Goal: Transaction & Acquisition: Purchase product/service

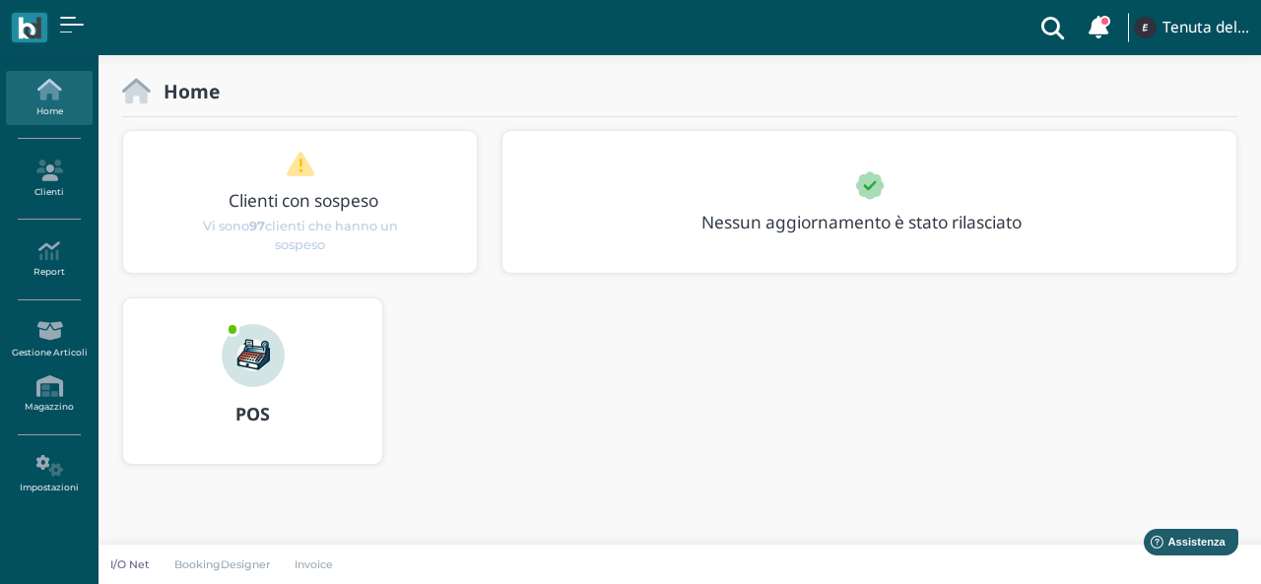
drag, startPoint x: 184, startPoint y: 441, endPoint x: 537, endPoint y: 435, distance: 352.9
click at [537, 435] on div "POS" at bounding box center [679, 393] width 1139 height 191
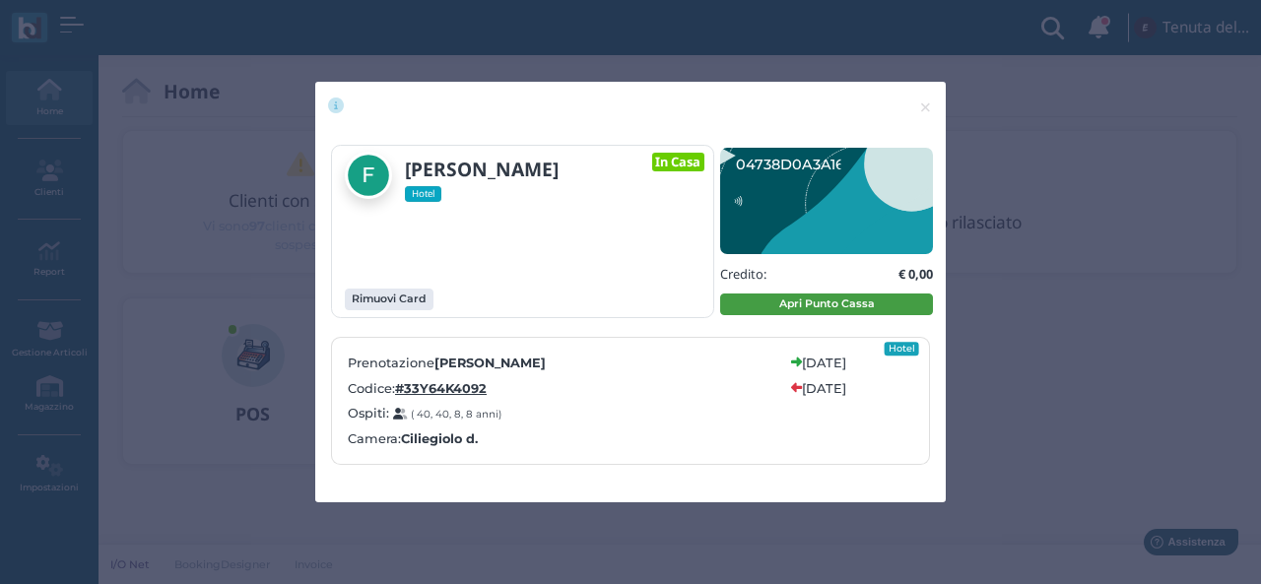
click at [783, 312] on button "Apri Punto Cassa" at bounding box center [826, 305] width 213 height 22
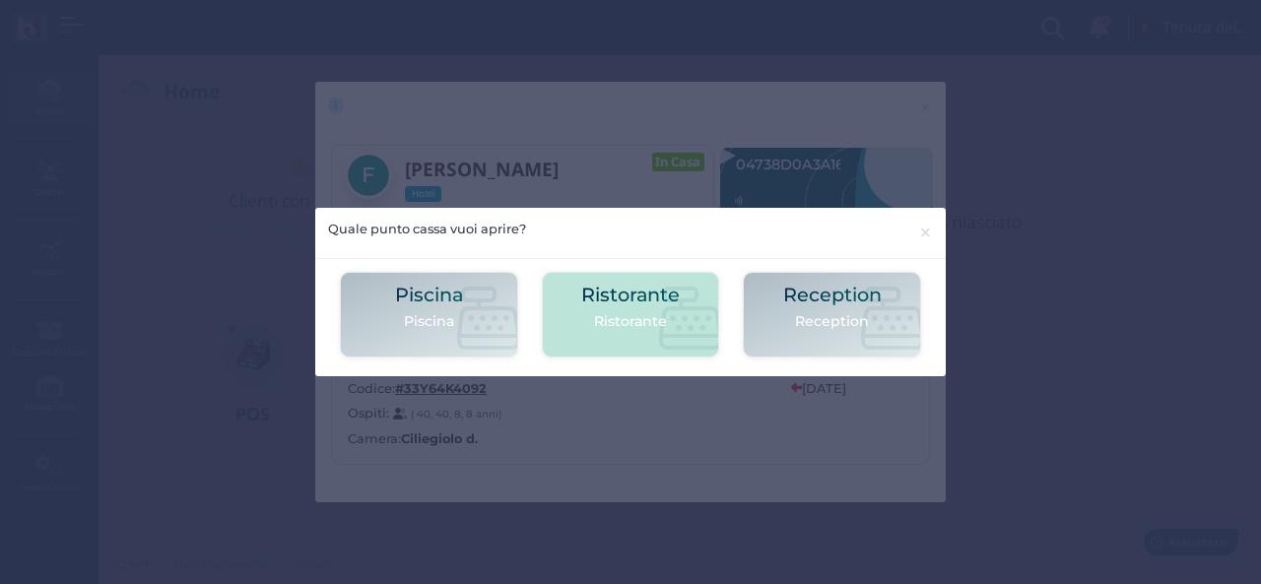
click at [623, 314] on p "Ristorante" at bounding box center [630, 321] width 99 height 21
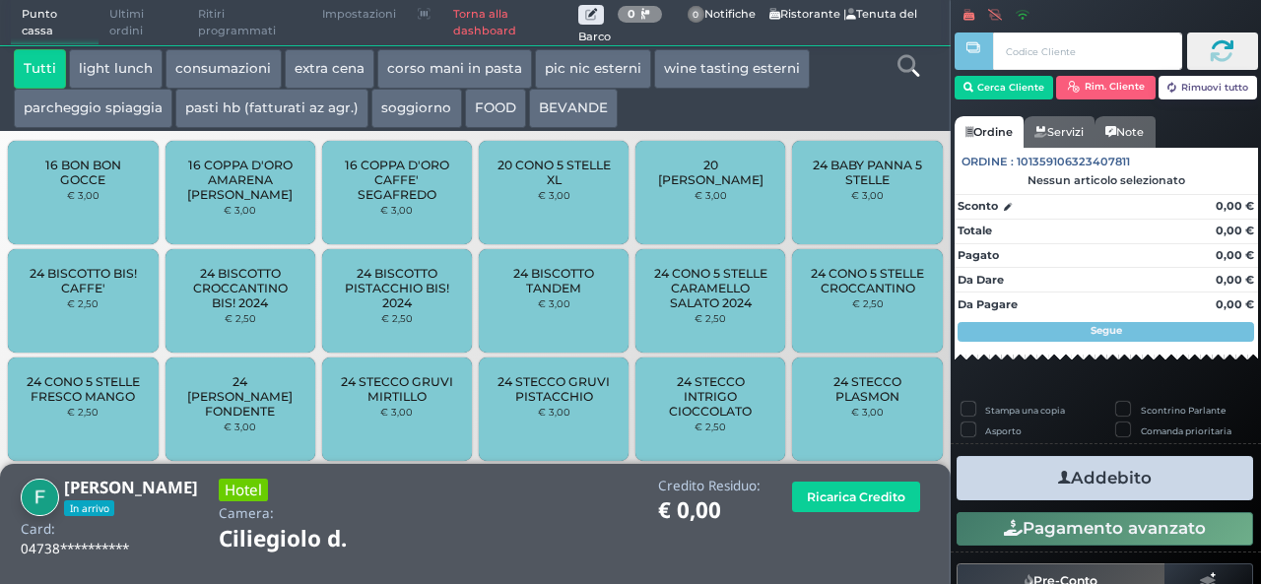
click at [323, 66] on button "extra cena" at bounding box center [330, 68] width 90 height 39
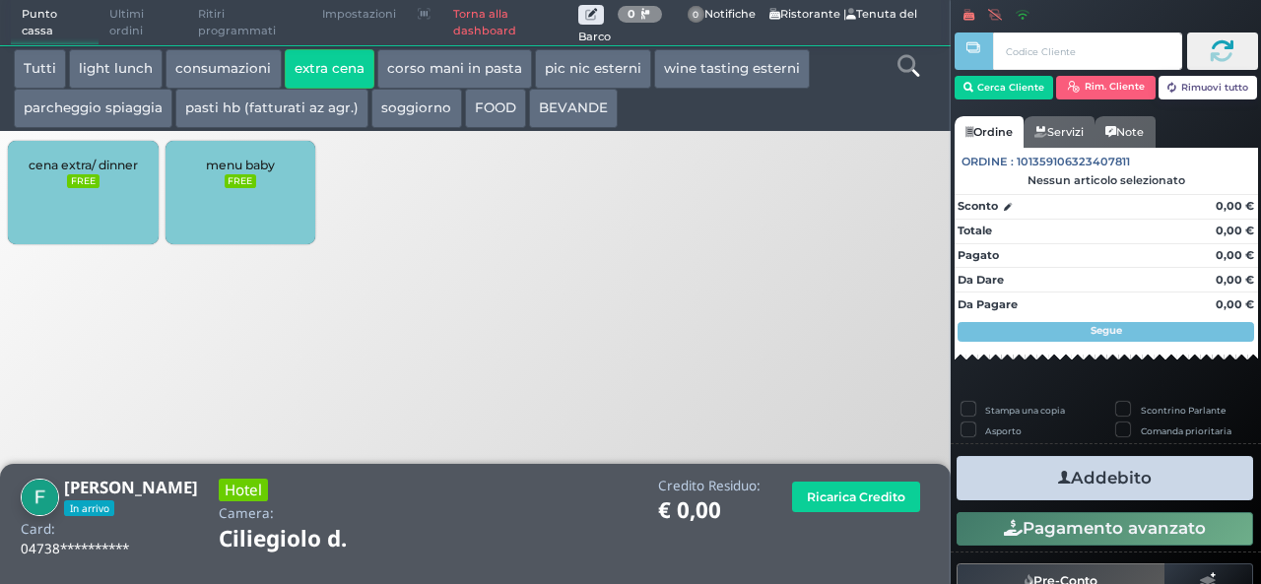
click at [40, 181] on div "cena extra/ dinner FREE" at bounding box center [83, 192] width 150 height 103
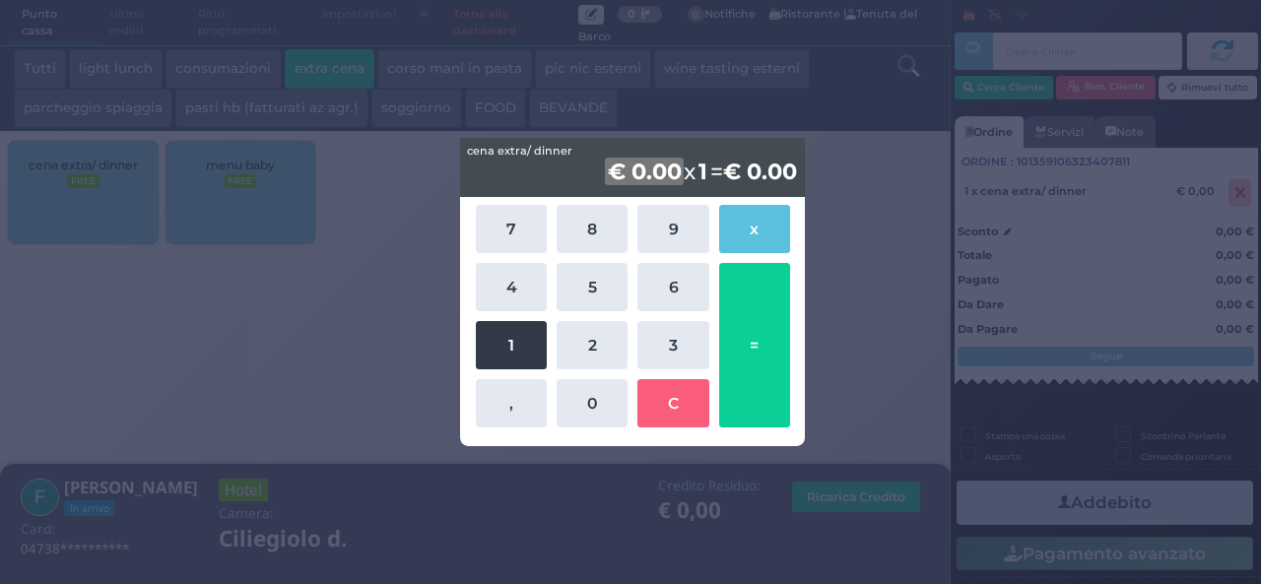
click at [534, 333] on button "1" at bounding box center [511, 345] width 71 height 48
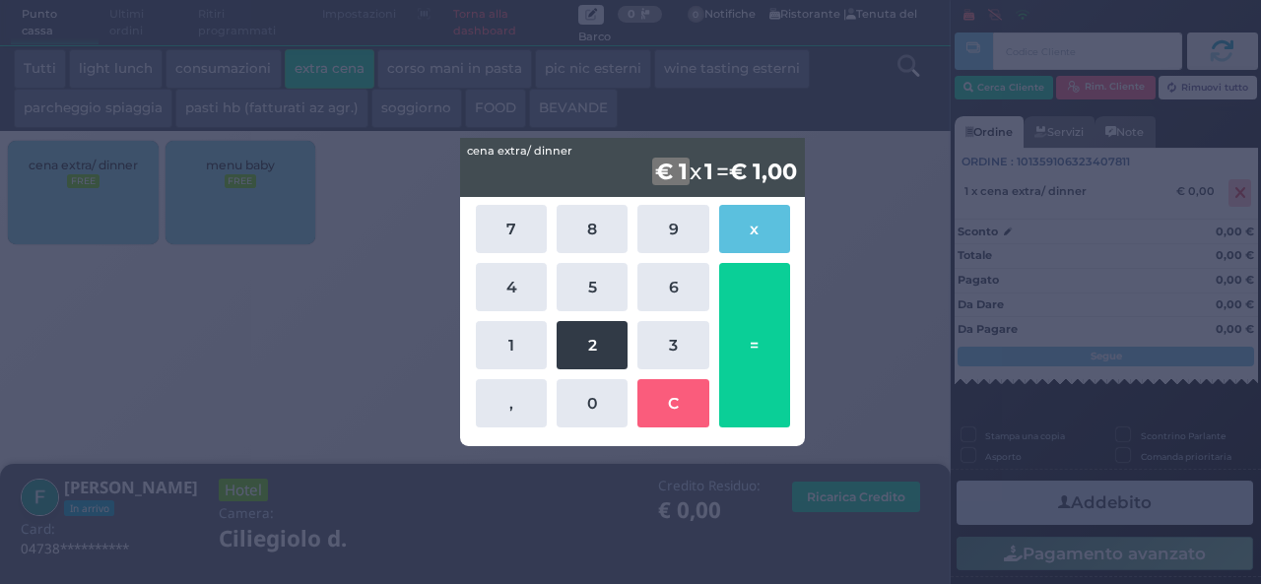
click at [577, 344] on button "2" at bounding box center [592, 345] width 71 height 48
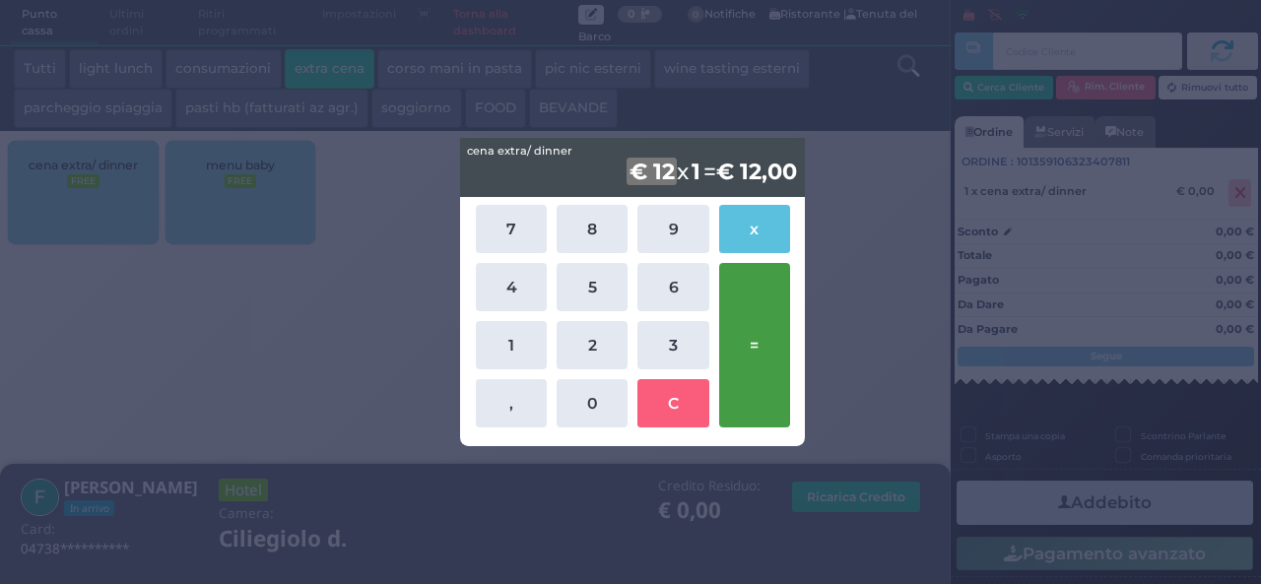
click at [761, 340] on button "=" at bounding box center [754, 345] width 71 height 165
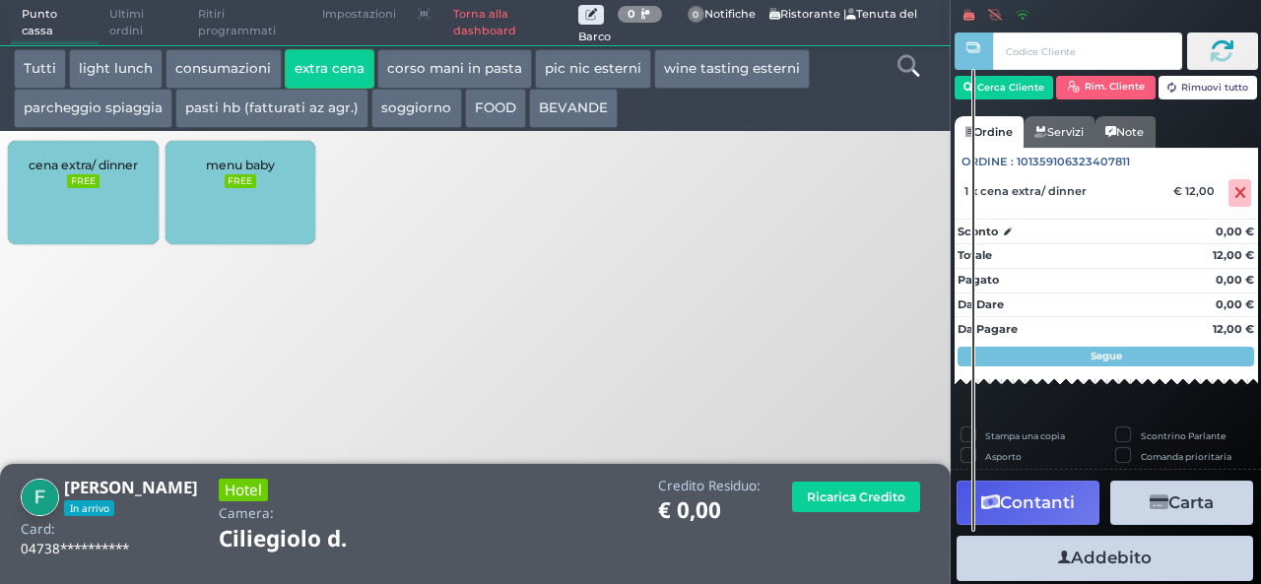
scroll to position [174, 0]
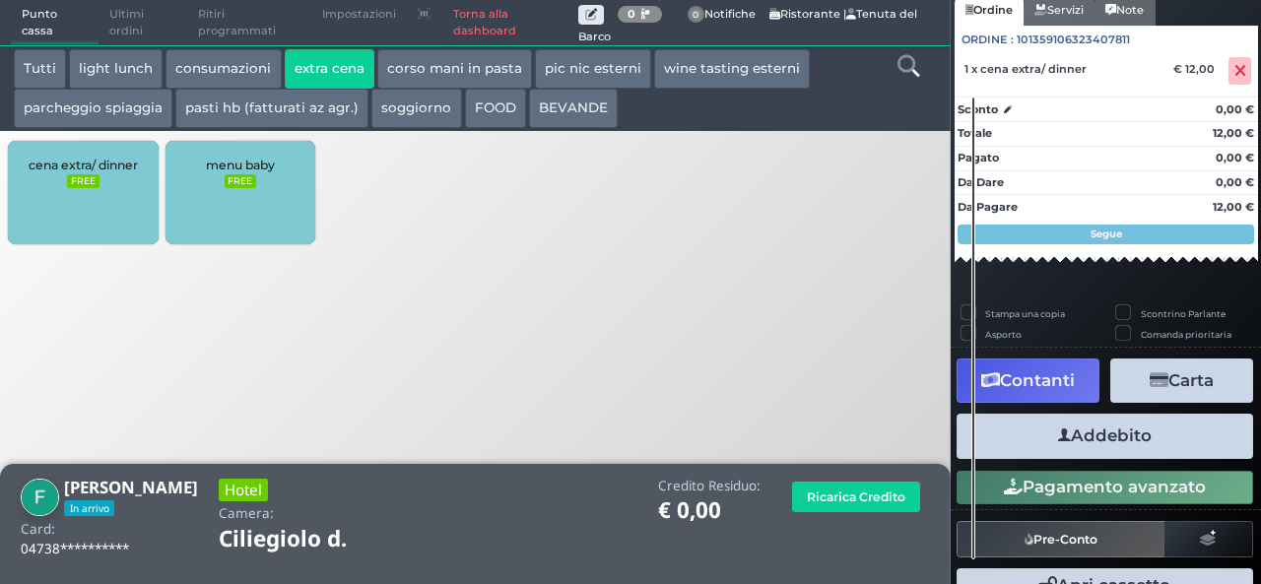
click at [1077, 441] on button "Addebito" at bounding box center [1105, 436] width 297 height 44
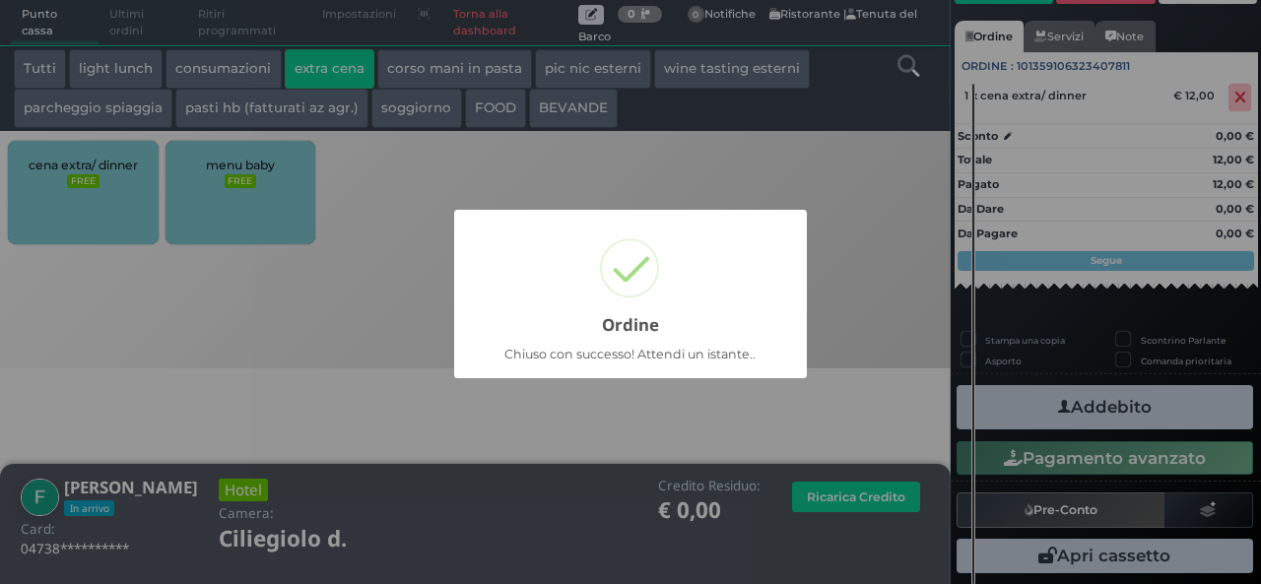
scroll to position [138, 0]
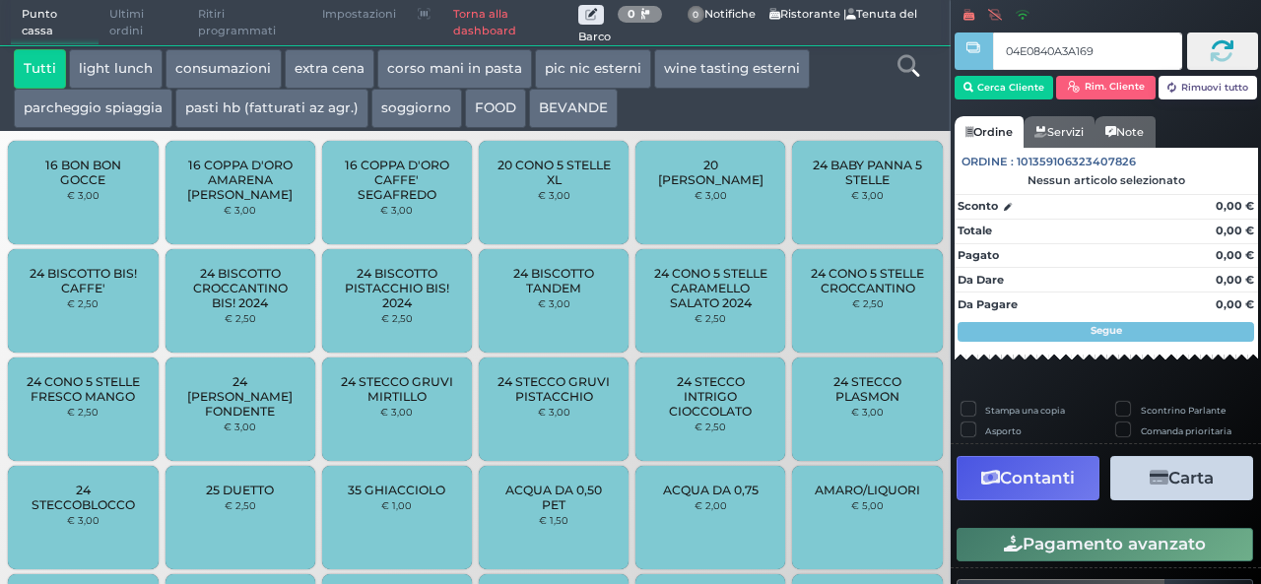
type input "04E0840A3A1694"
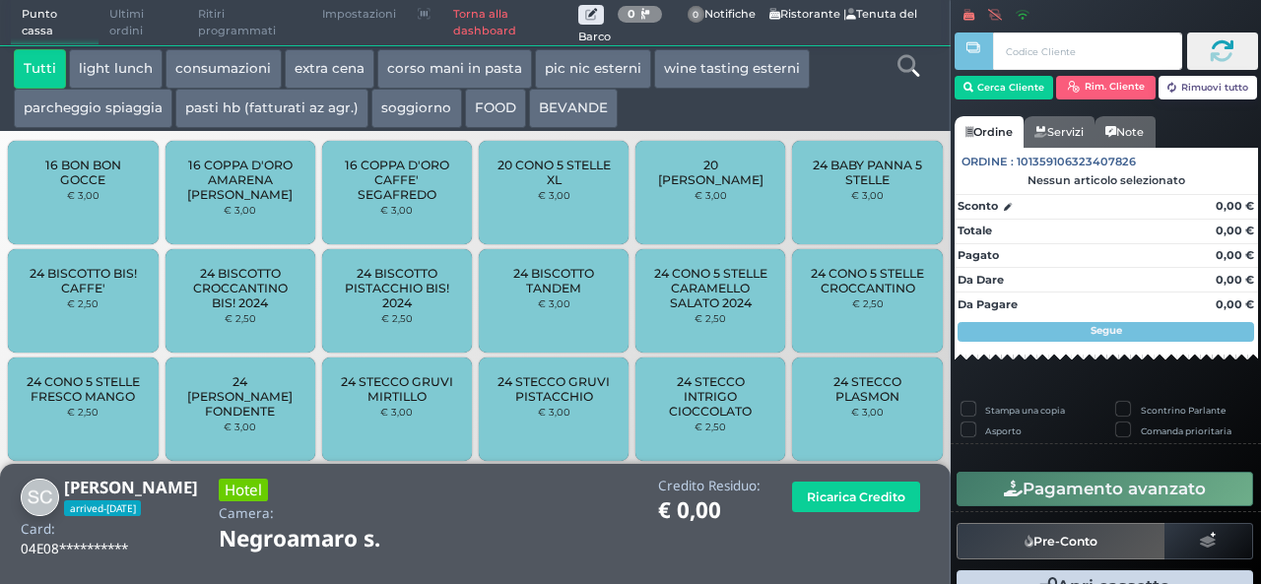
click at [328, 73] on button "extra cena" at bounding box center [330, 68] width 90 height 39
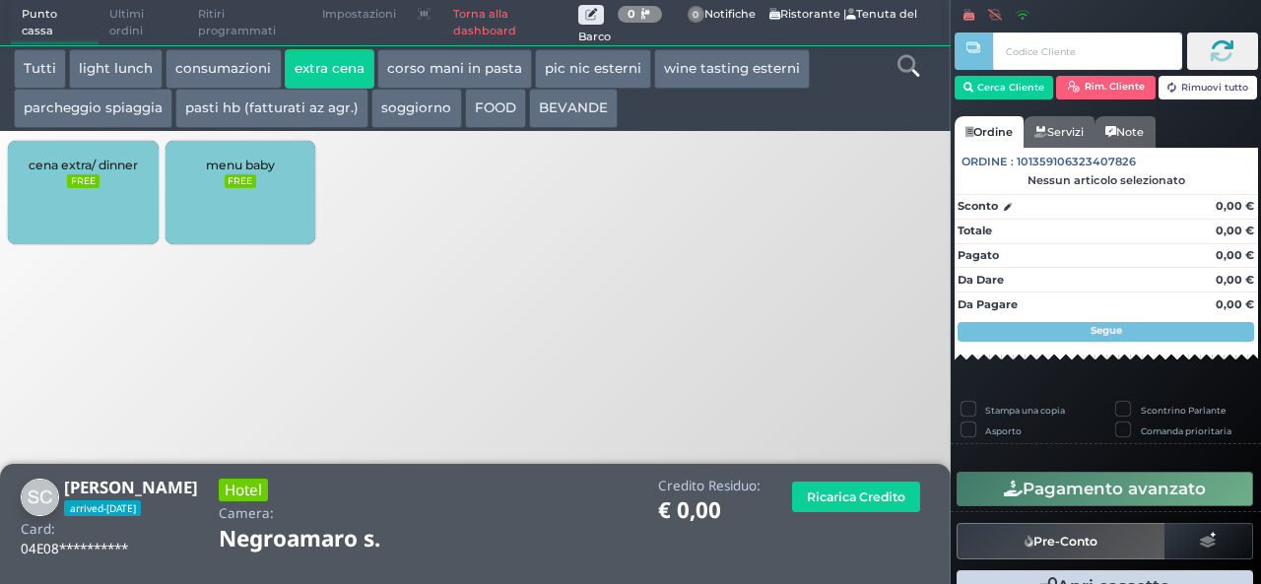
click at [106, 184] on div "cena extra/ dinner FREE" at bounding box center [83, 192] width 150 height 103
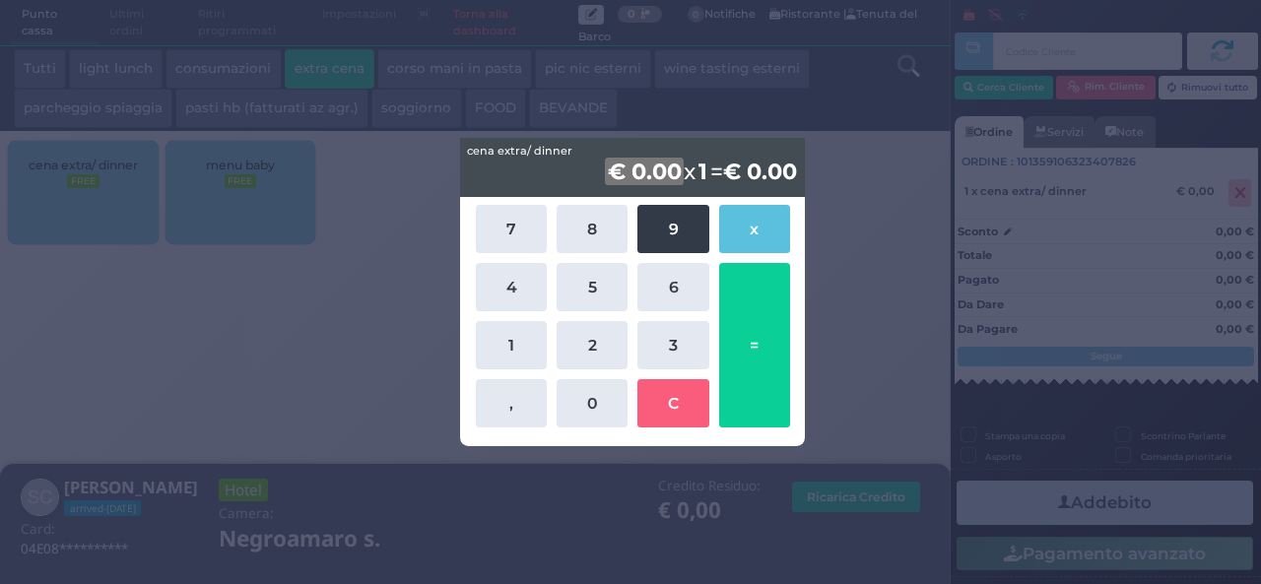
click at [682, 234] on button "9" at bounding box center [673, 229] width 71 height 48
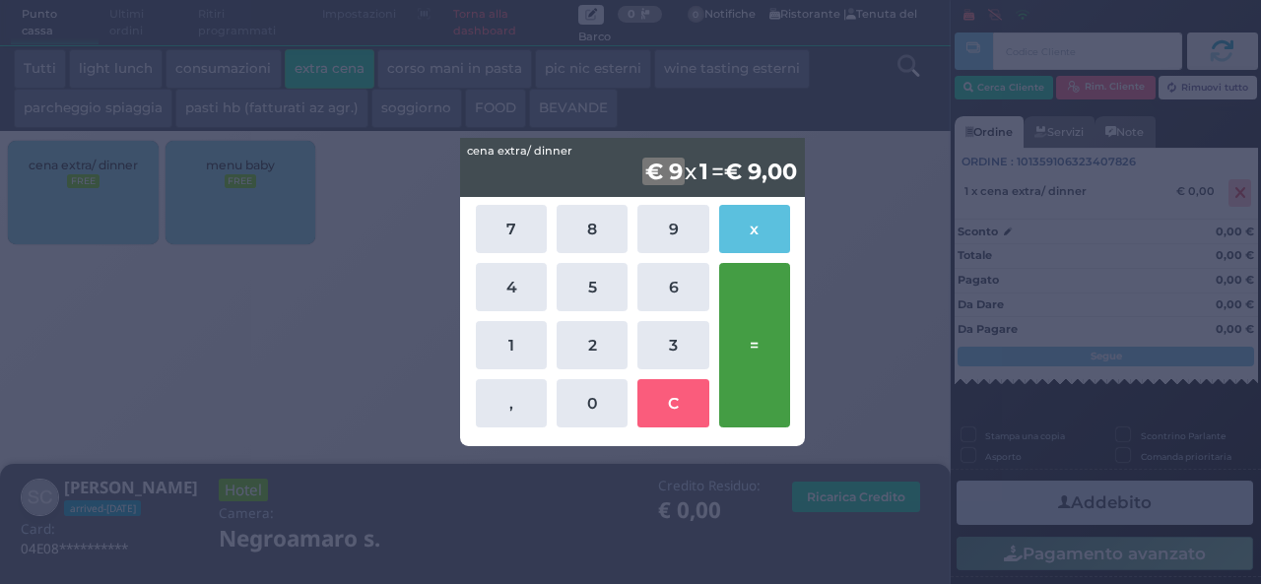
click at [744, 339] on button "=" at bounding box center [754, 345] width 71 height 165
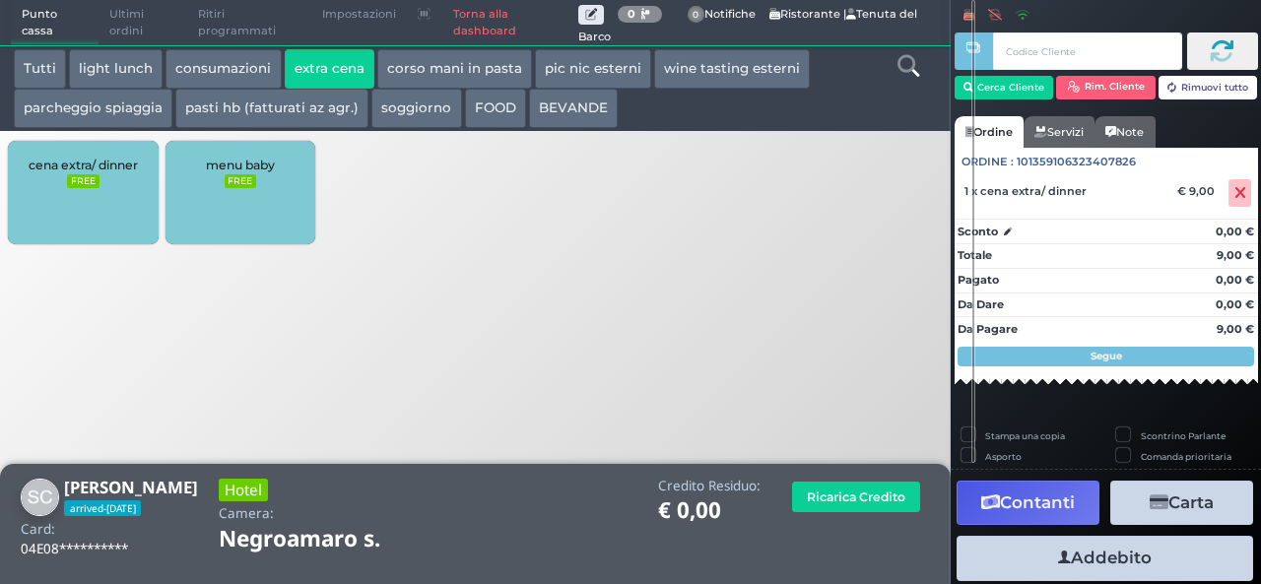
click at [1071, 555] on button "Addebito" at bounding box center [1105, 558] width 297 height 44
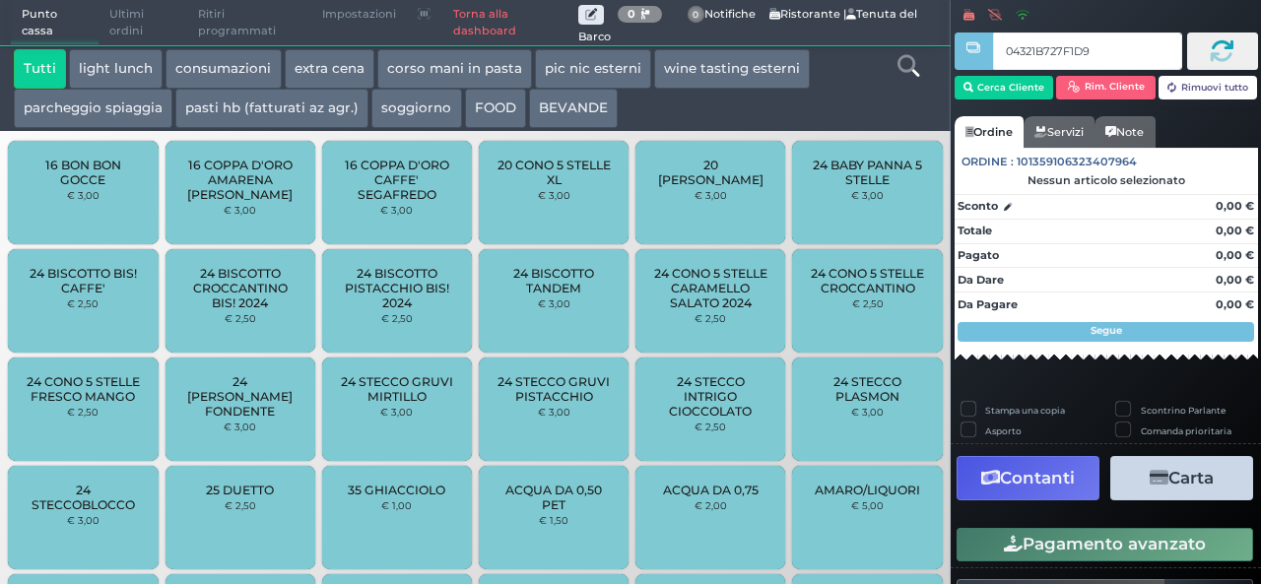
type input "04321B727F1D95"
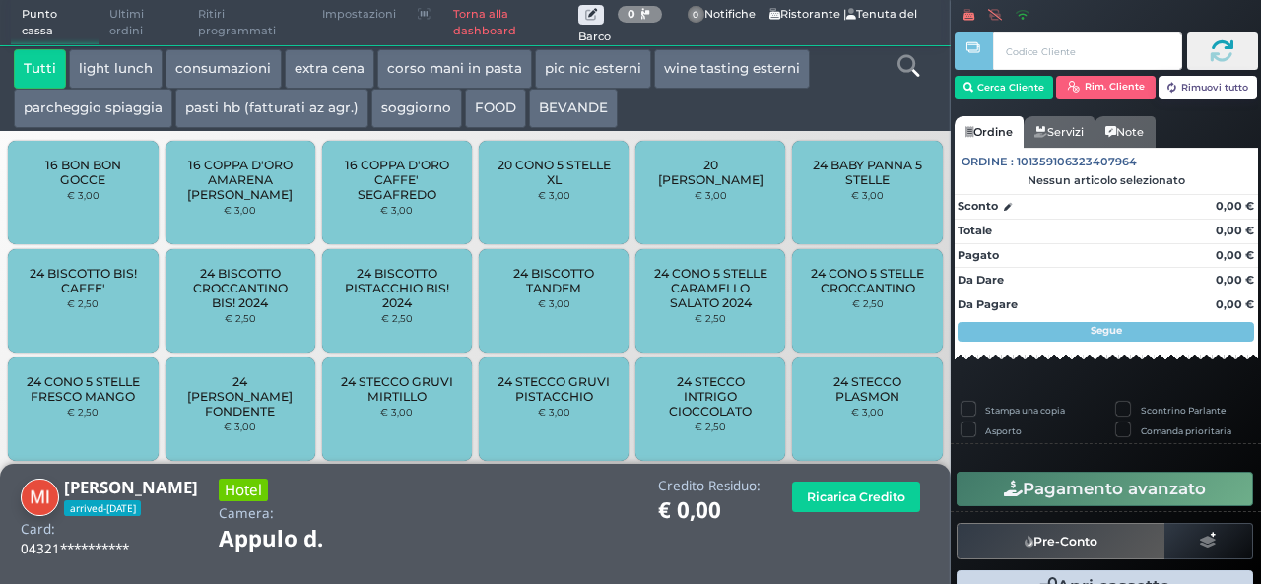
click at [323, 55] on button "extra cena" at bounding box center [330, 68] width 90 height 39
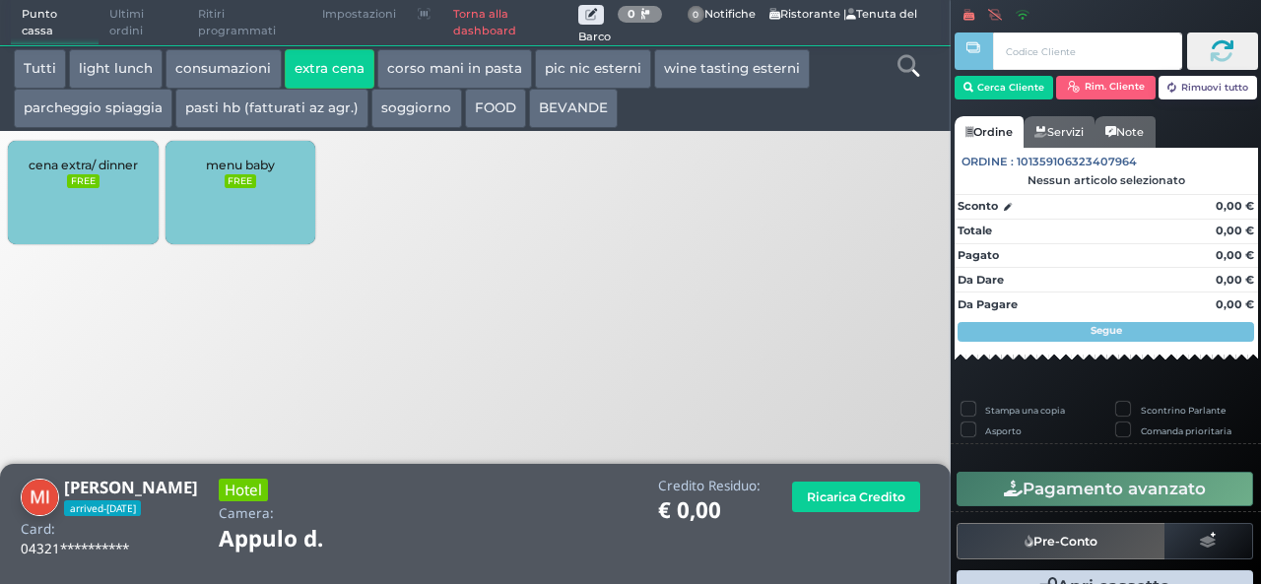
click at [47, 214] on div "cena extra/ dinner FREE" at bounding box center [83, 192] width 150 height 103
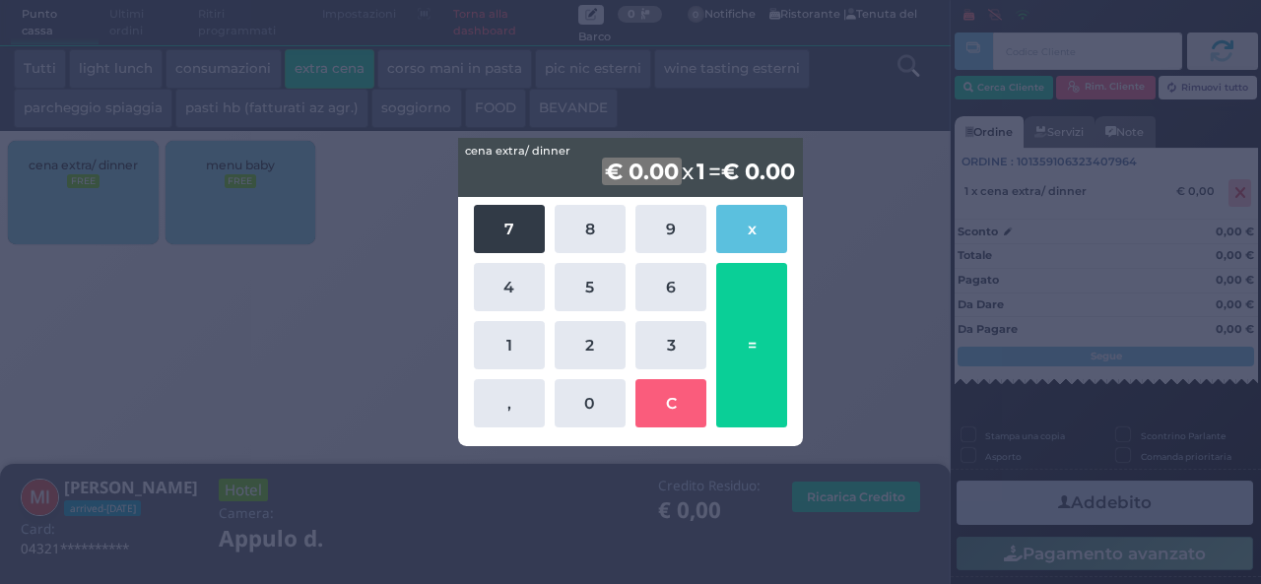
click at [516, 243] on button "7" at bounding box center [509, 229] width 71 height 48
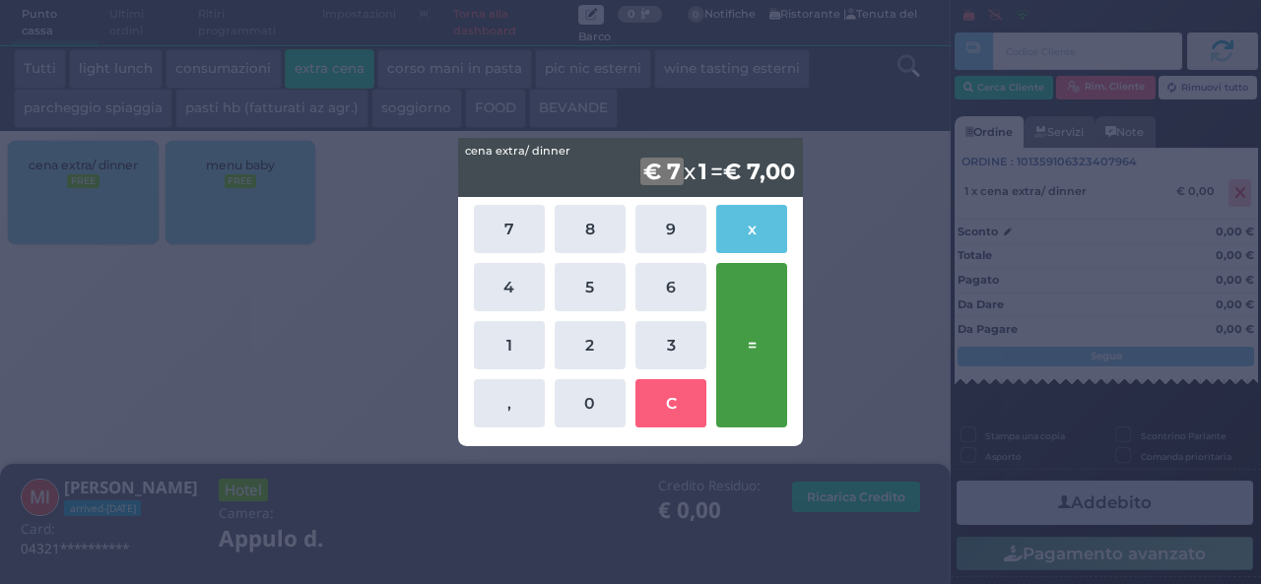
click at [755, 360] on button "=" at bounding box center [751, 345] width 71 height 165
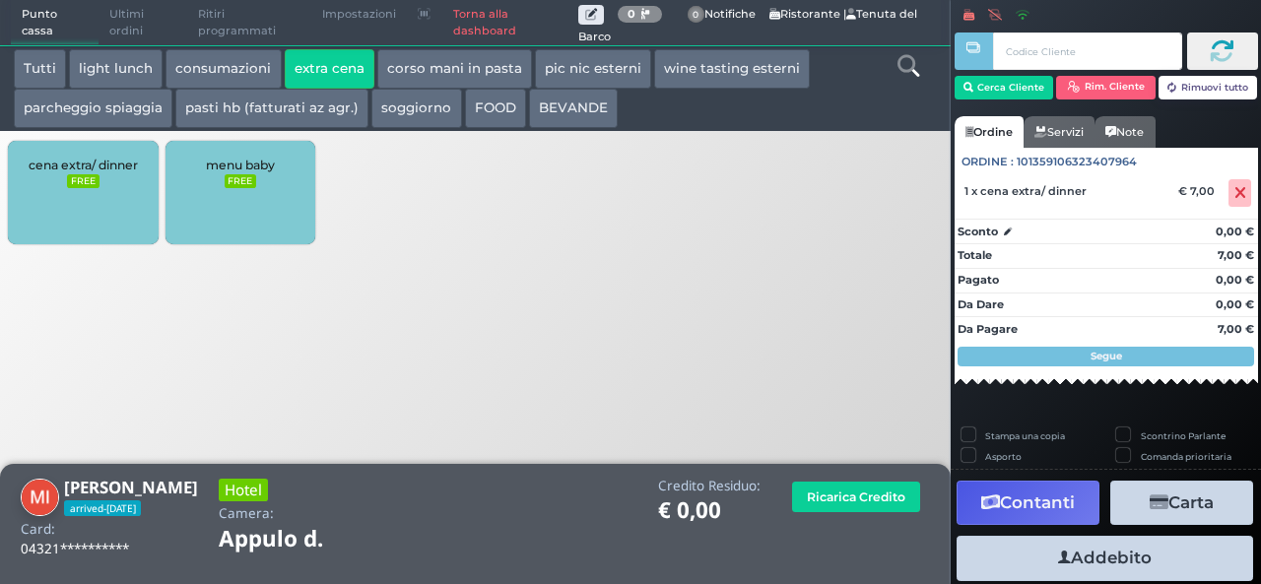
click at [1100, 571] on button "Addebito" at bounding box center [1105, 558] width 297 height 44
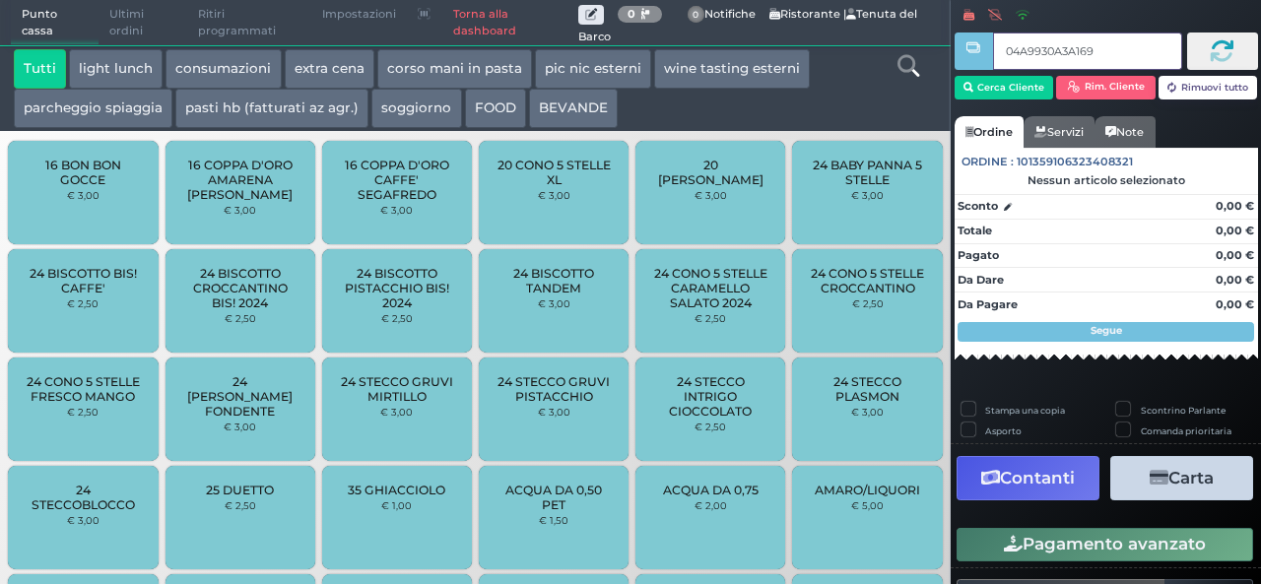
type input "04A9930A3A1695"
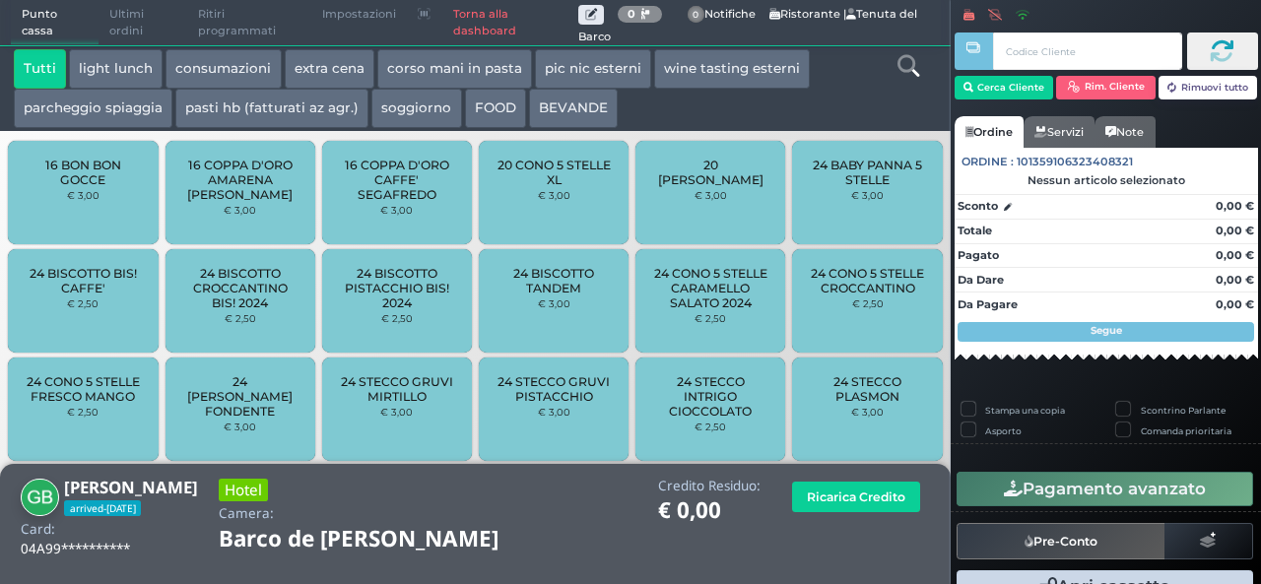
click at [323, 67] on button "extra cena" at bounding box center [330, 68] width 90 height 39
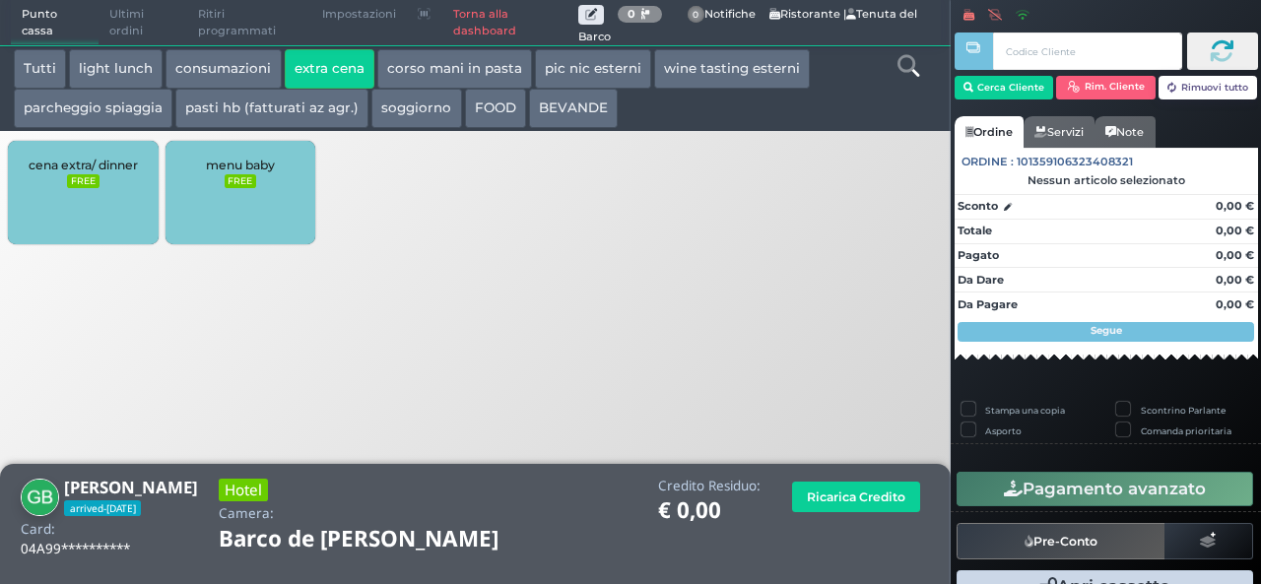
click at [101, 220] on div "cena extra/ dinner FREE" at bounding box center [83, 192] width 150 height 103
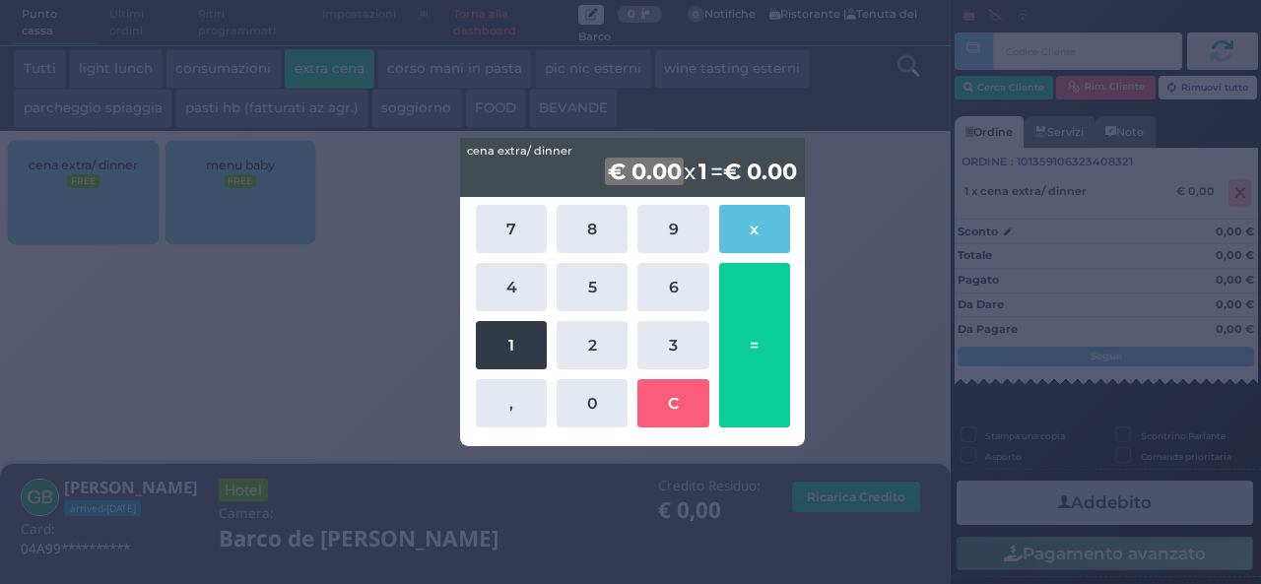
click at [483, 331] on button "1" at bounding box center [511, 345] width 71 height 48
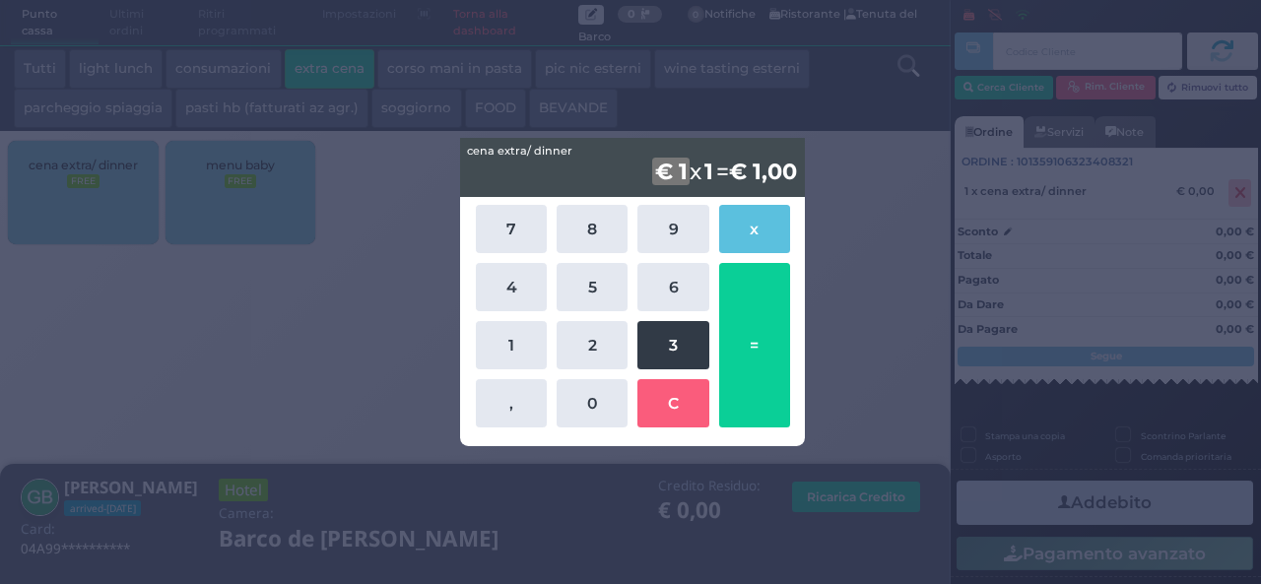
click at [672, 342] on button "3" at bounding box center [673, 345] width 71 height 48
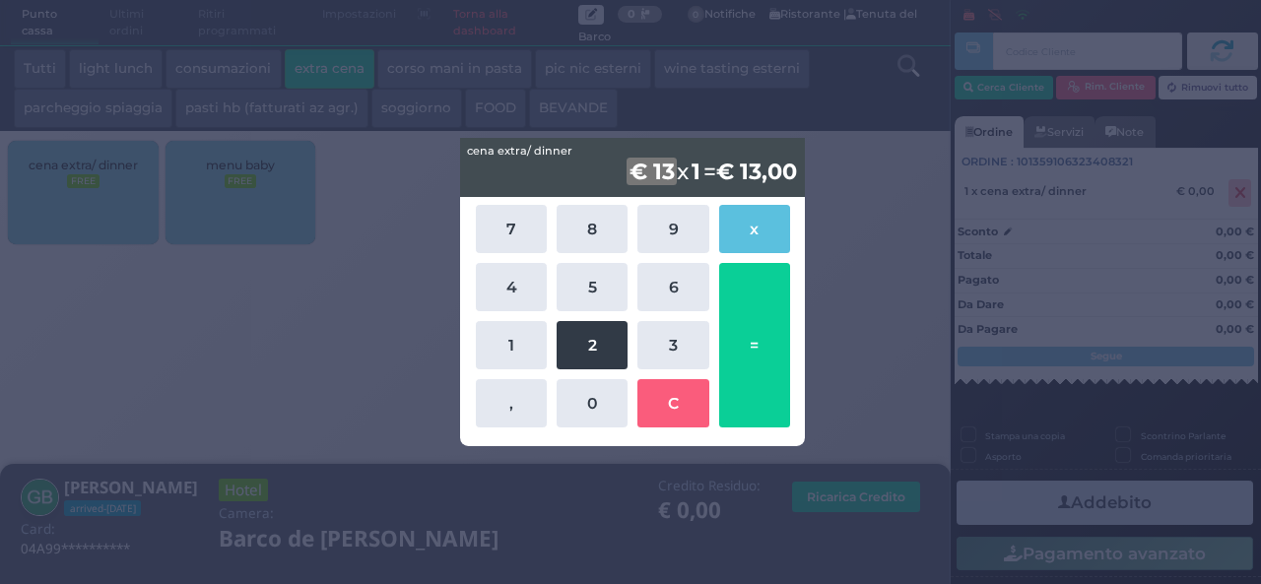
click at [611, 340] on button "2" at bounding box center [592, 345] width 71 height 48
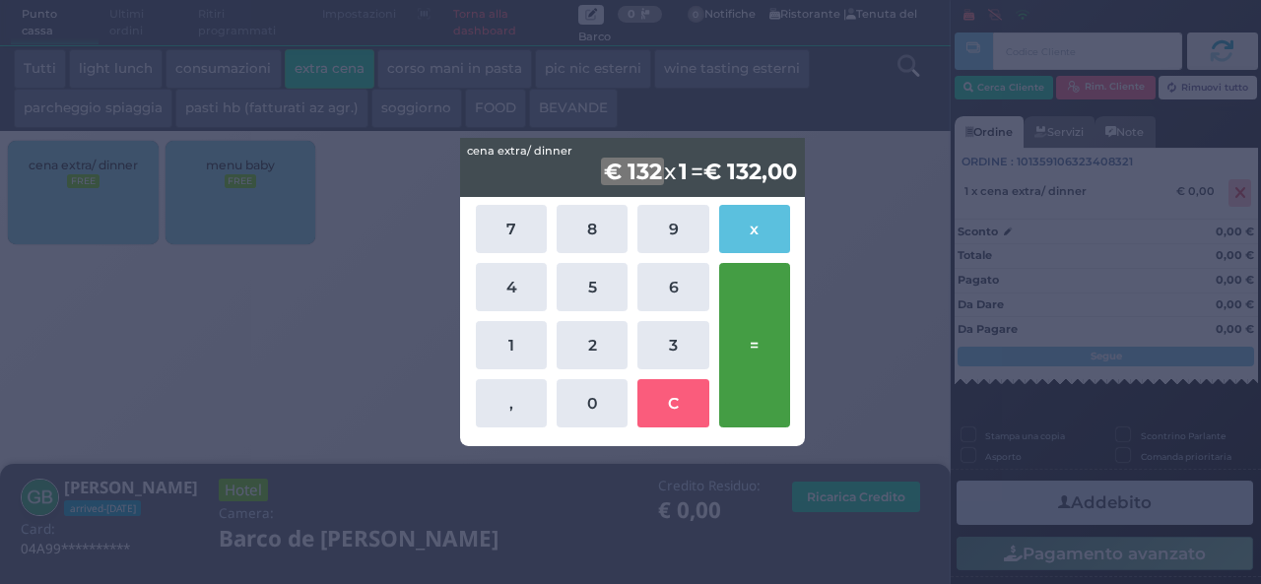
click at [754, 364] on button "=" at bounding box center [754, 345] width 71 height 165
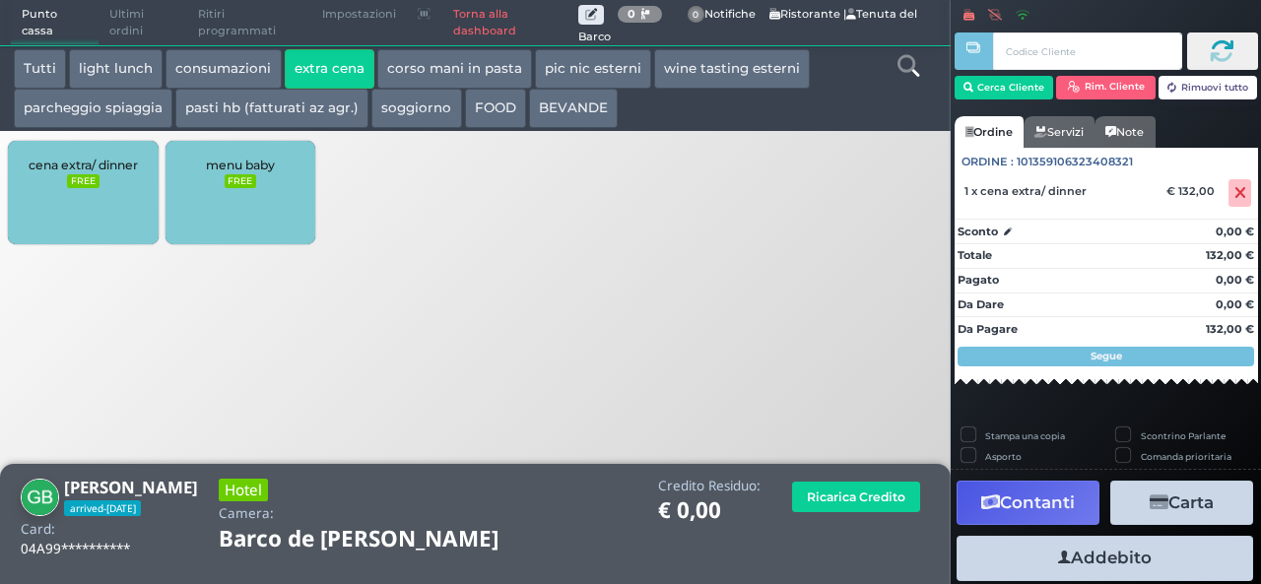
scroll to position [54, 0]
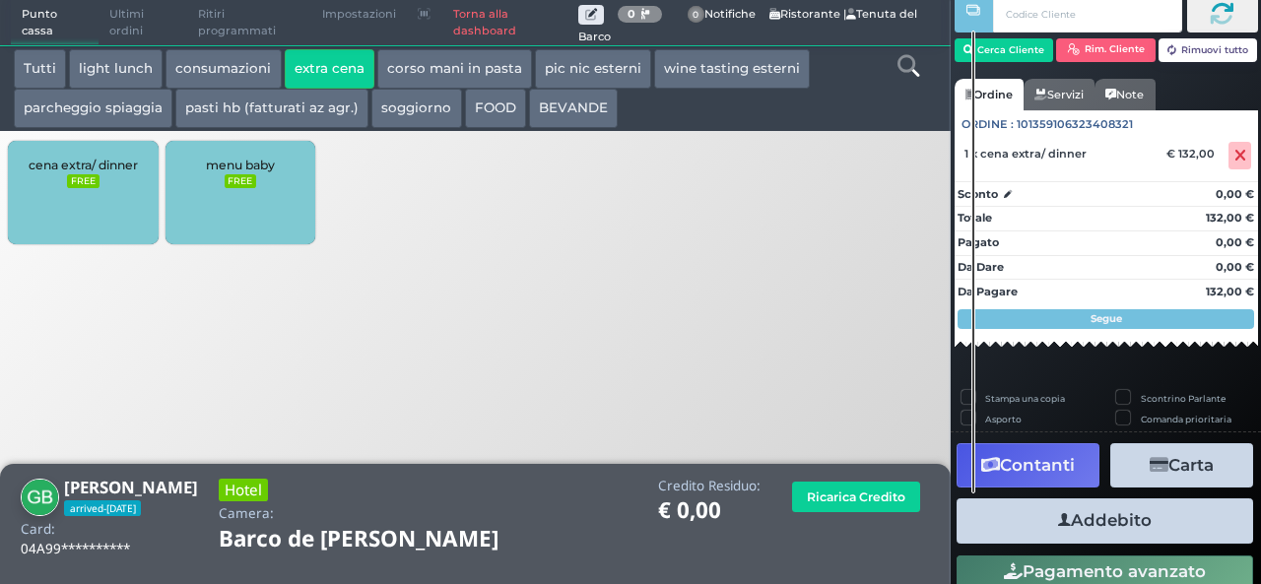
click at [1102, 526] on button "Addebito" at bounding box center [1105, 521] width 297 height 44
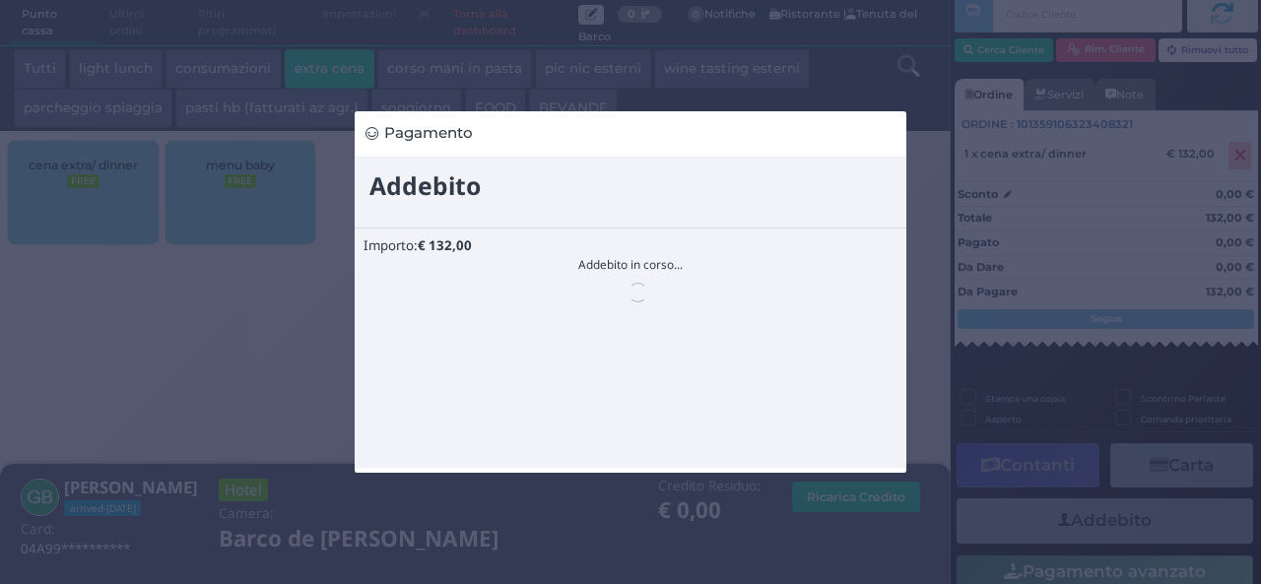
scroll to position [0, 0]
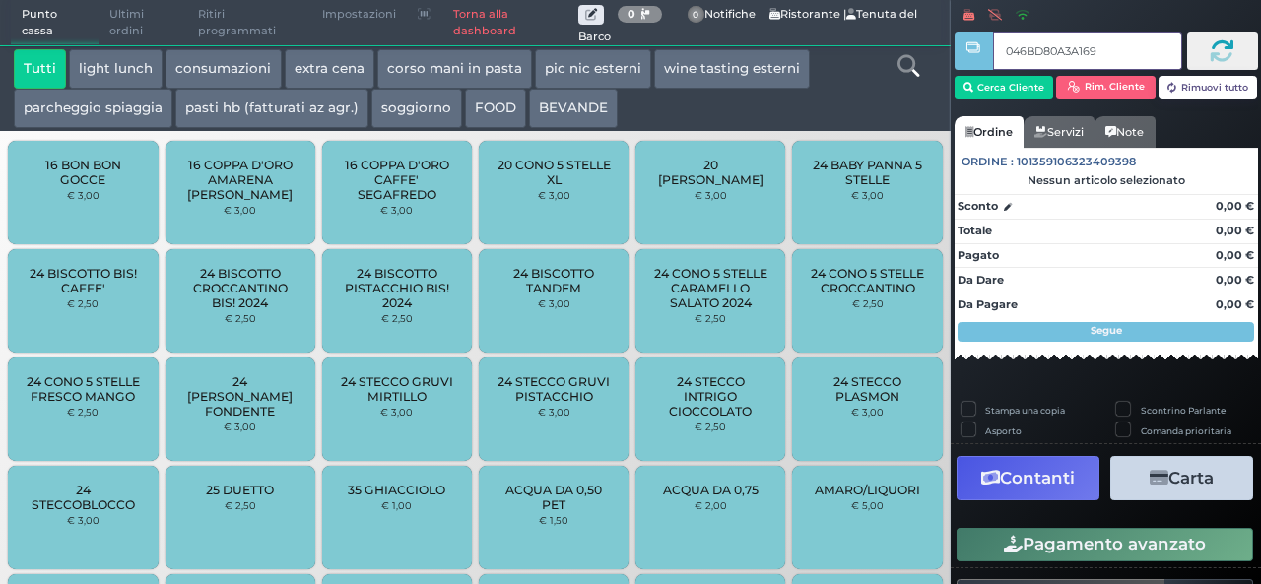
type input "046BD80A3A1691"
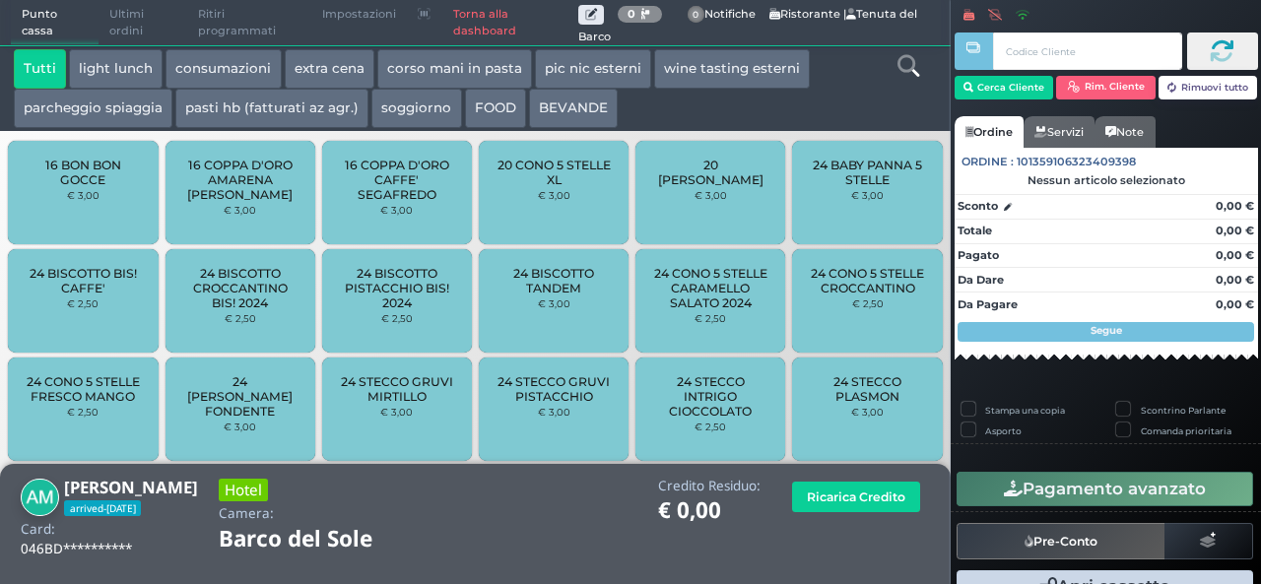
click at [326, 64] on button "extra cena" at bounding box center [330, 68] width 90 height 39
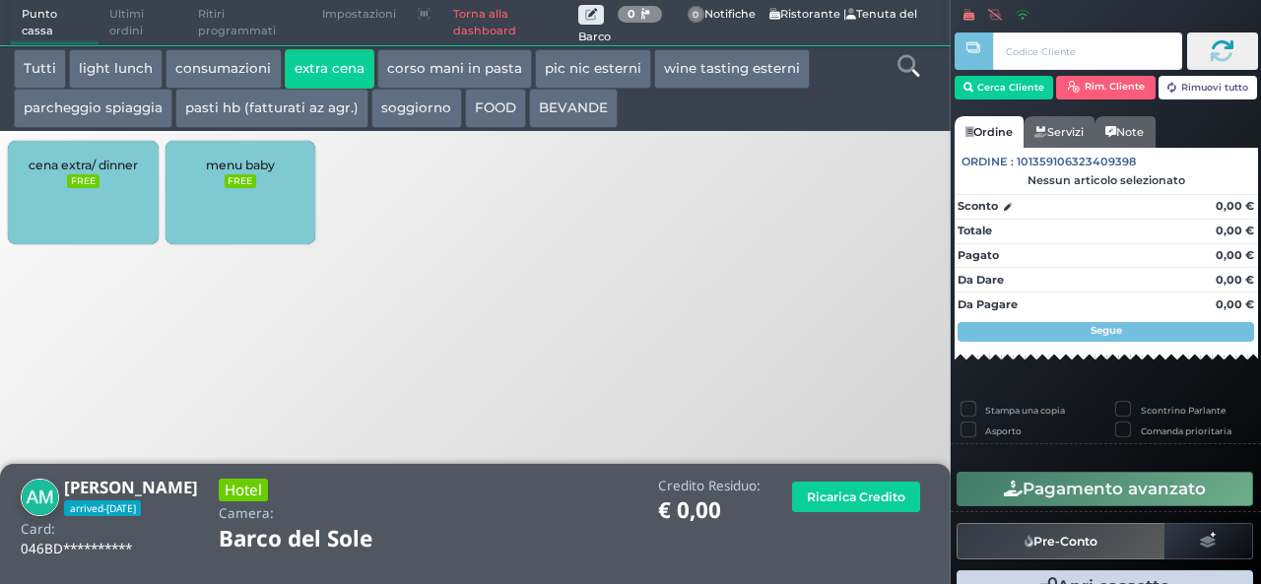
click at [128, 184] on div "cena extra/ dinner FREE" at bounding box center [83, 192] width 150 height 103
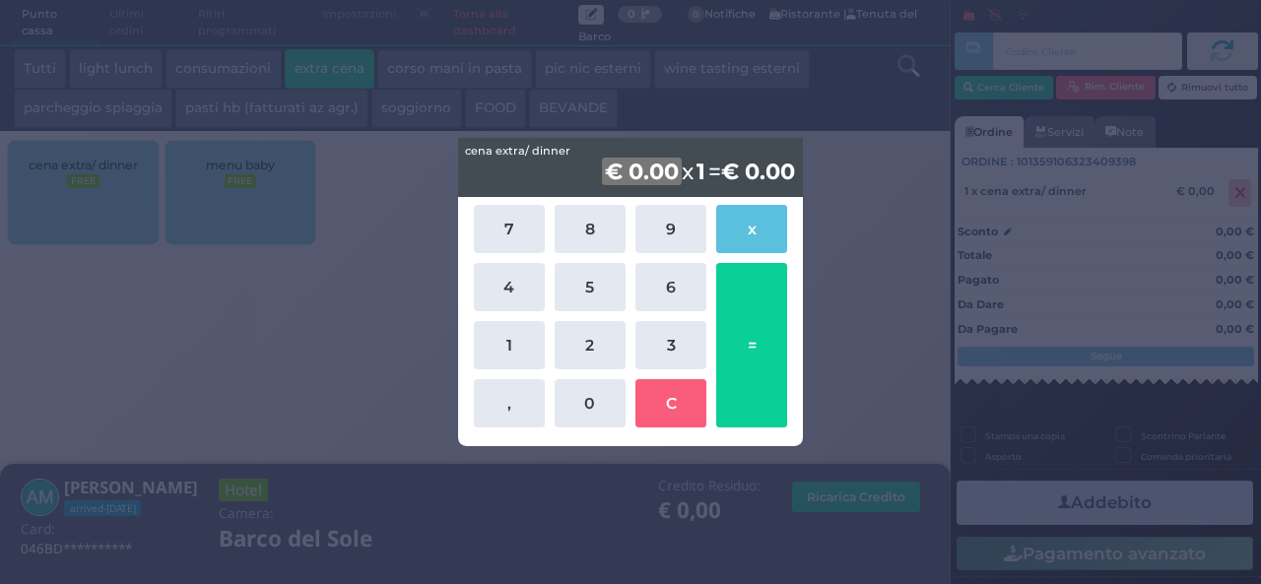
click at [511, 312] on div "7 8 9 x 4 5 6 1 2 3 , 0 C =" at bounding box center [631, 316] width 324 height 233
click at [508, 305] on button "4" at bounding box center [509, 287] width 71 height 48
click at [577, 394] on button "0" at bounding box center [590, 403] width 71 height 48
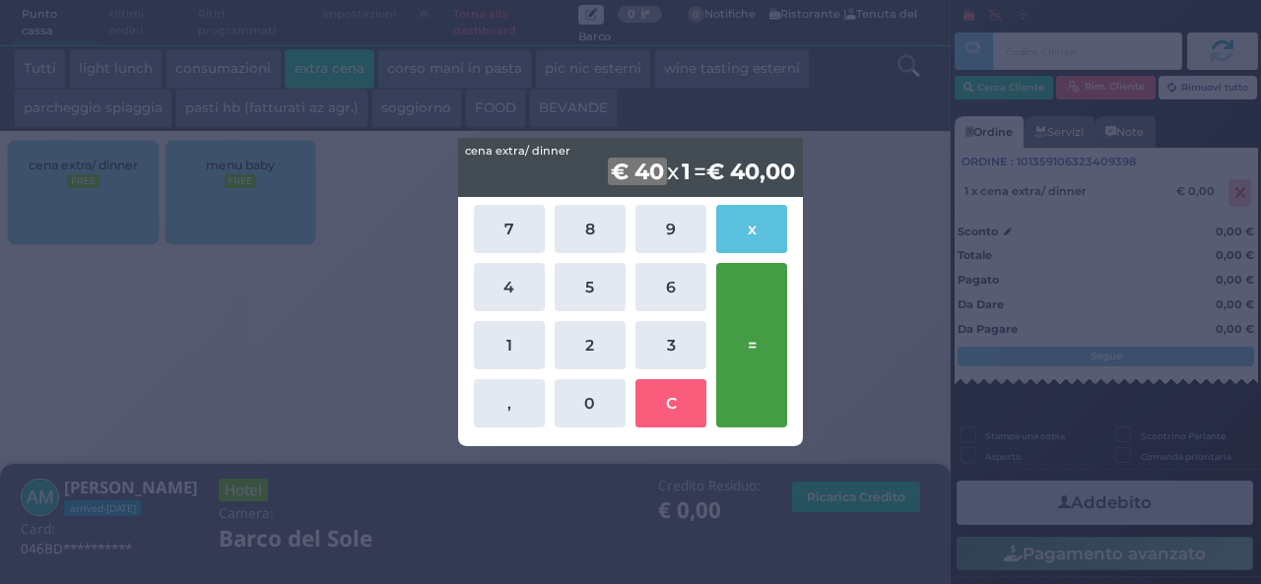
click at [759, 364] on button "=" at bounding box center [751, 345] width 71 height 165
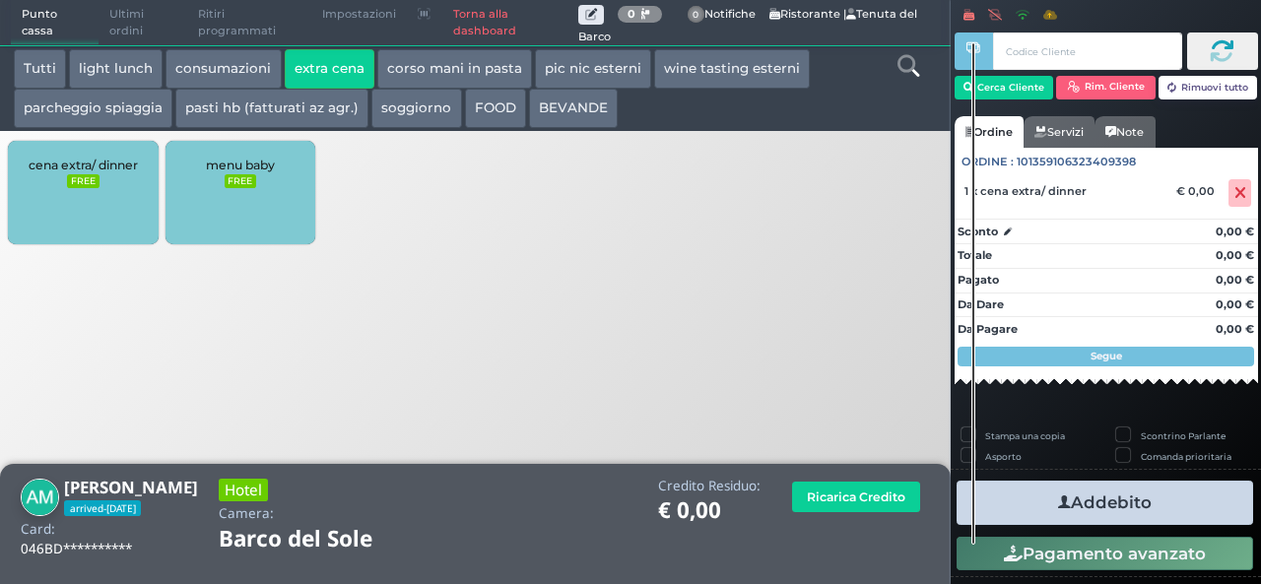
scroll to position [112, 0]
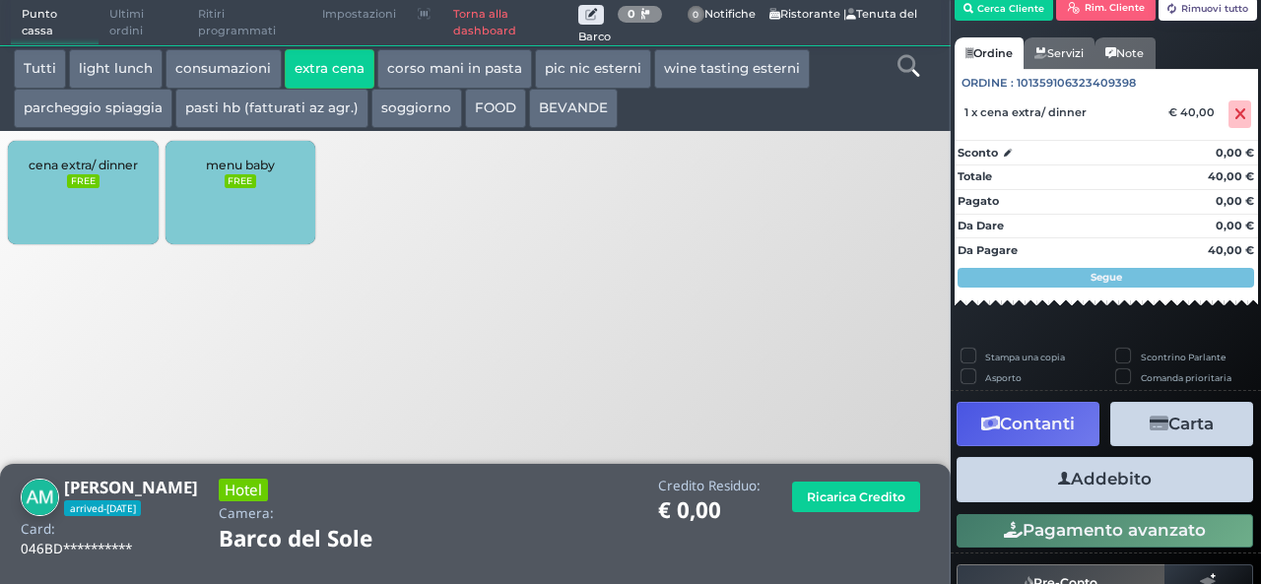
click at [1071, 484] on button "Addebito" at bounding box center [1105, 479] width 297 height 44
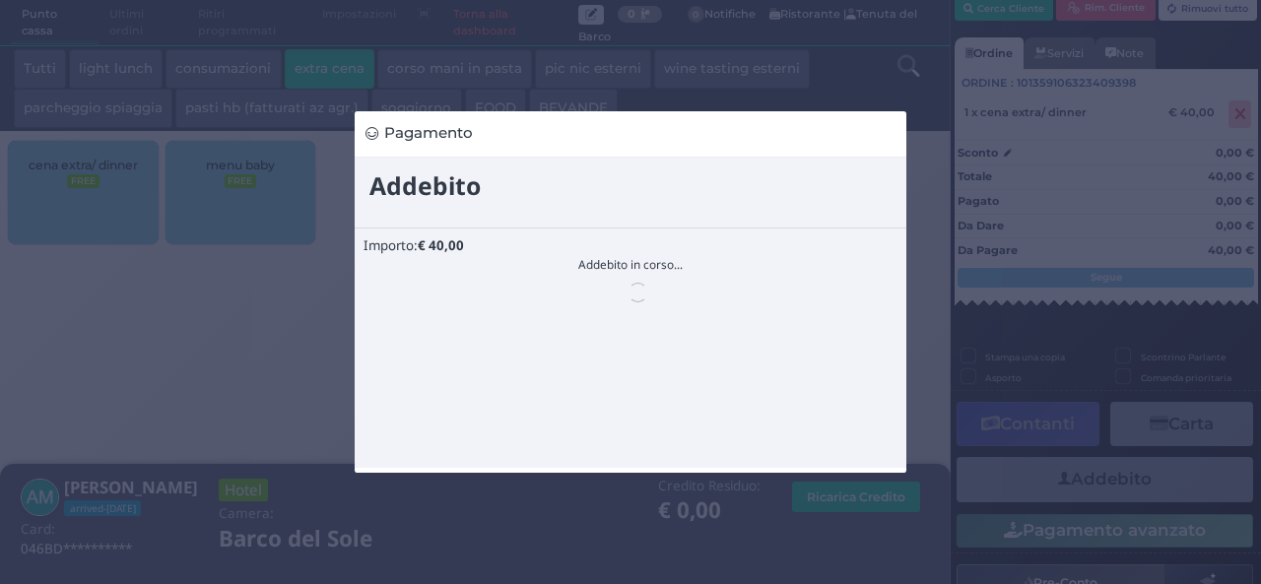
scroll to position [0, 0]
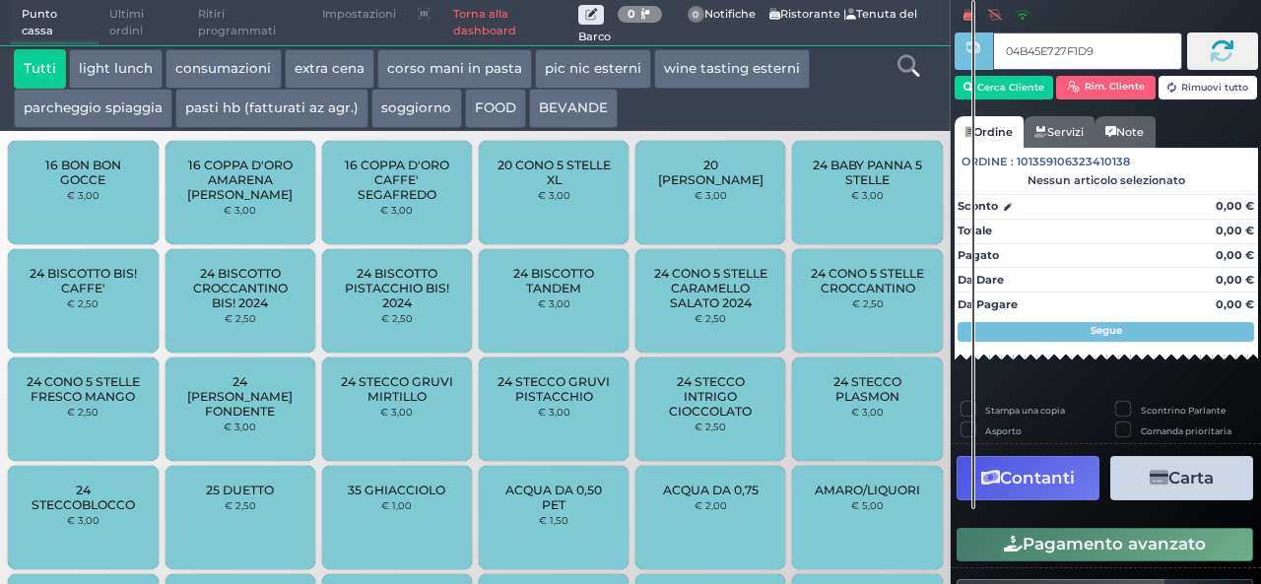
type input "04B45E727F1D90"
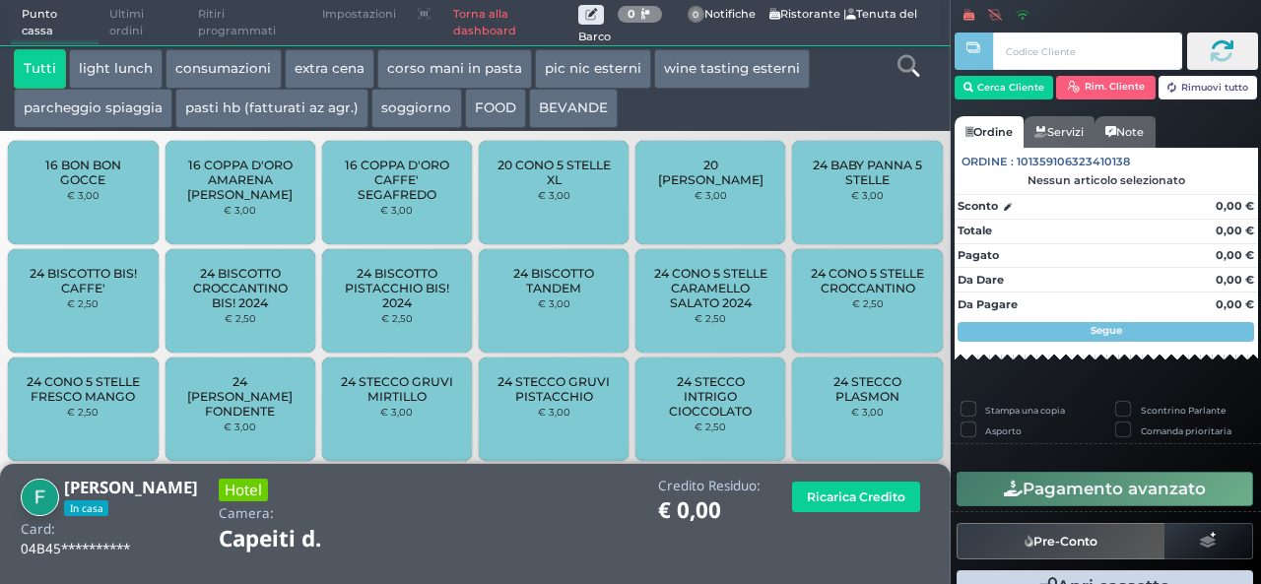
click at [317, 62] on button "extra cena" at bounding box center [330, 68] width 90 height 39
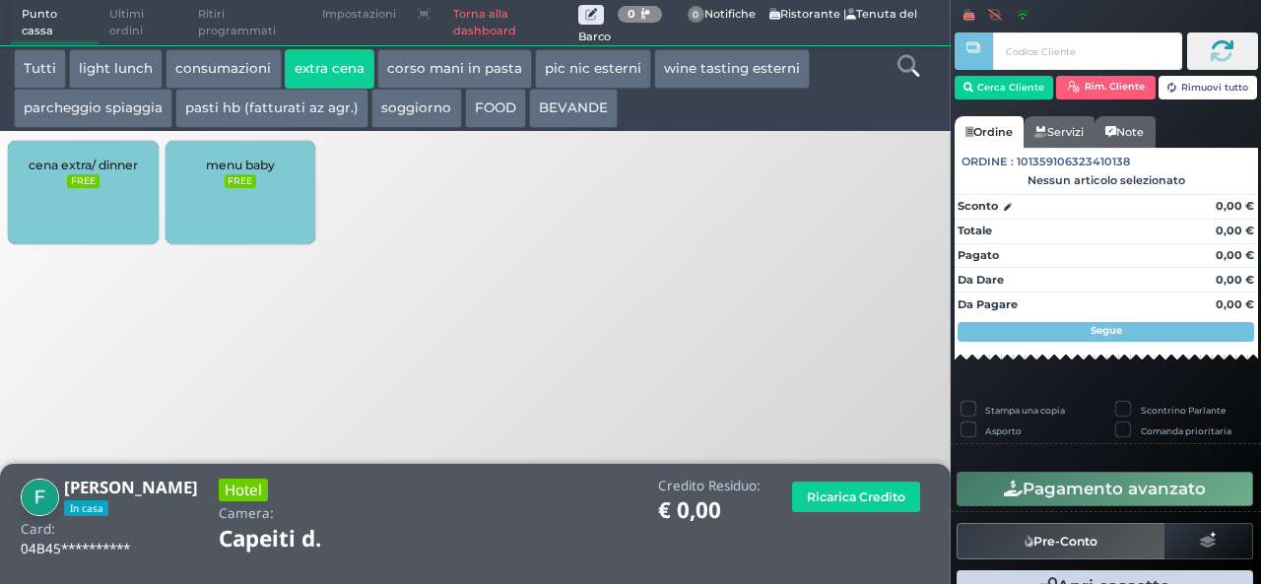
click at [48, 182] on div "cena extra/ dinner FREE" at bounding box center [83, 192] width 150 height 103
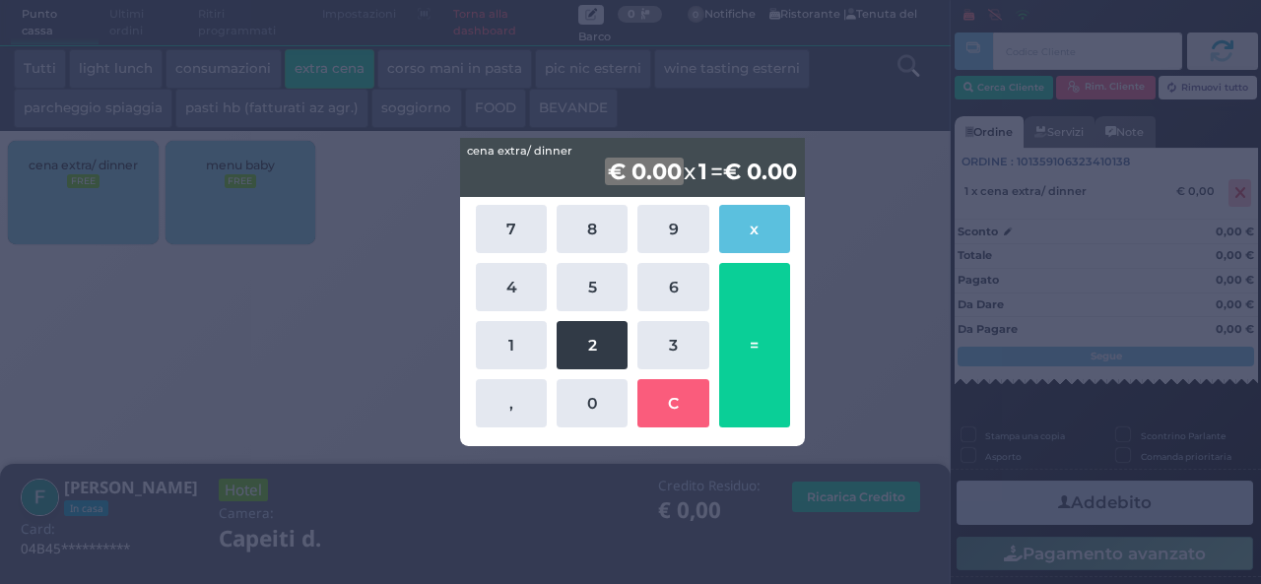
click at [585, 364] on button "2" at bounding box center [592, 345] width 71 height 48
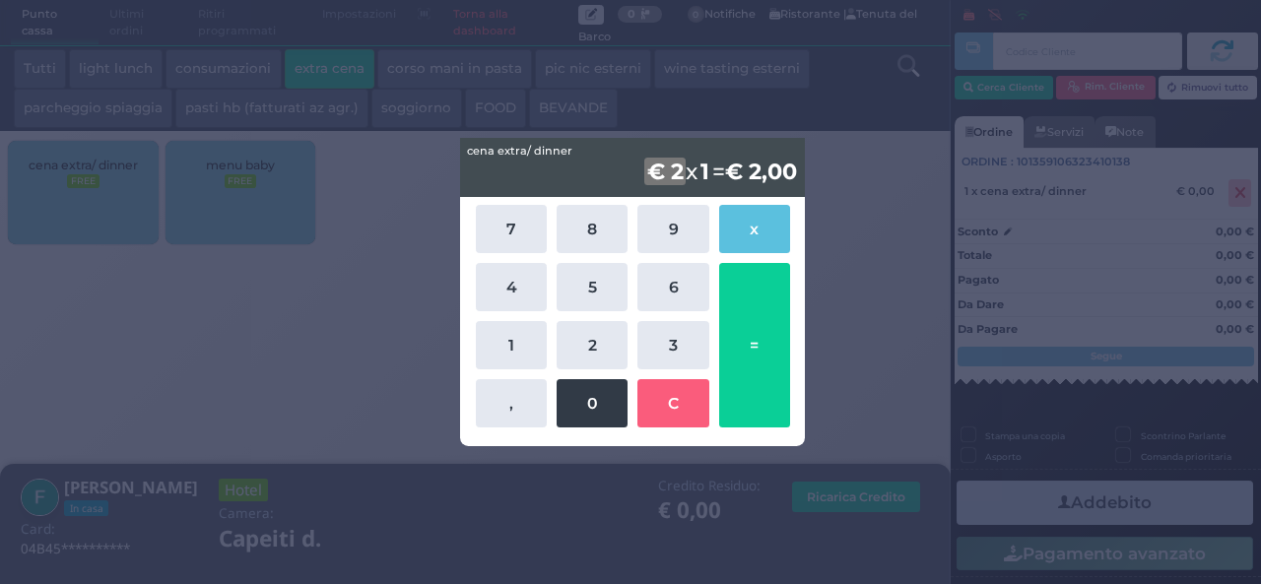
click at [588, 397] on button "0" at bounding box center [592, 403] width 71 height 48
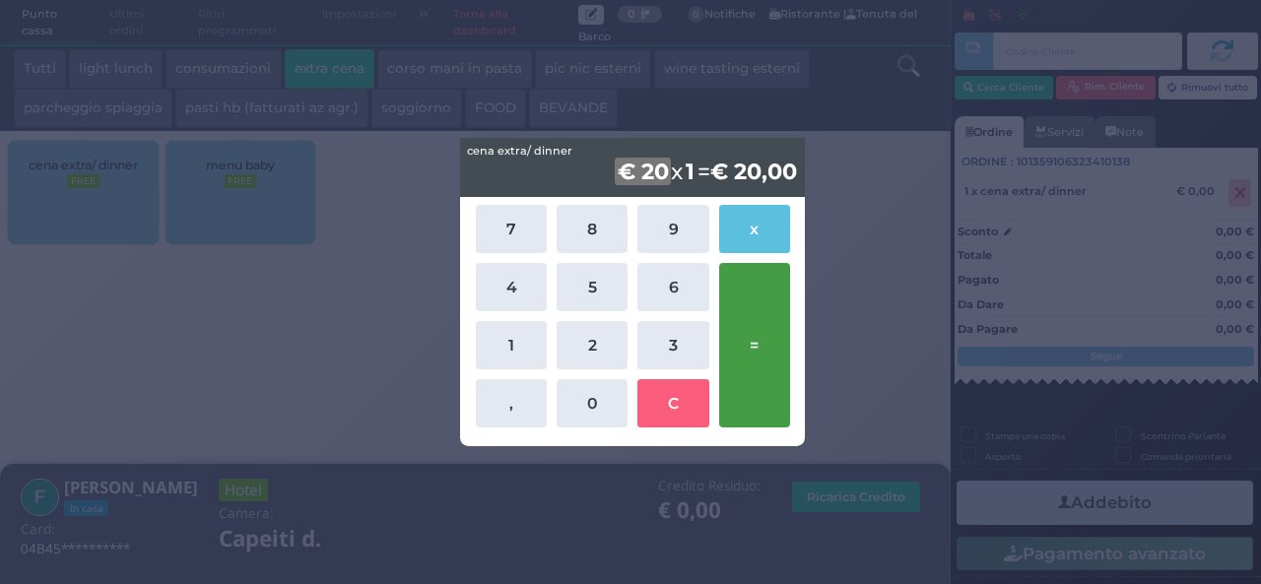
click at [753, 366] on button "=" at bounding box center [754, 345] width 71 height 165
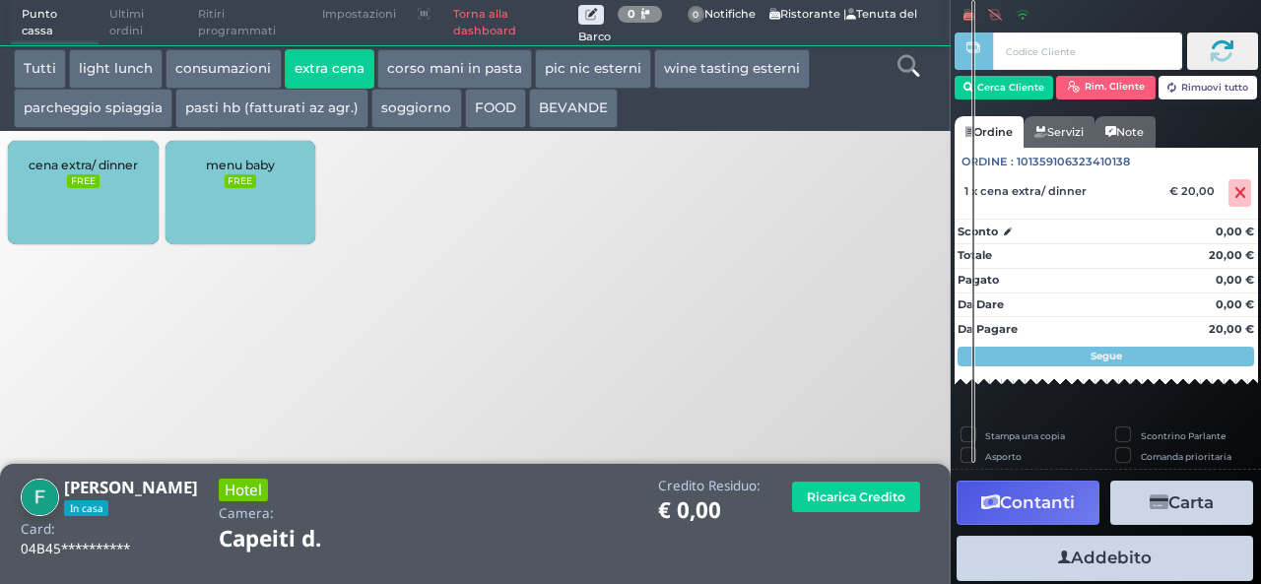
click at [1015, 557] on button "Addebito" at bounding box center [1105, 558] width 297 height 44
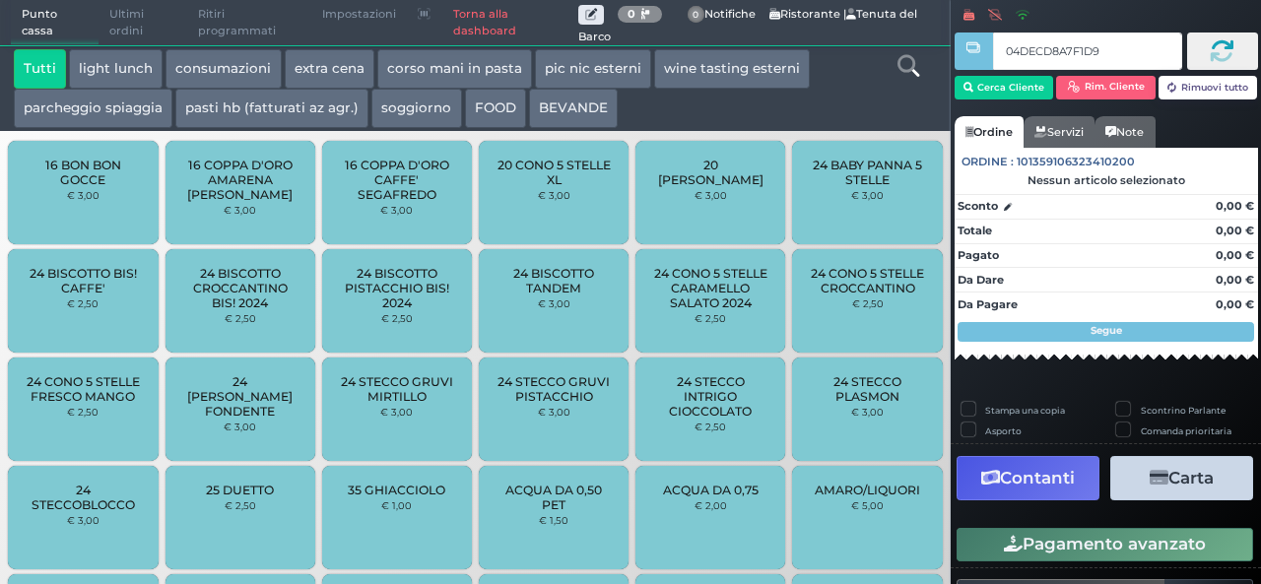
type input "04DECD8A7F1D90"
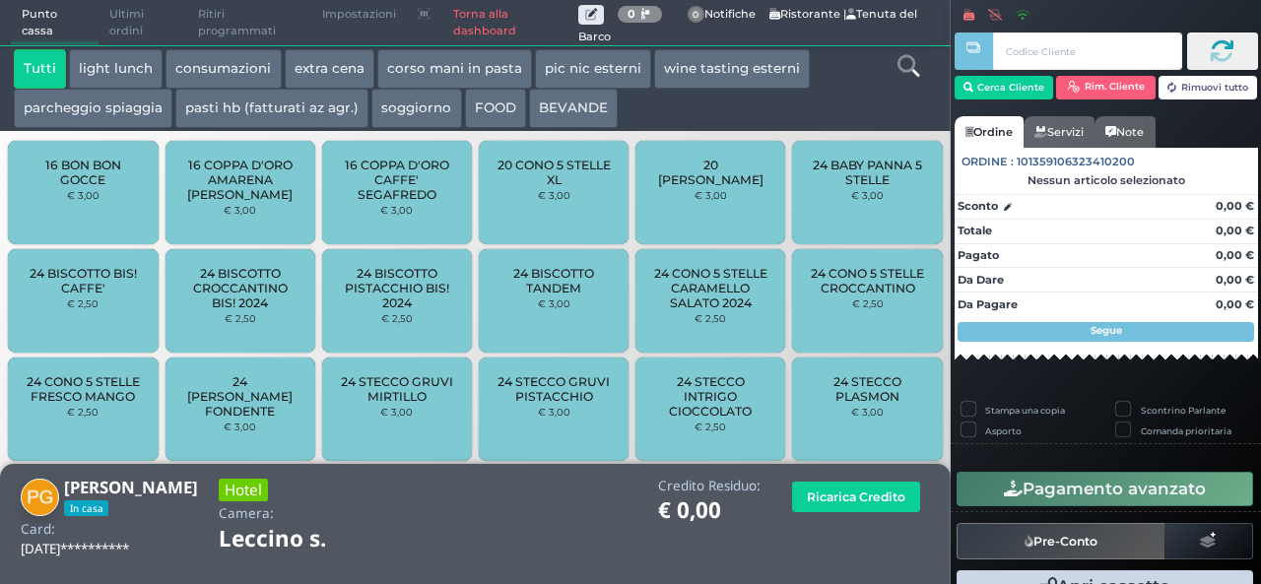
click at [311, 62] on button "extra cena" at bounding box center [330, 68] width 90 height 39
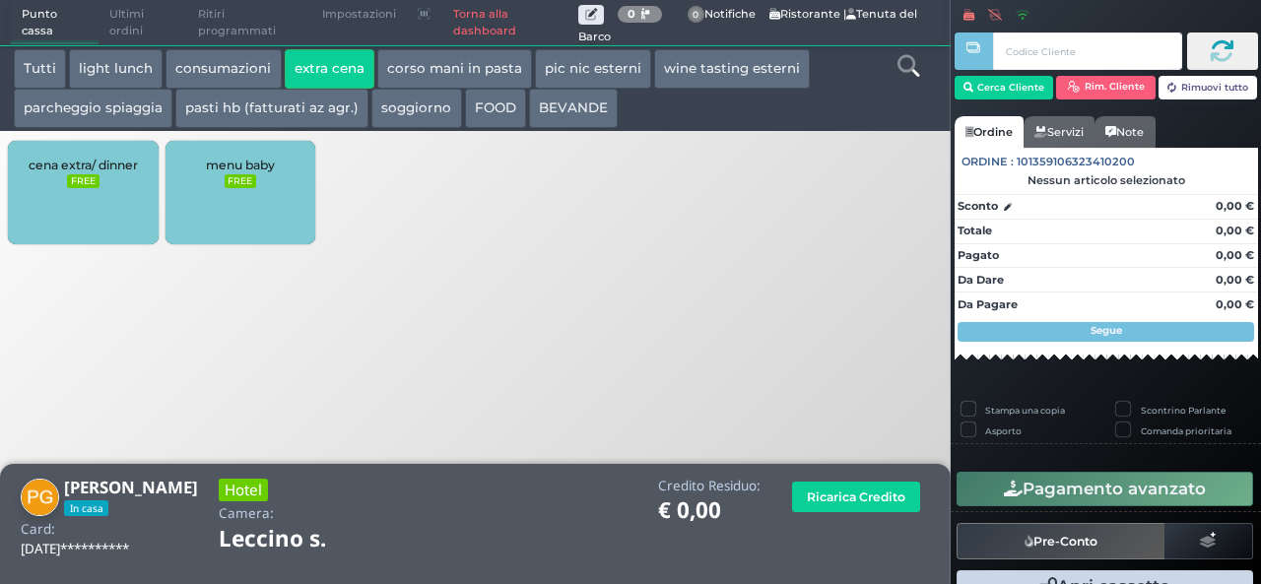
click at [126, 190] on div "cena extra/ dinner FREE" at bounding box center [83, 192] width 150 height 103
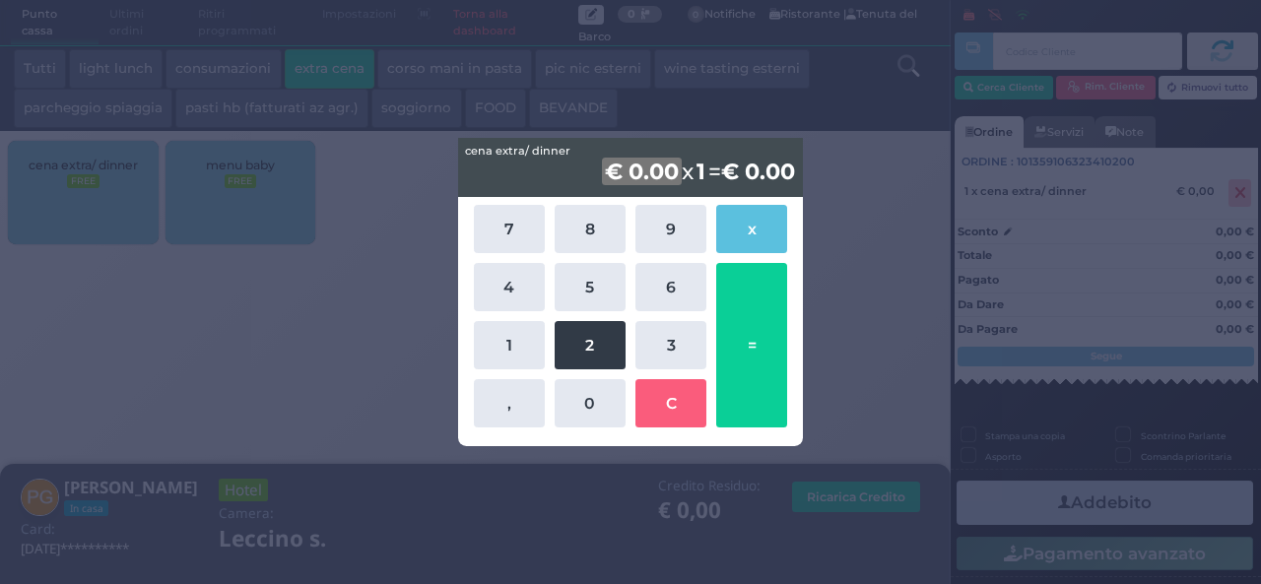
click at [579, 341] on button "2" at bounding box center [590, 345] width 71 height 48
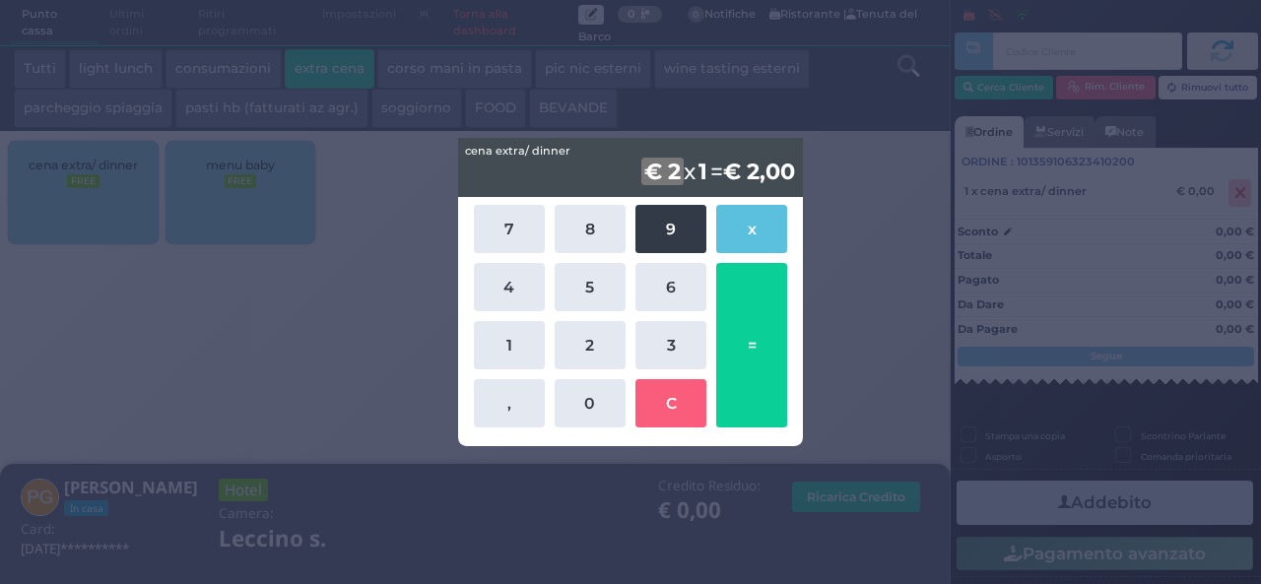
click at [690, 222] on button "9" at bounding box center [671, 229] width 71 height 48
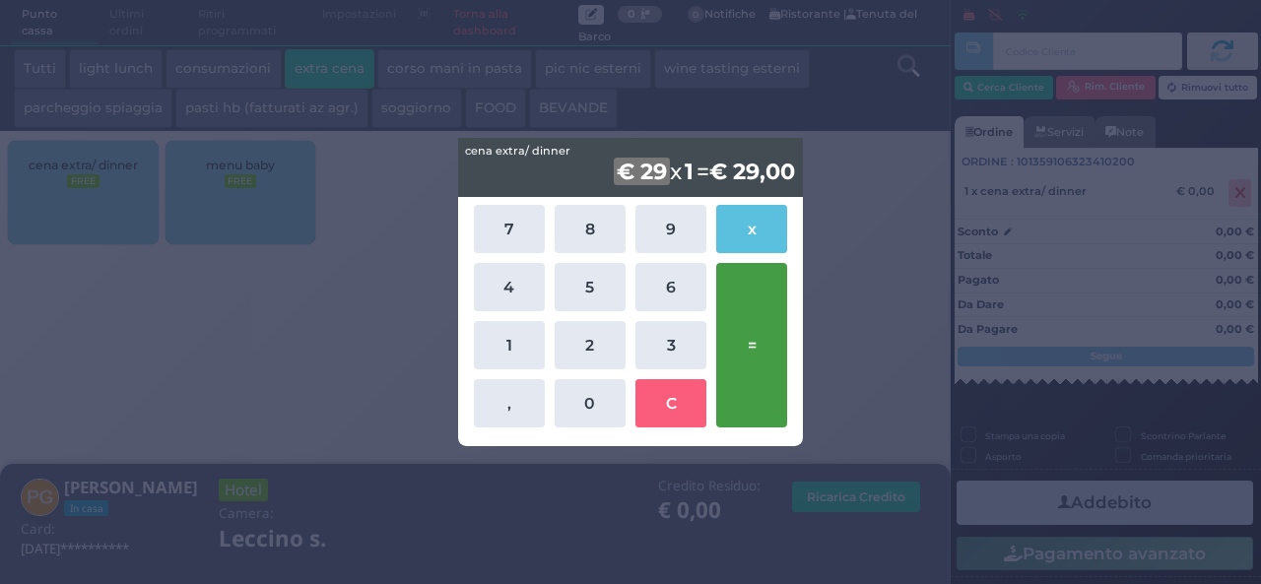
click at [767, 289] on button "=" at bounding box center [751, 345] width 71 height 165
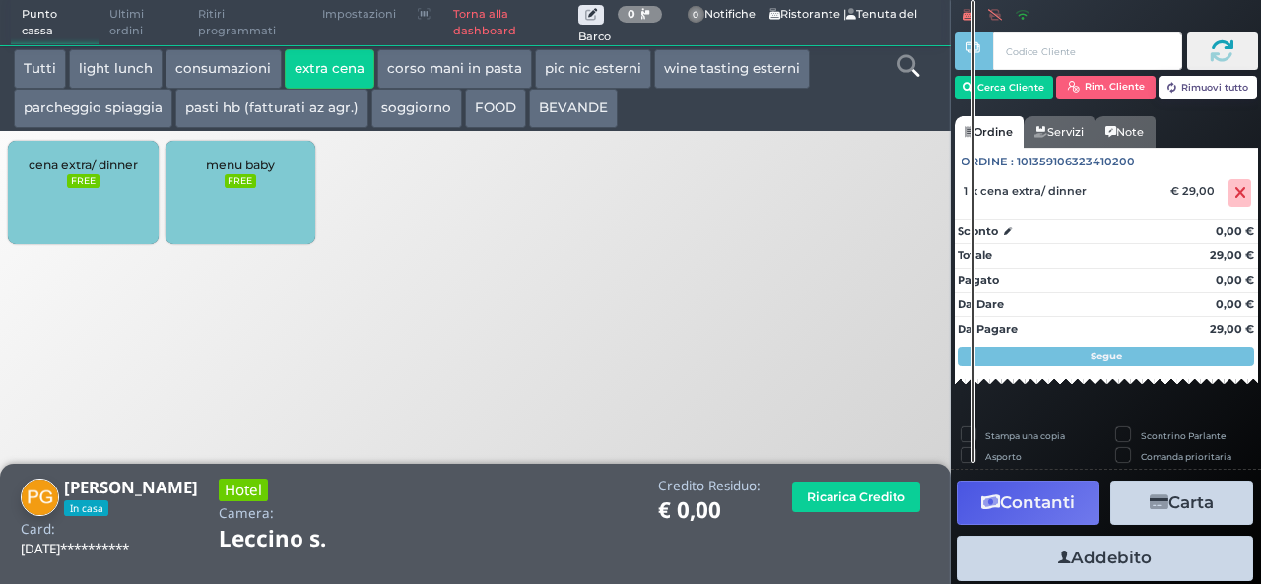
scroll to position [54, 0]
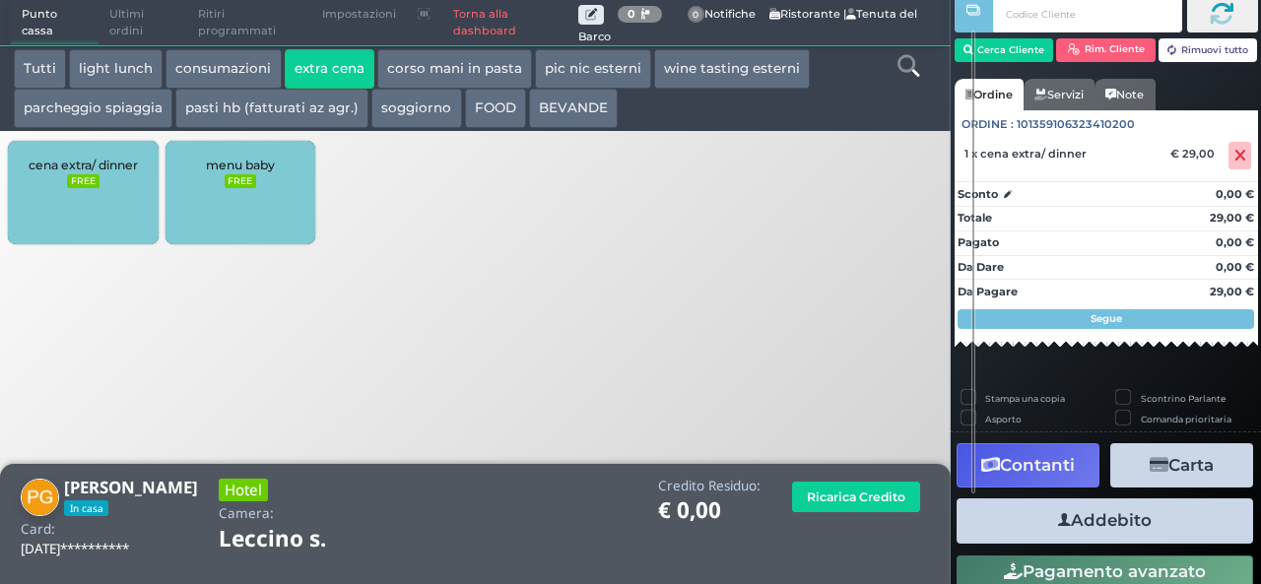
click at [1041, 511] on button "Addebito" at bounding box center [1105, 521] width 297 height 44
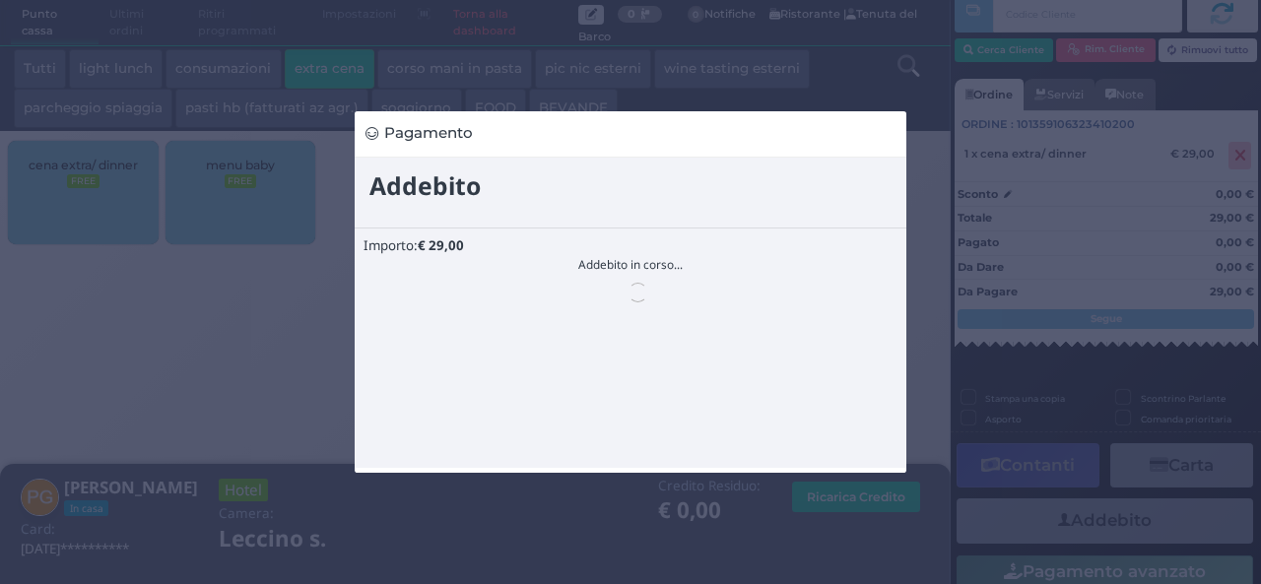
scroll to position [0, 0]
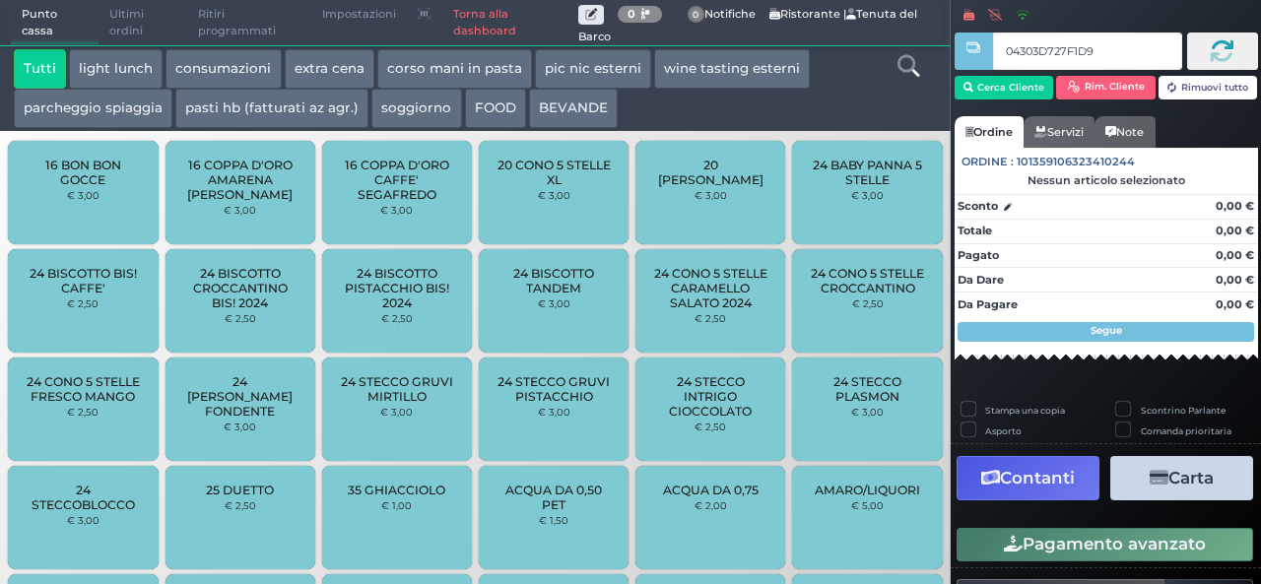
type input "04303D727F1D95"
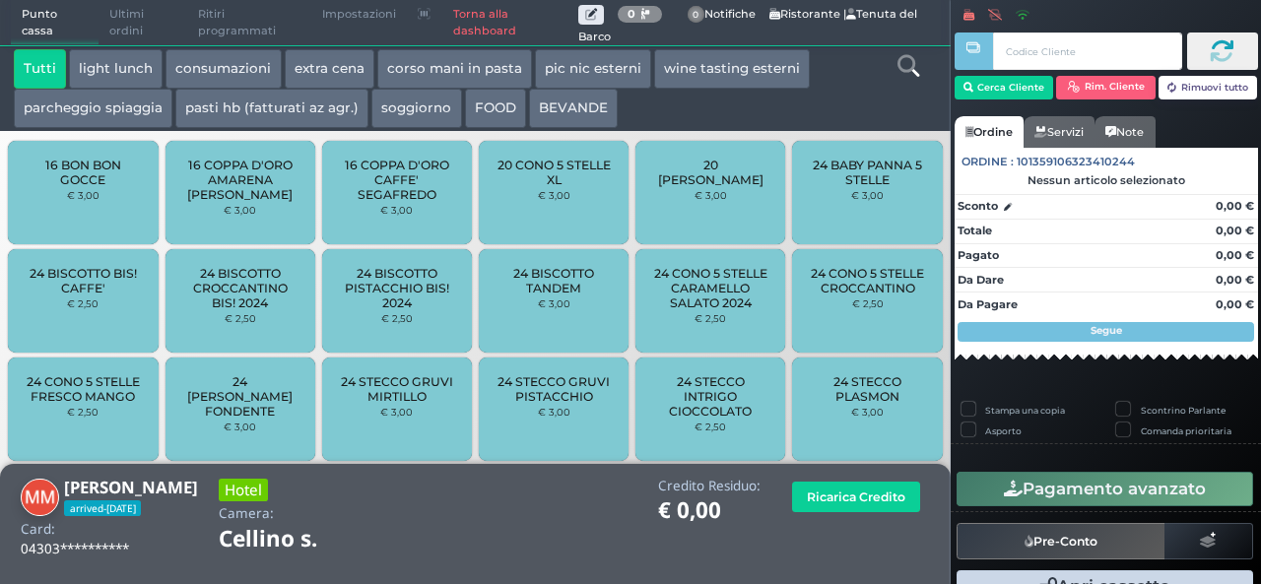
click at [297, 69] on button "extra cena" at bounding box center [330, 68] width 90 height 39
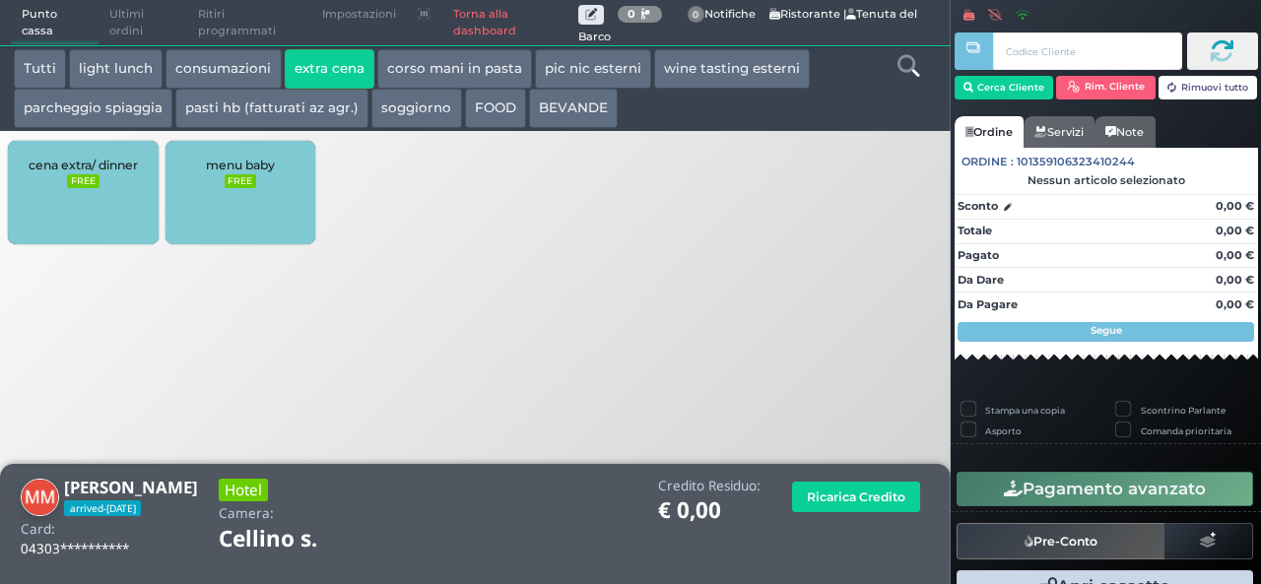
click at [138, 178] on div "cena extra/ dinner FREE" at bounding box center [83, 192] width 150 height 103
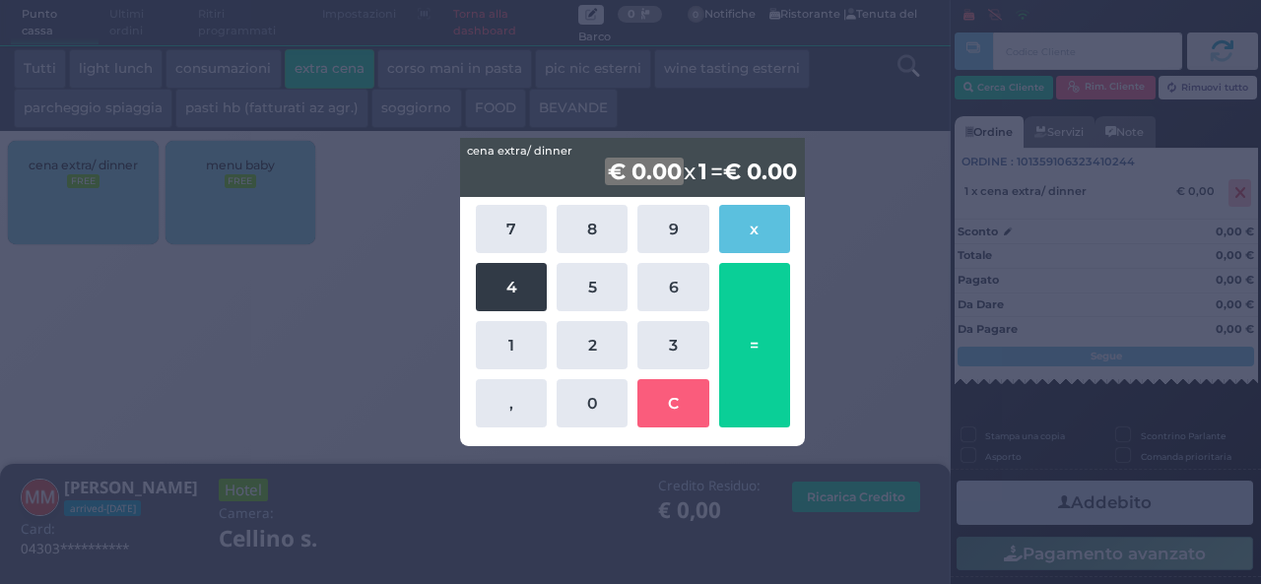
click at [521, 284] on button "4" at bounding box center [511, 287] width 71 height 48
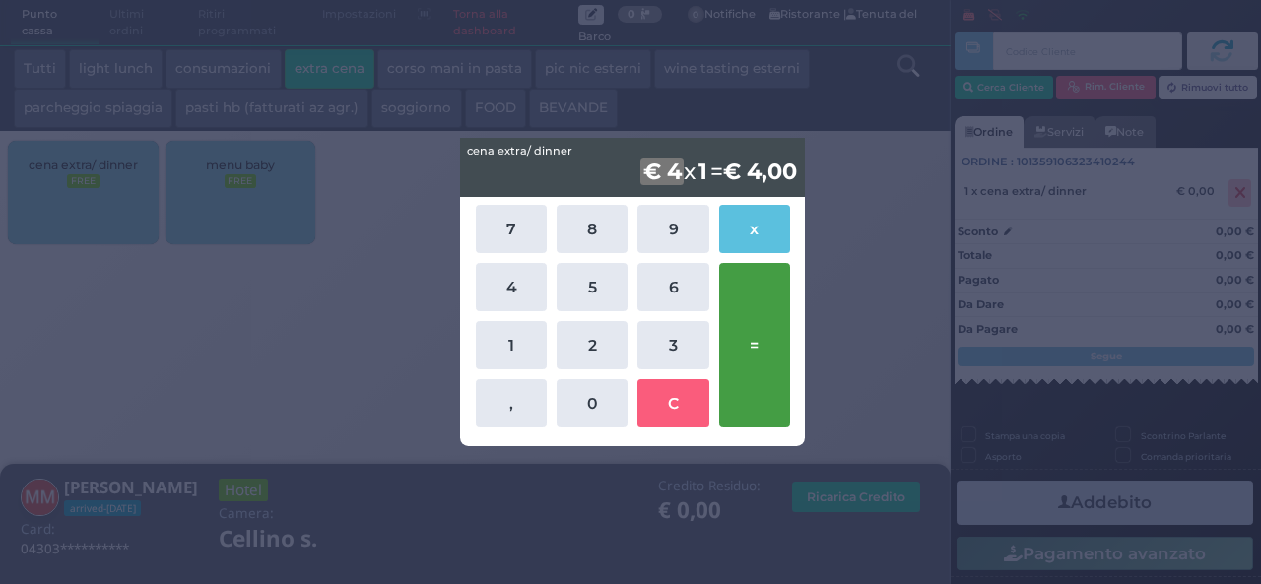
click at [757, 308] on button "=" at bounding box center [754, 345] width 71 height 165
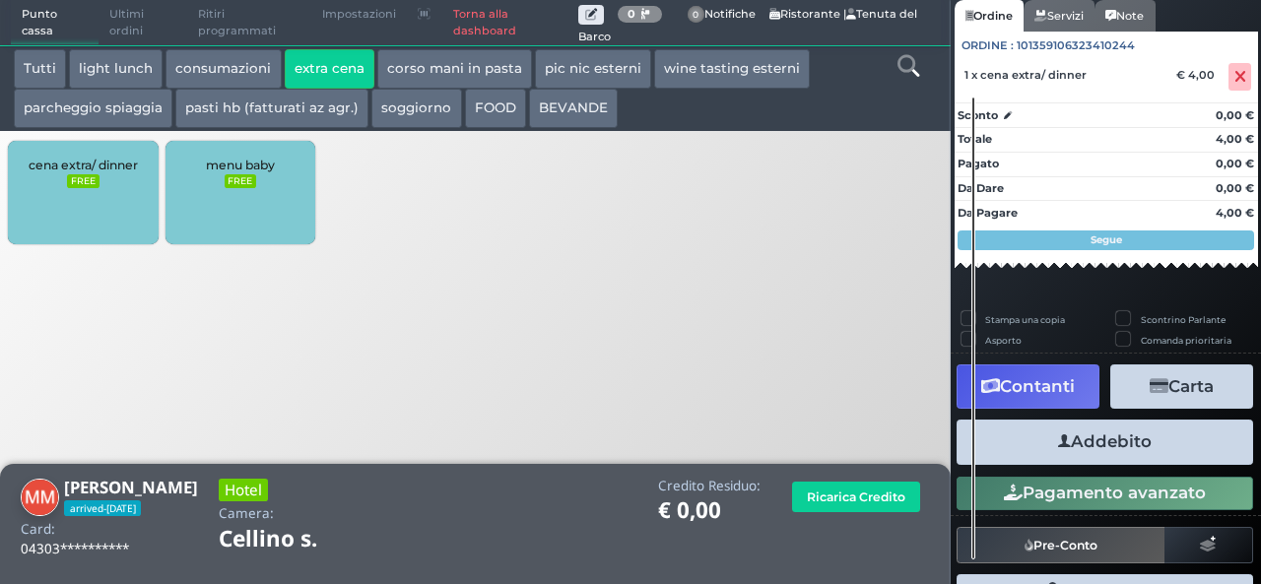
scroll to position [174, 0]
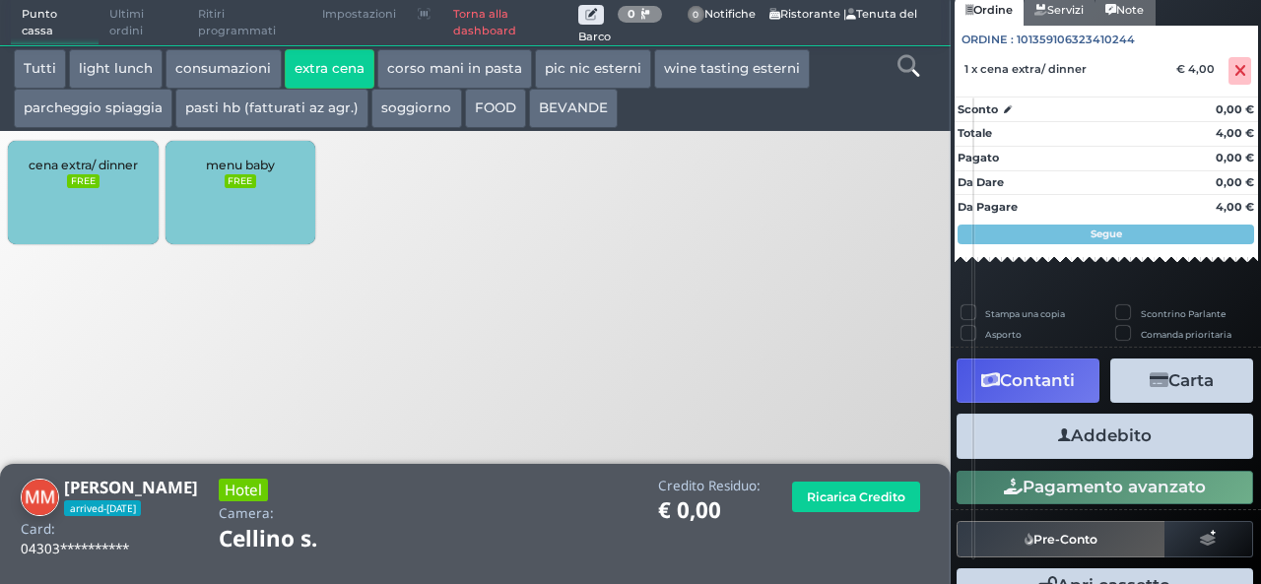
click at [1120, 430] on button "Addebito" at bounding box center [1105, 436] width 297 height 44
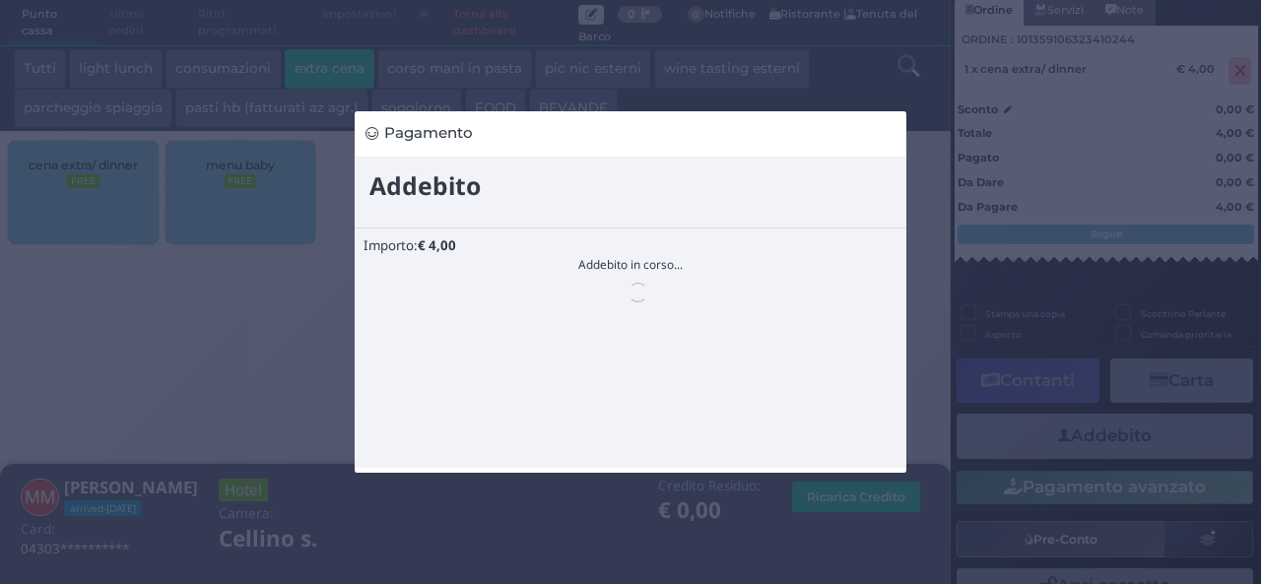
scroll to position [0, 0]
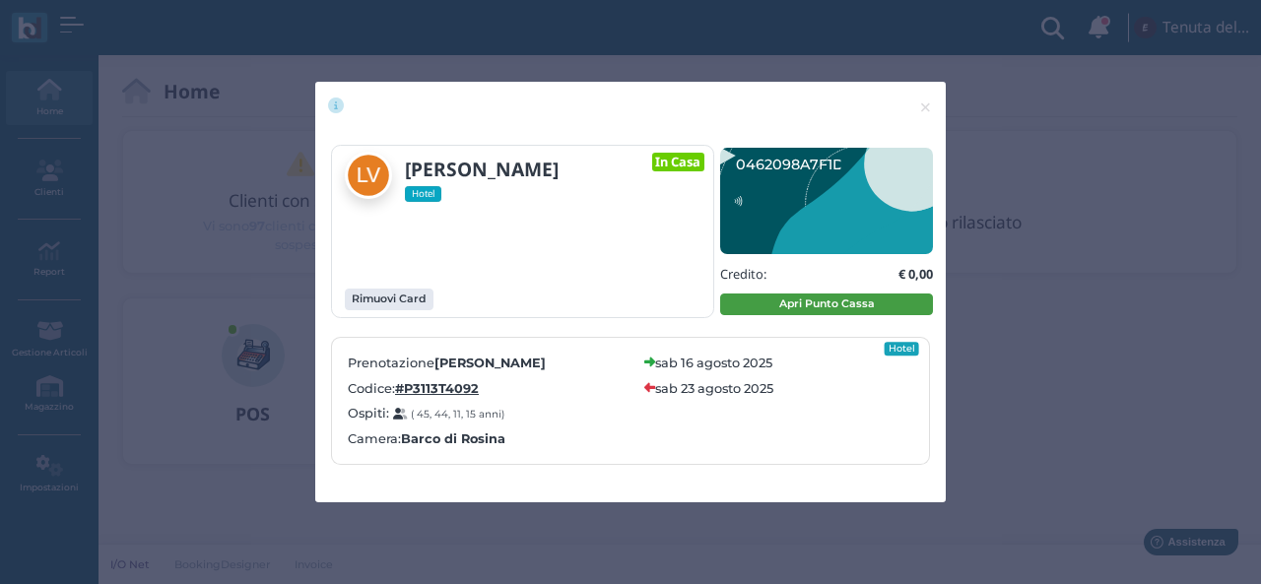
click at [824, 303] on button "Apri Punto Cassa" at bounding box center [826, 305] width 213 height 22
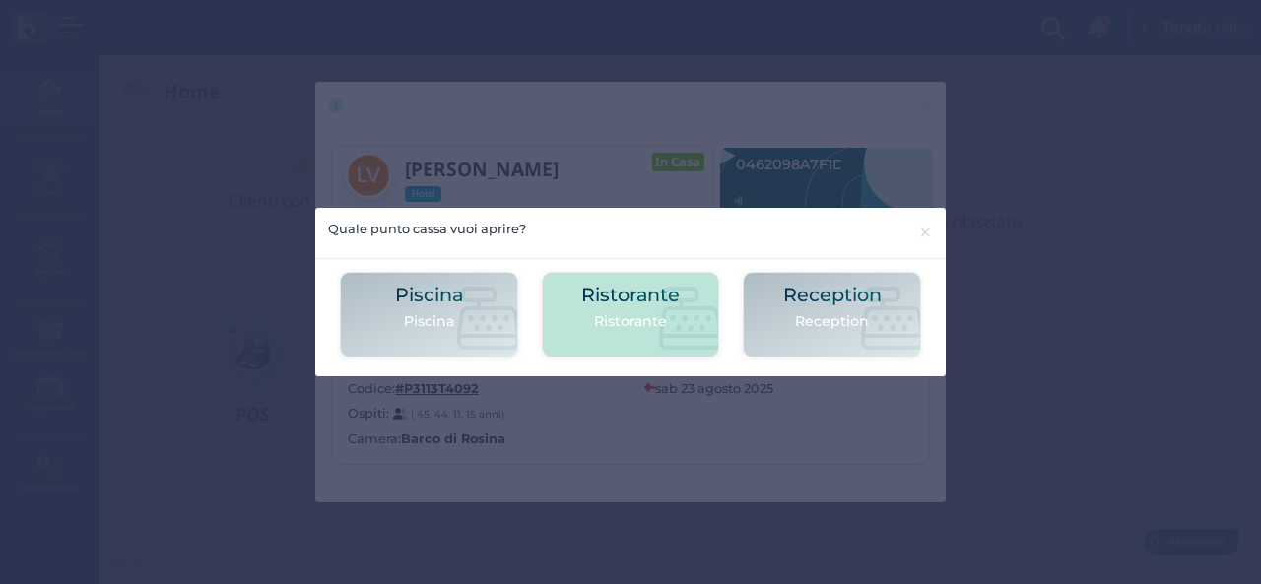
click at [579, 318] on div "Ristorante Ristorante" at bounding box center [631, 315] width 178 height 86
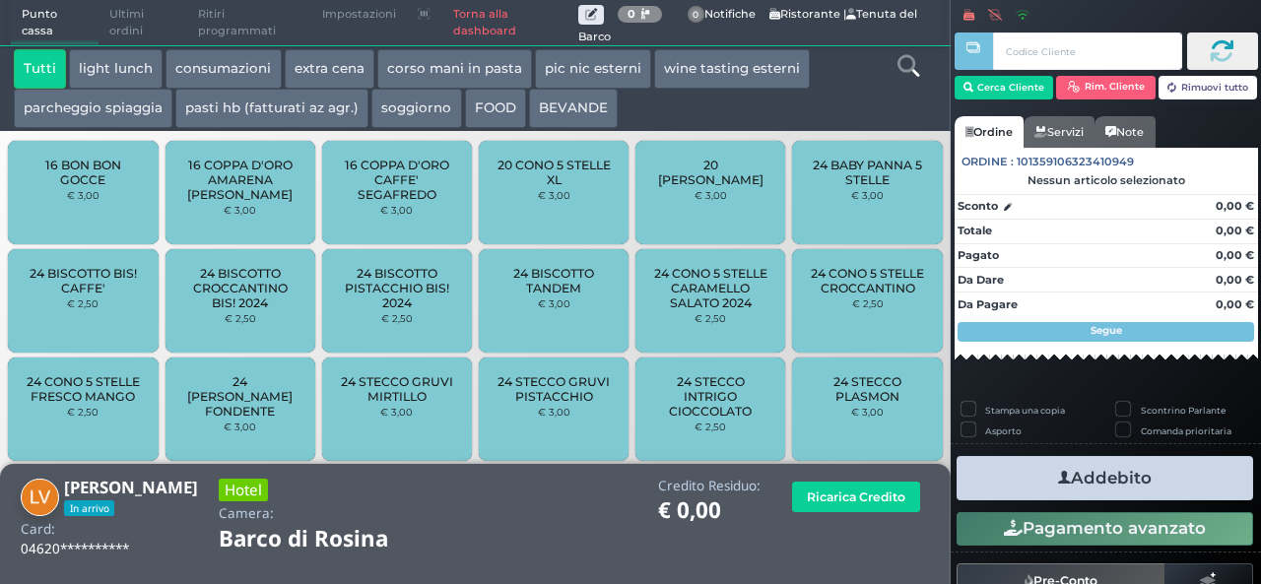
click at [327, 78] on button "extra cena" at bounding box center [330, 68] width 90 height 39
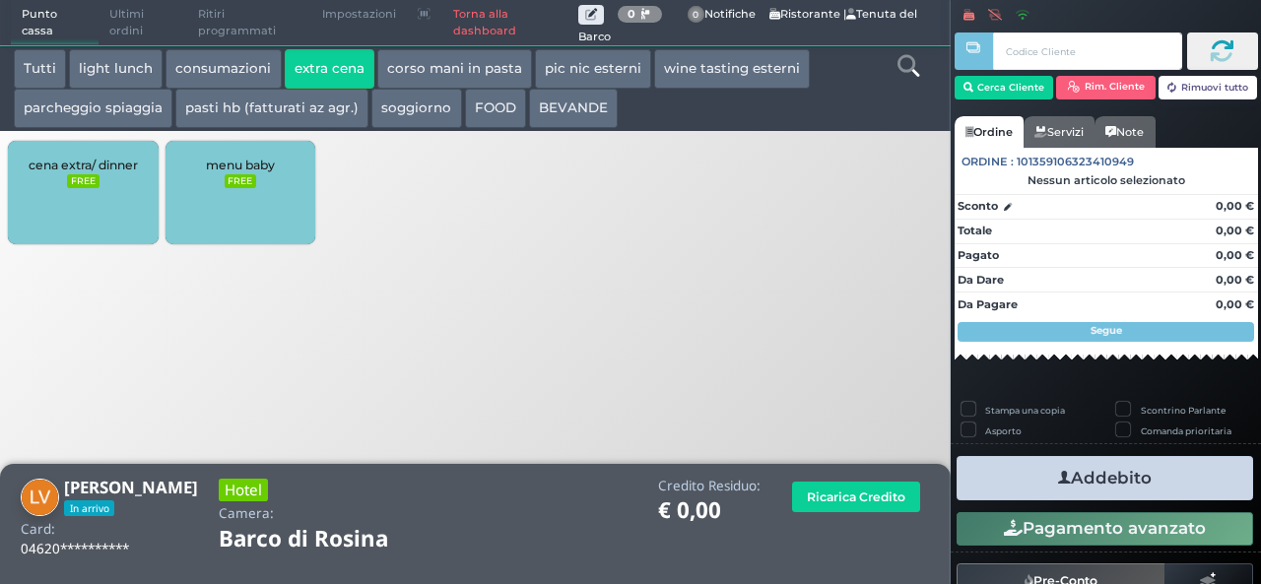
click at [68, 186] on small "FREE" at bounding box center [83, 181] width 32 height 14
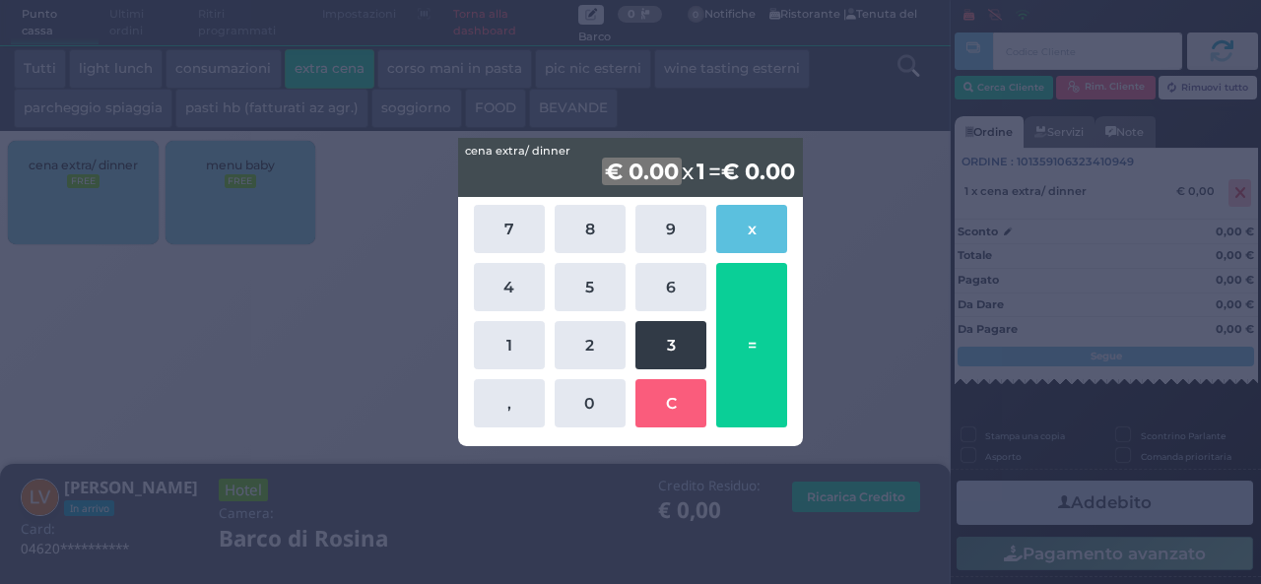
click at [666, 343] on button "3" at bounding box center [671, 345] width 71 height 48
click at [666, 344] on button "3" at bounding box center [671, 345] width 71 height 48
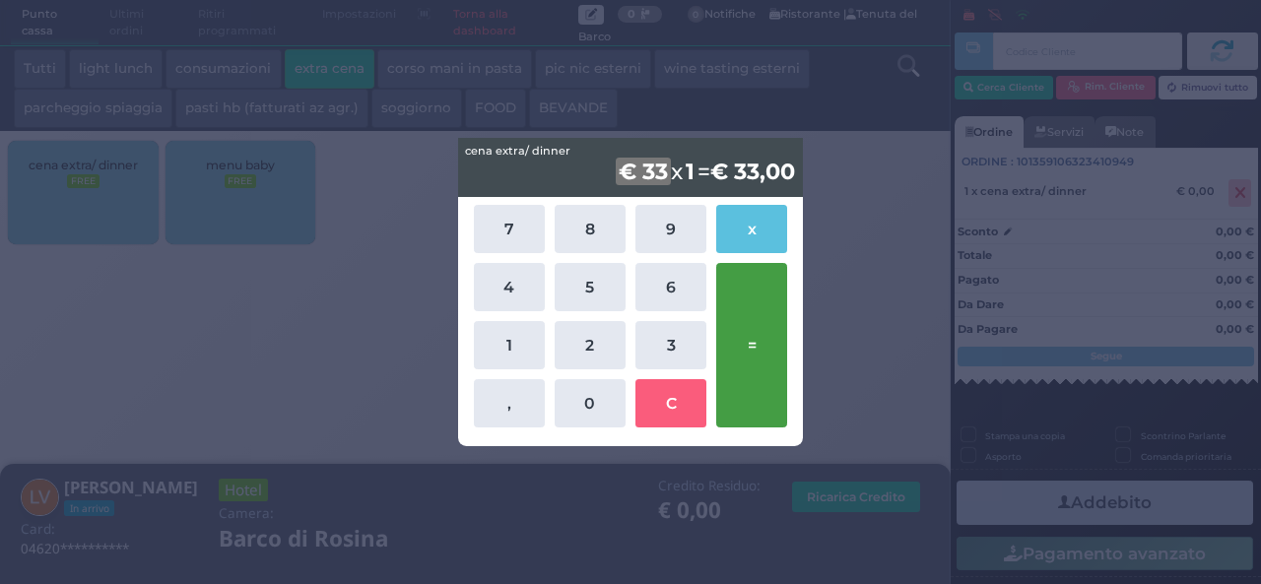
click at [736, 342] on button "=" at bounding box center [751, 345] width 71 height 165
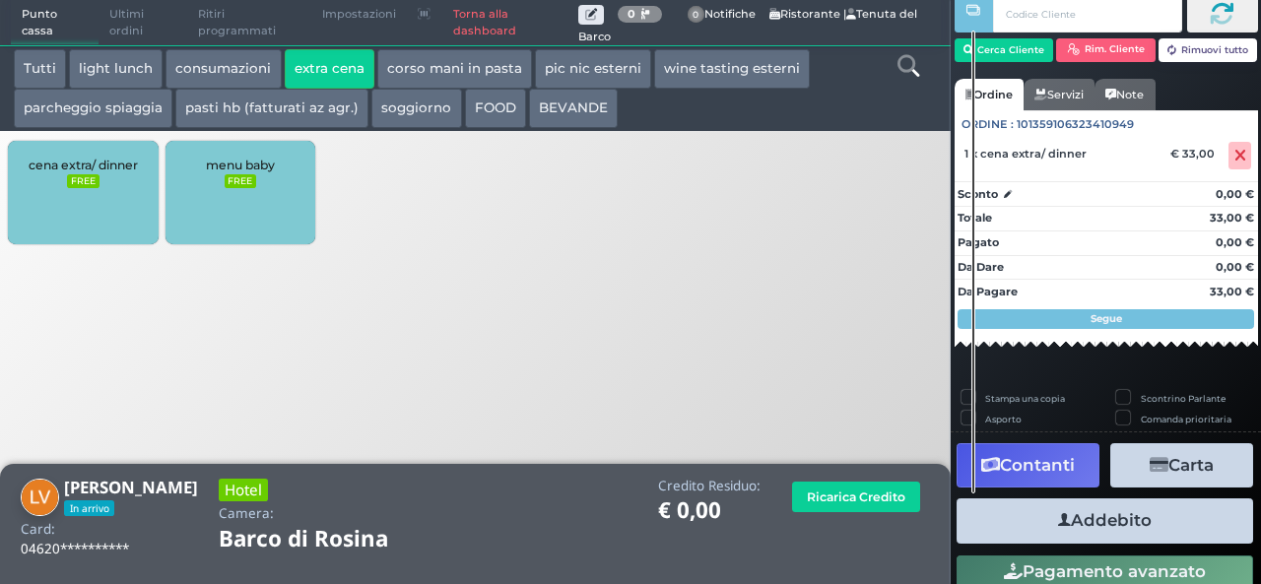
scroll to position [112, 0]
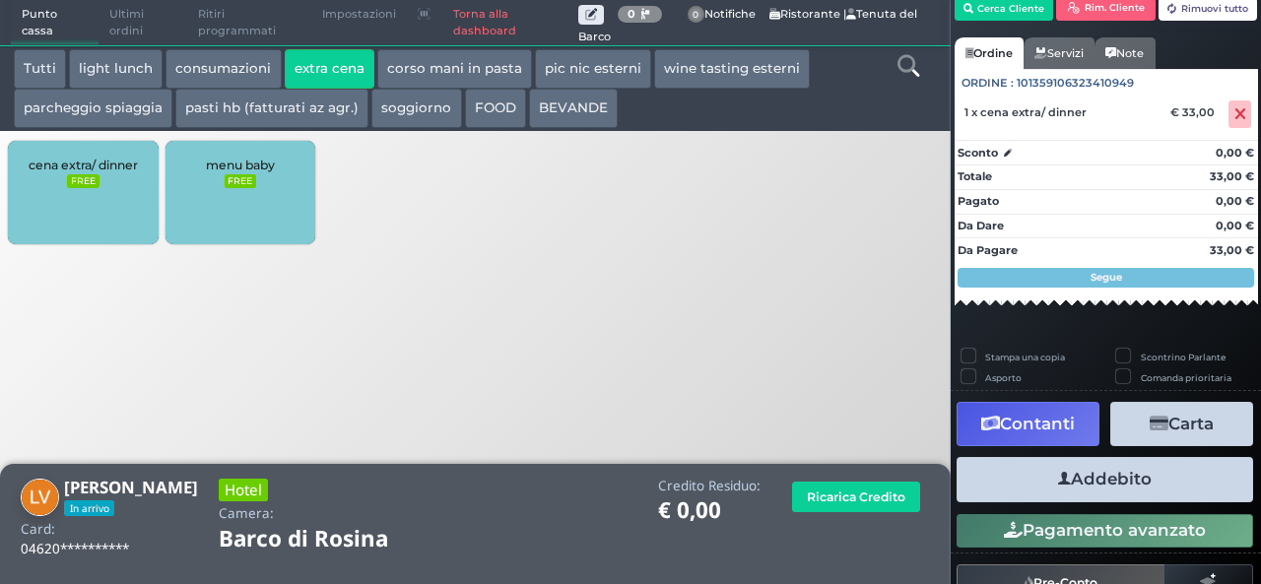
click at [1128, 482] on button "Addebito" at bounding box center [1105, 479] width 297 height 44
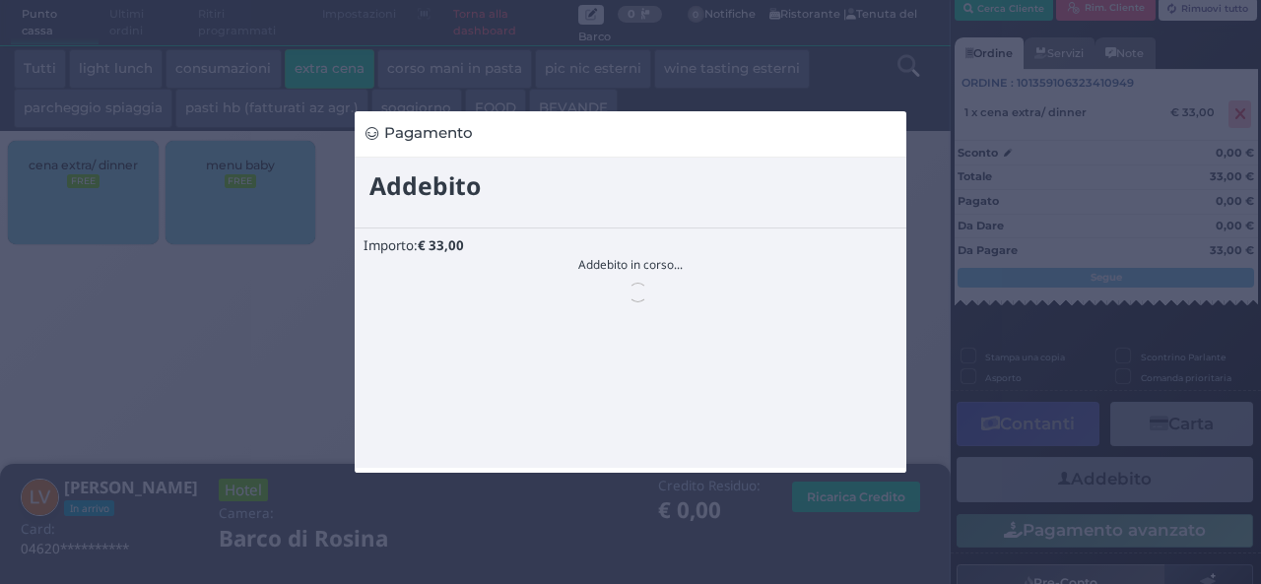
scroll to position [0, 0]
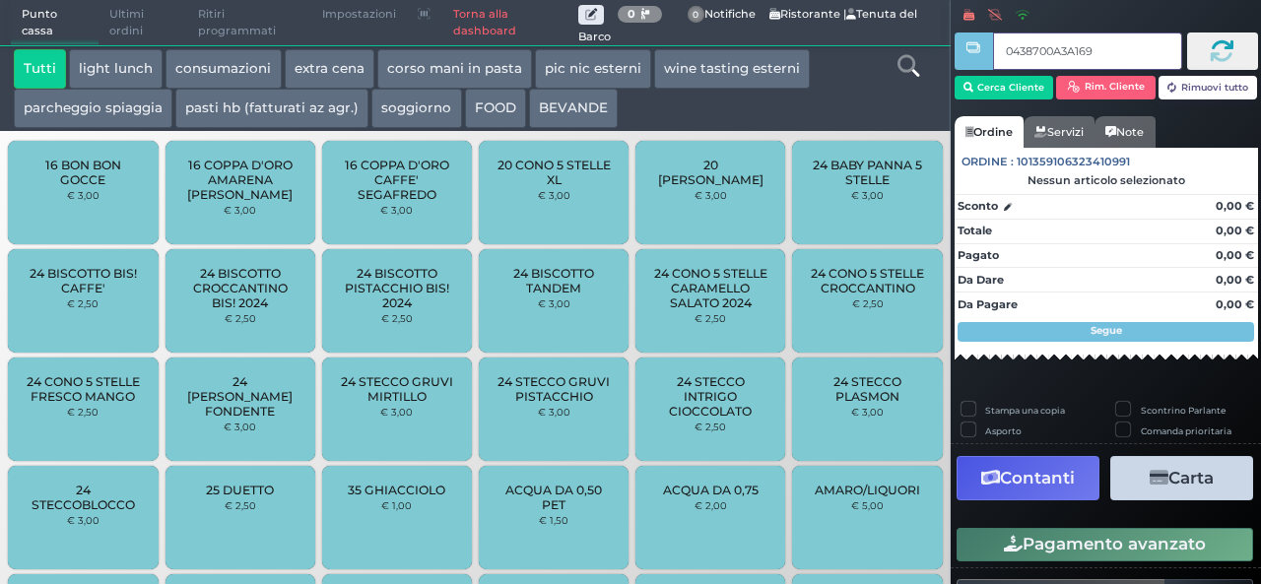
type input "0438700A3A1691"
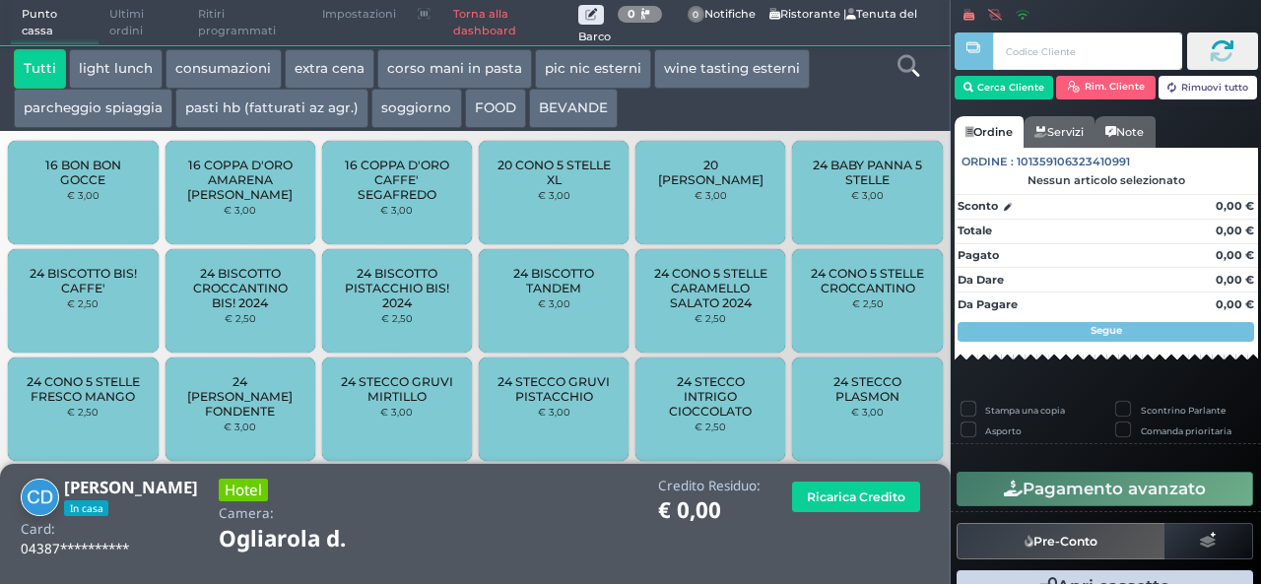
click at [305, 74] on button "extra cena" at bounding box center [330, 68] width 90 height 39
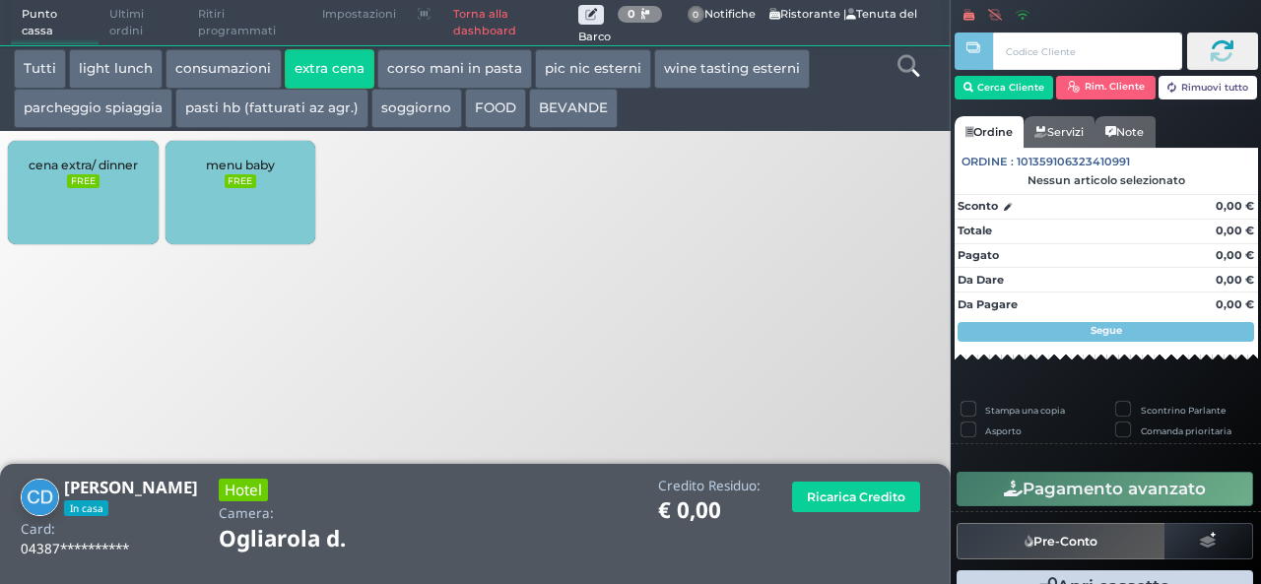
click at [101, 182] on div "cena extra/ dinner FREE" at bounding box center [83, 192] width 150 height 103
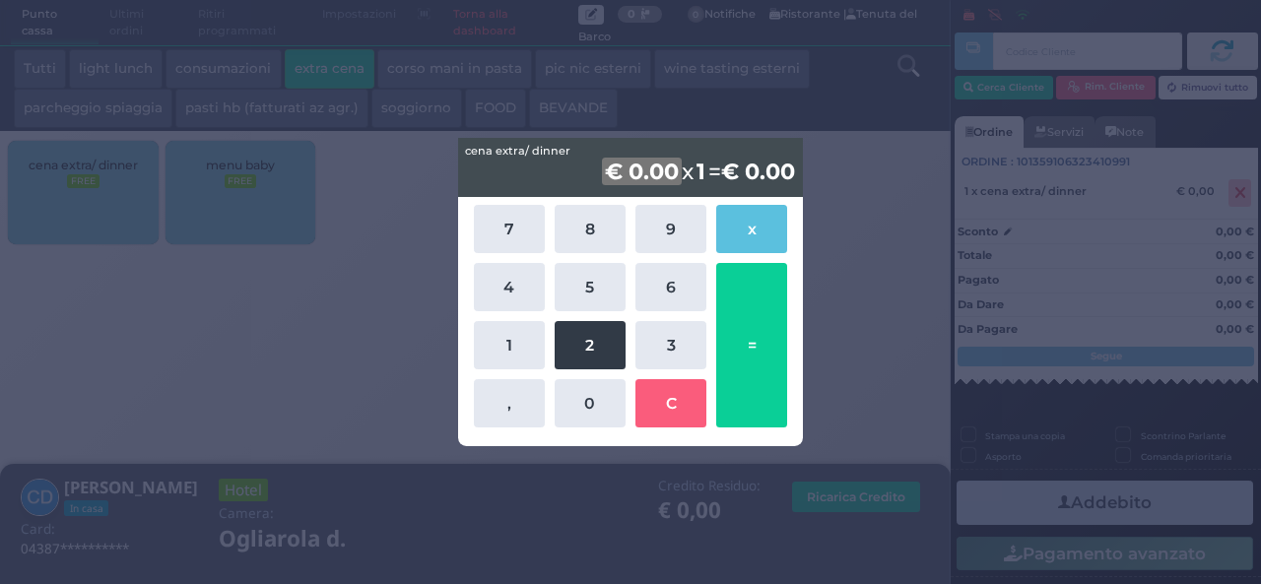
click at [571, 357] on button "2" at bounding box center [590, 345] width 71 height 48
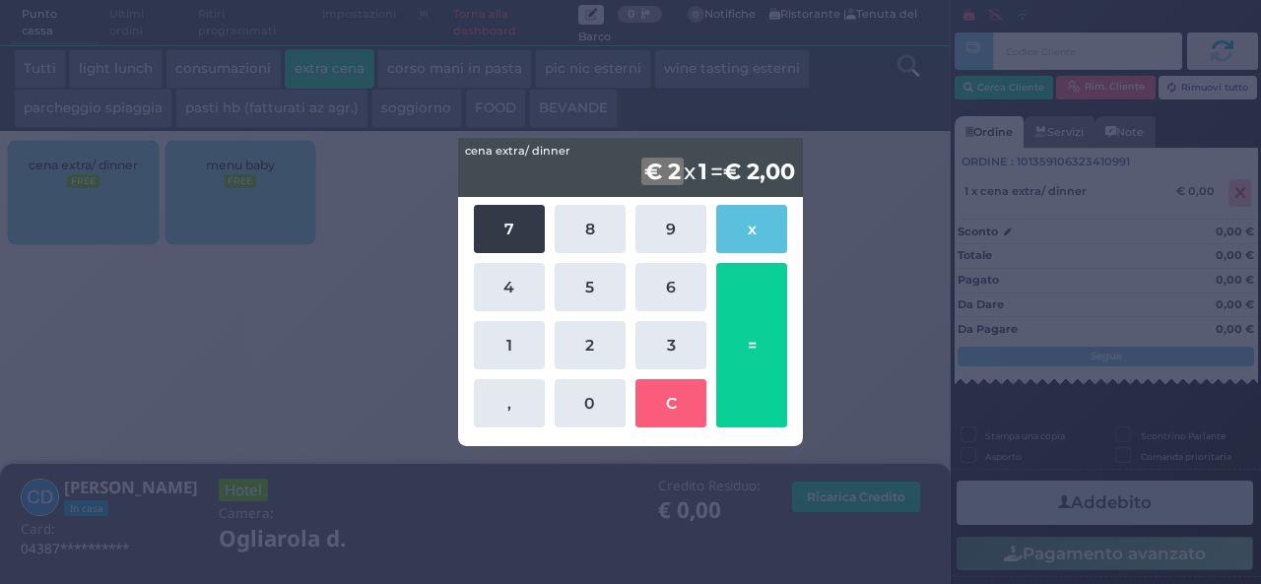
click at [490, 239] on button "7" at bounding box center [509, 229] width 71 height 48
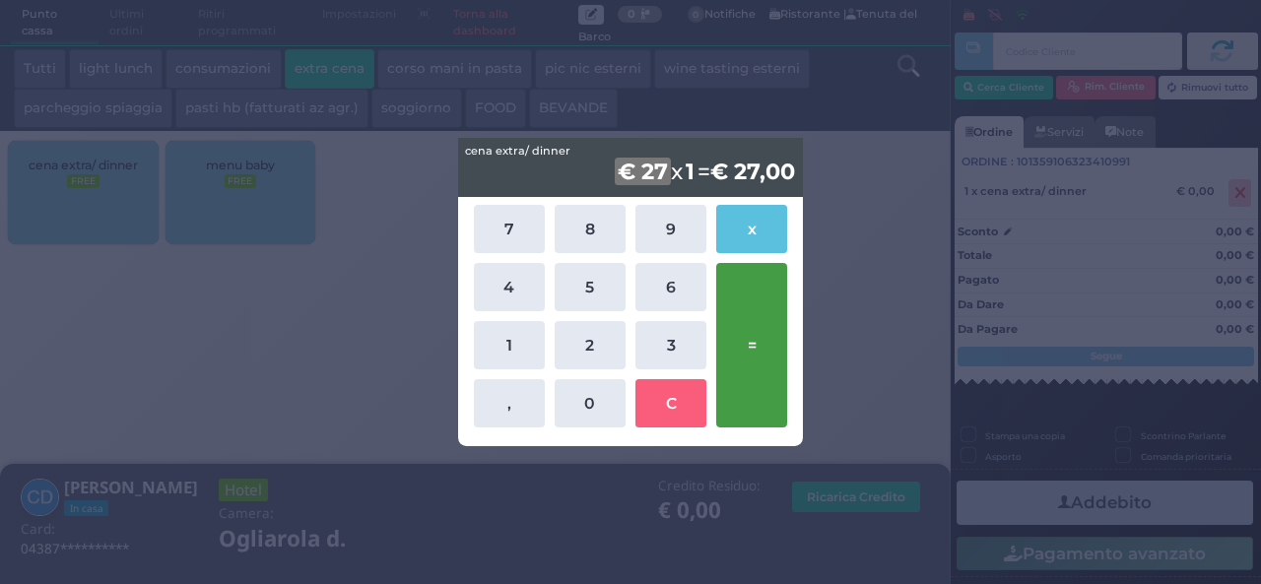
click at [755, 365] on button "=" at bounding box center [751, 345] width 71 height 165
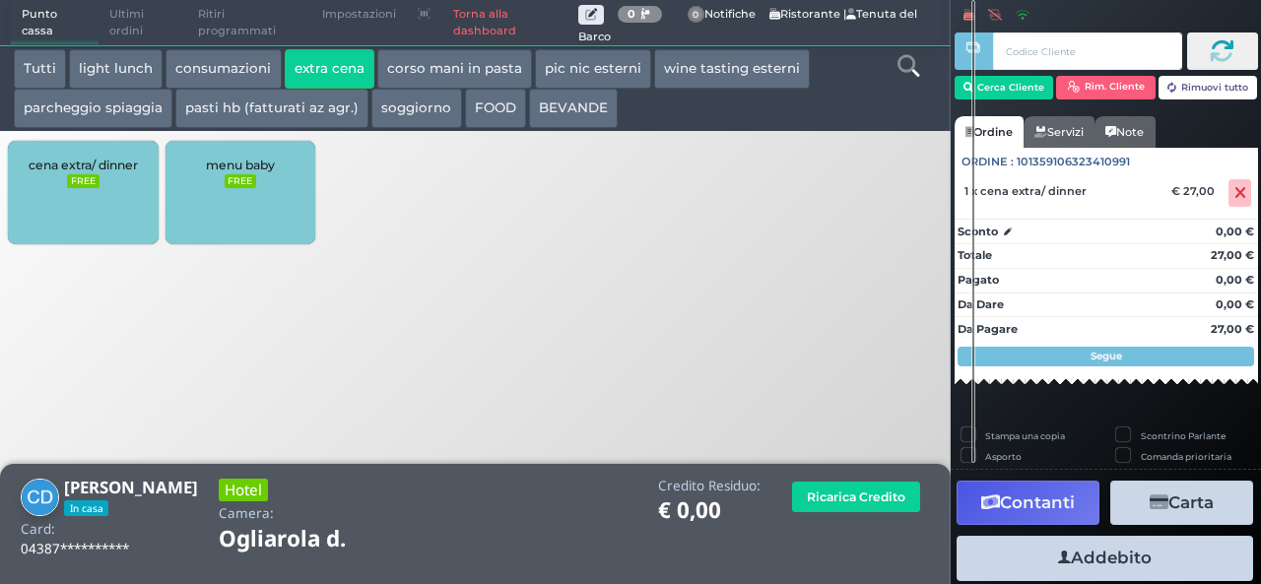
click at [1109, 564] on button "Addebito" at bounding box center [1105, 558] width 297 height 44
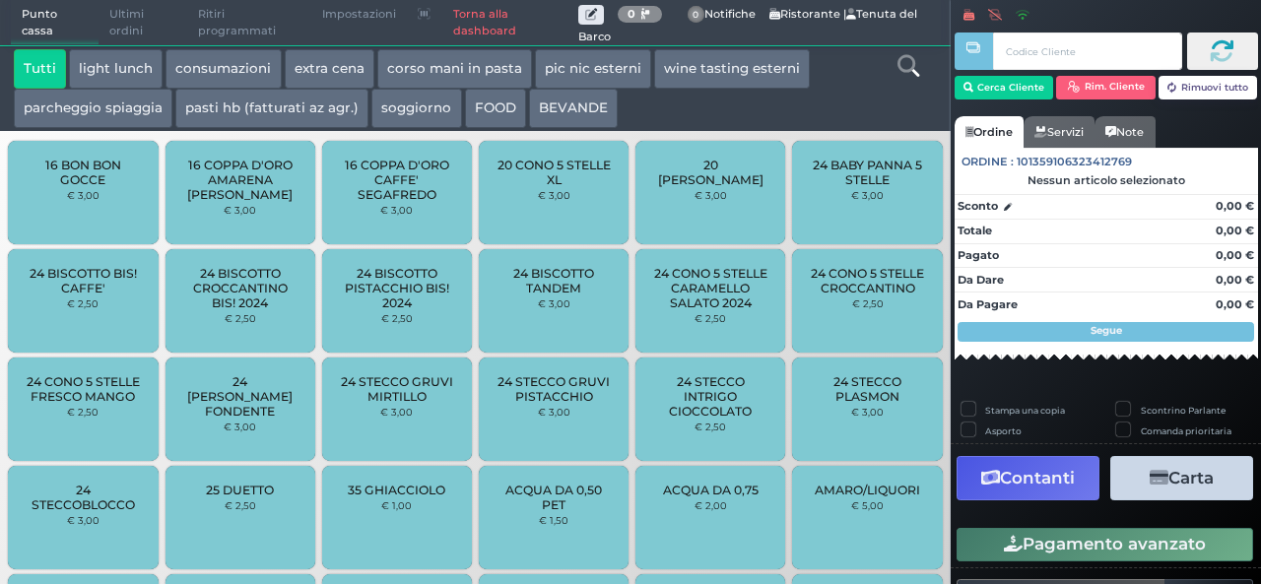
click at [309, 62] on button "extra cena" at bounding box center [330, 68] width 90 height 39
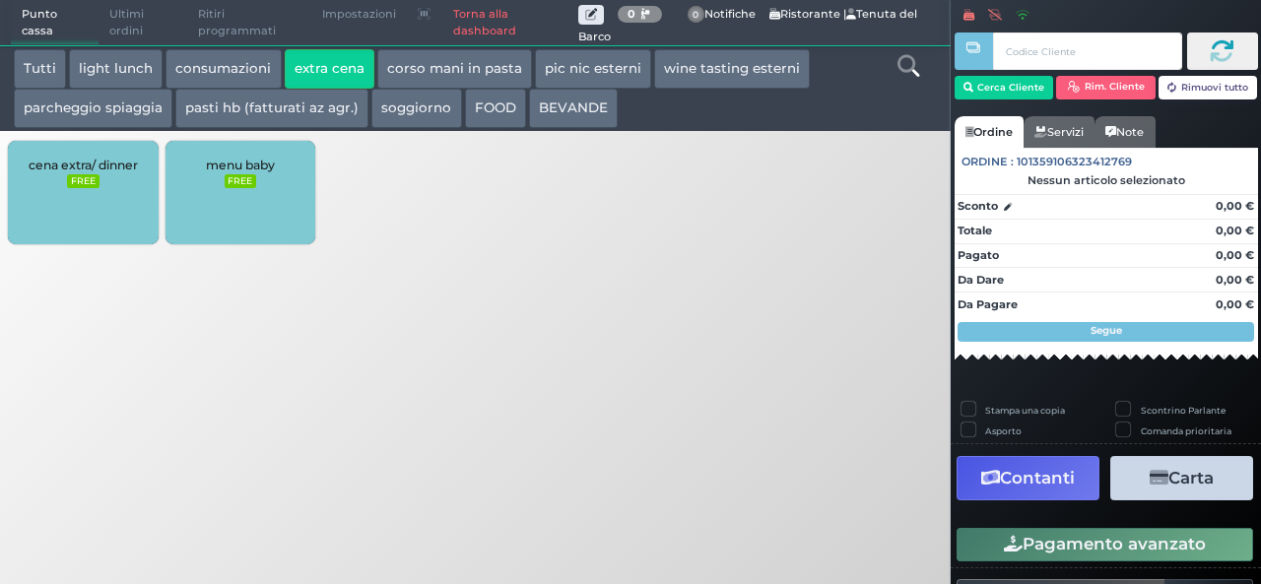
click at [89, 185] on small "FREE" at bounding box center [83, 181] width 32 height 14
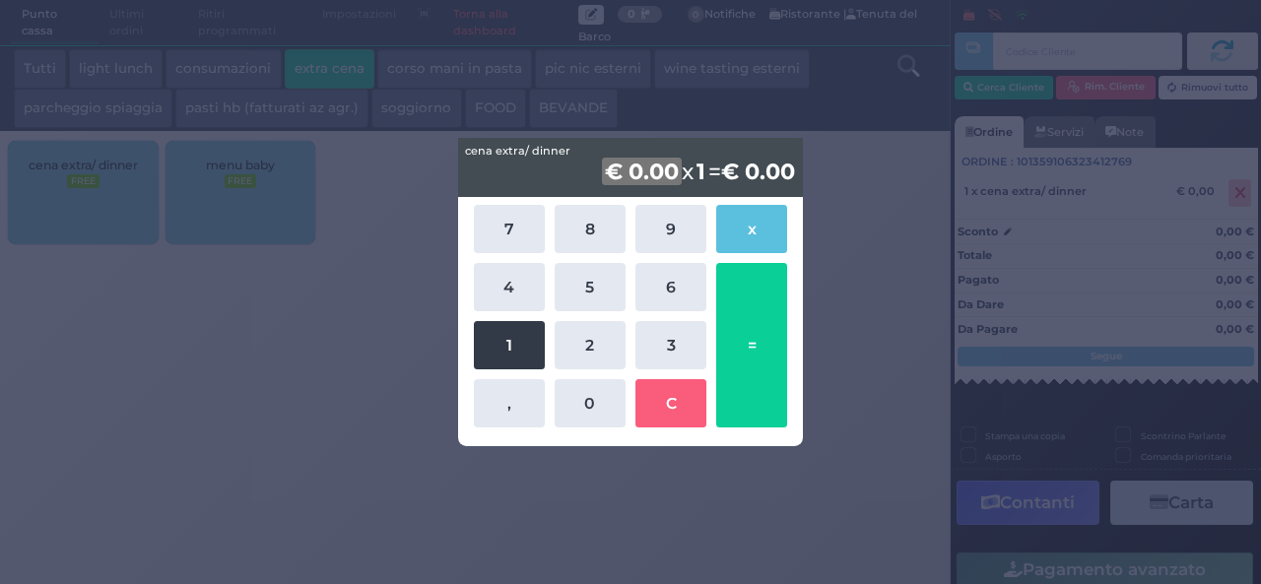
click at [514, 346] on button "1" at bounding box center [509, 345] width 71 height 48
click at [513, 346] on button "1" at bounding box center [509, 345] width 71 height 48
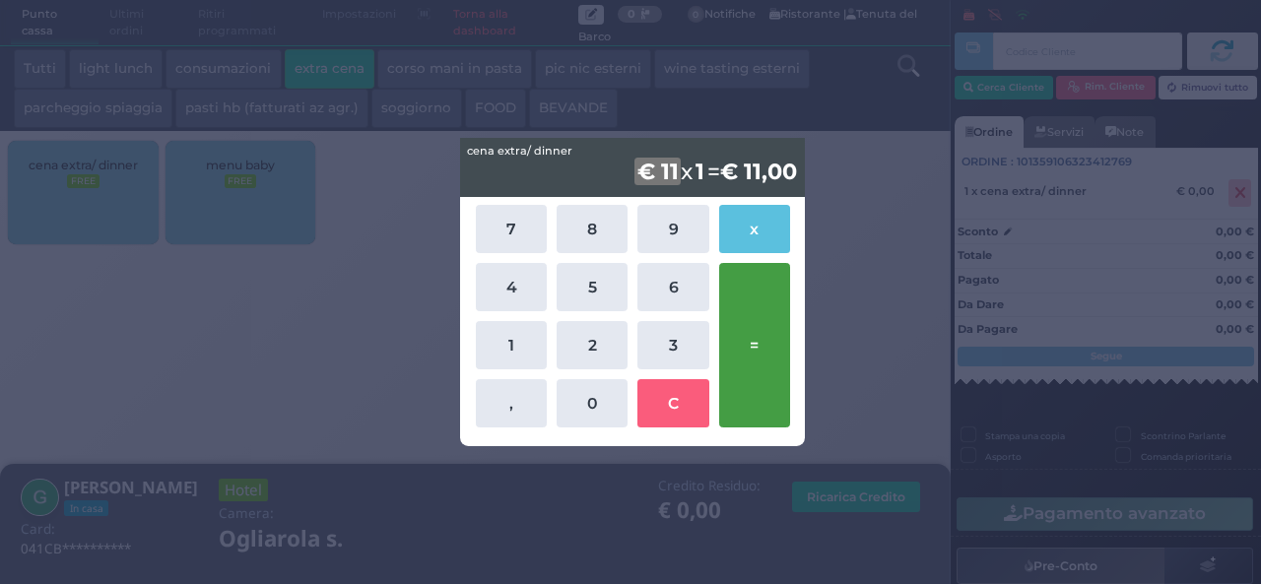
click at [746, 373] on button "=" at bounding box center [754, 345] width 71 height 165
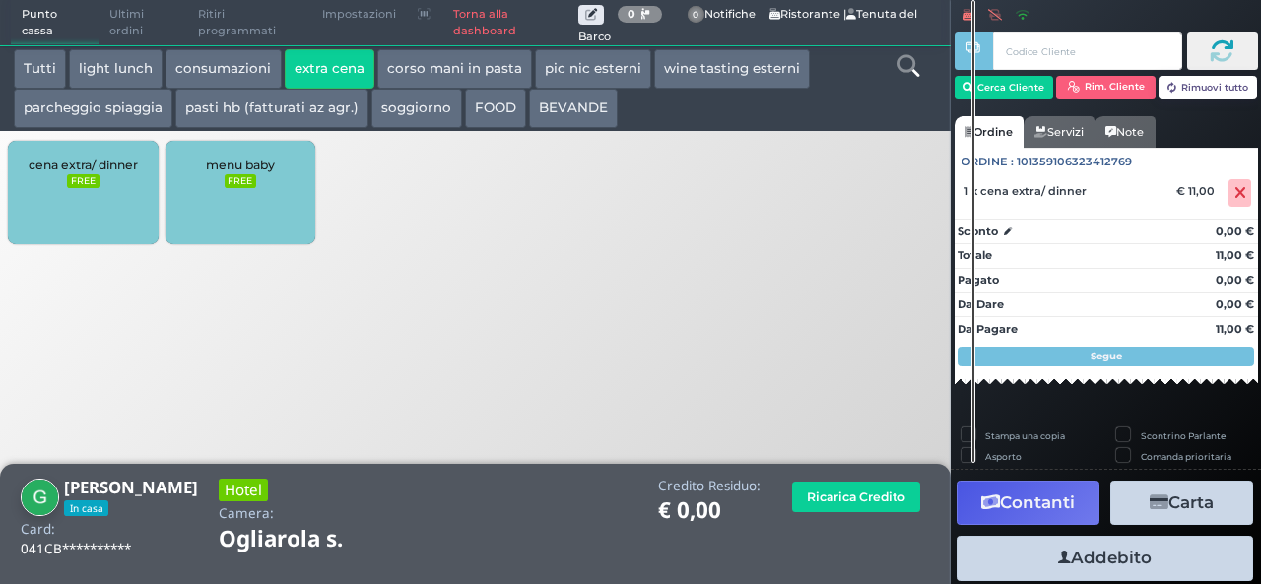
click at [1191, 553] on button "Addebito" at bounding box center [1105, 558] width 297 height 44
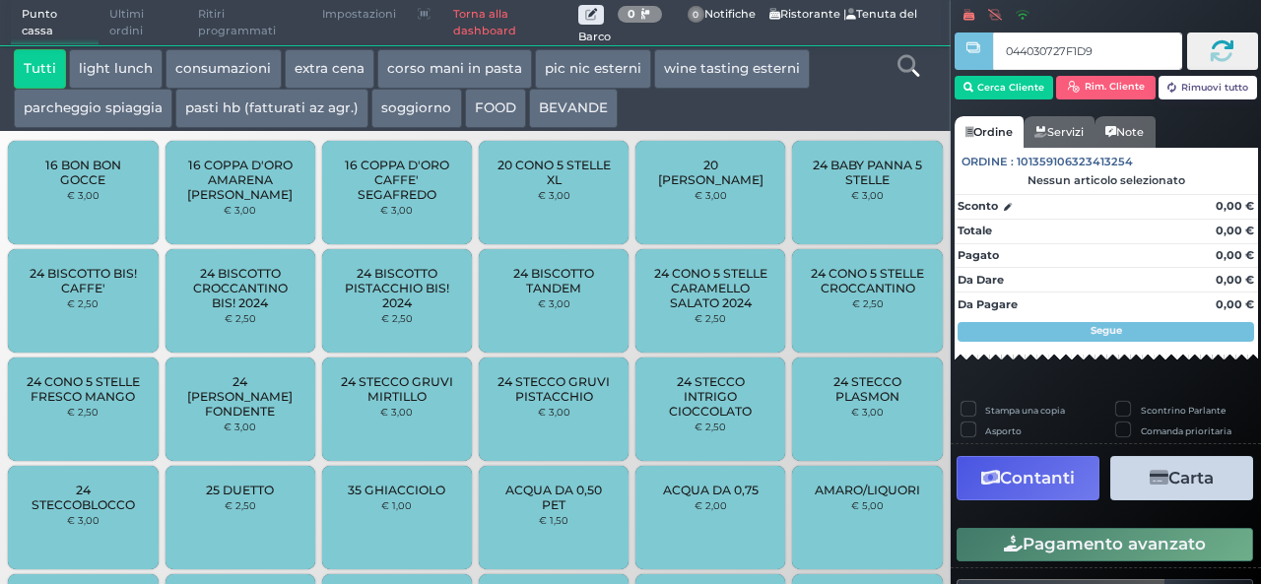
type input "044030727F1D95"
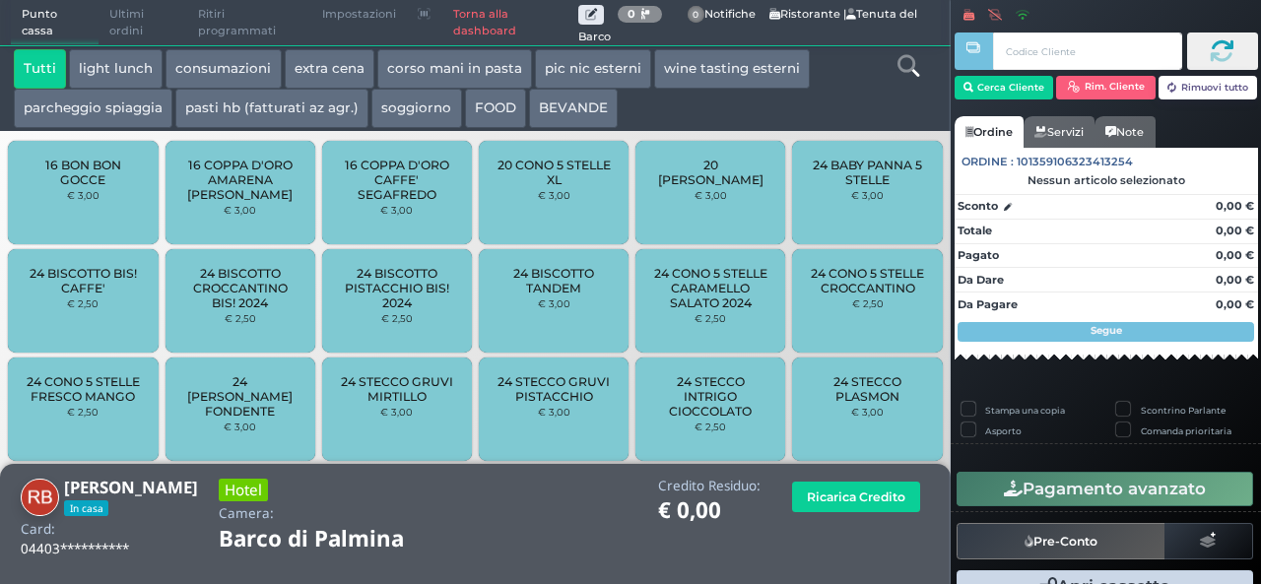
click at [334, 67] on button "extra cena" at bounding box center [330, 68] width 90 height 39
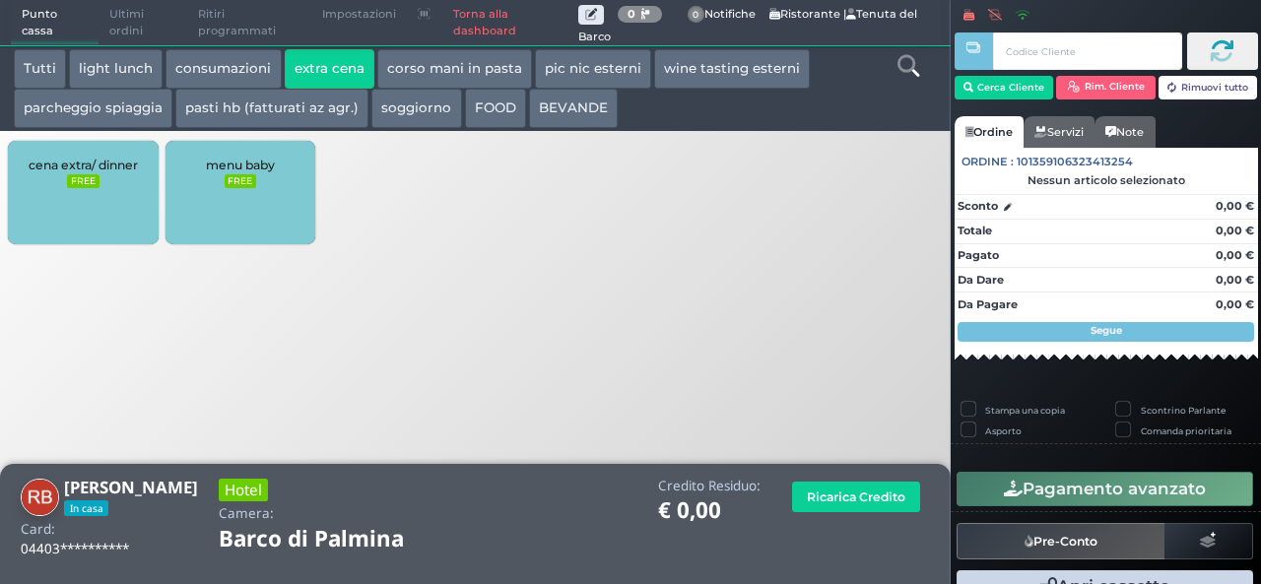
click at [105, 185] on div "cena extra/ dinner FREE" at bounding box center [83, 192] width 150 height 103
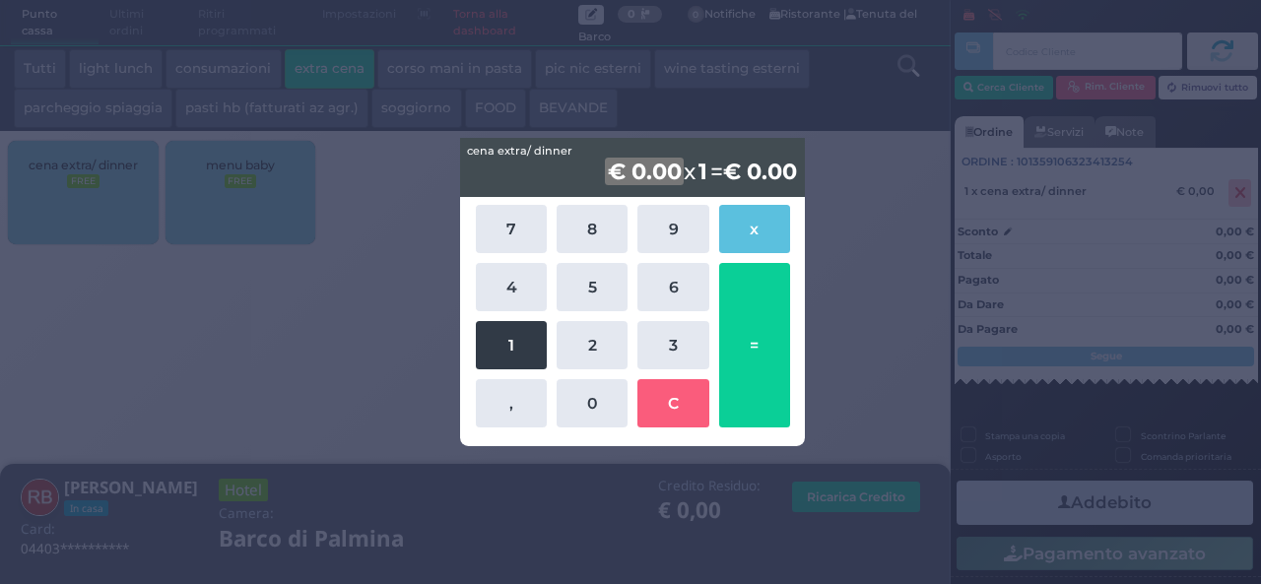
click at [517, 348] on button "1" at bounding box center [511, 345] width 71 height 48
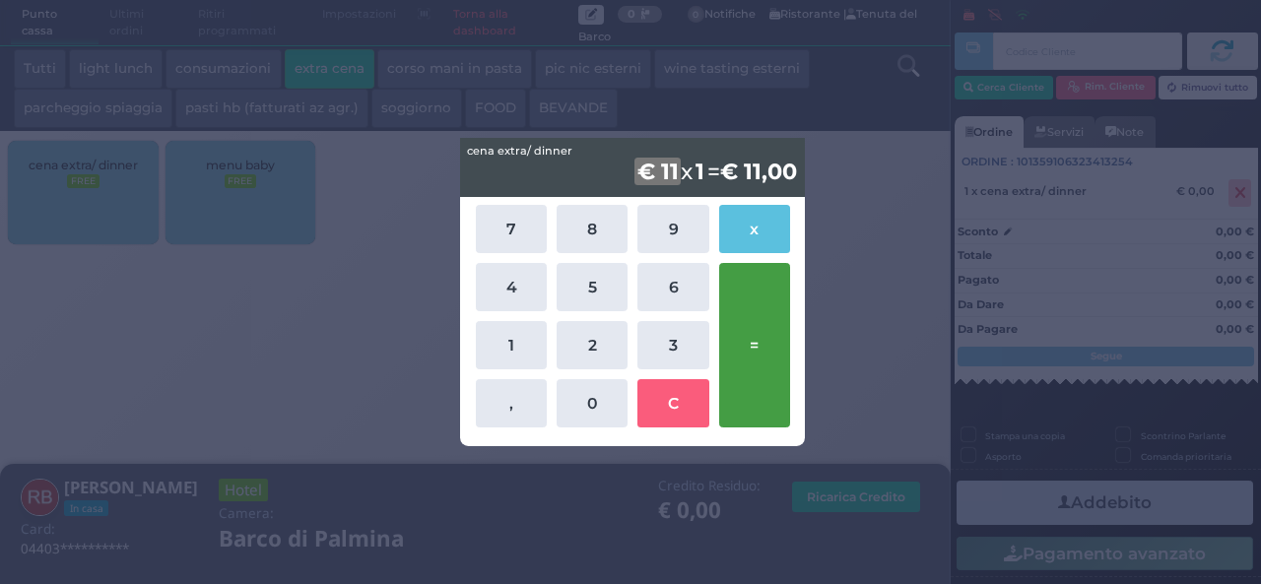
click at [764, 379] on button "=" at bounding box center [754, 345] width 71 height 165
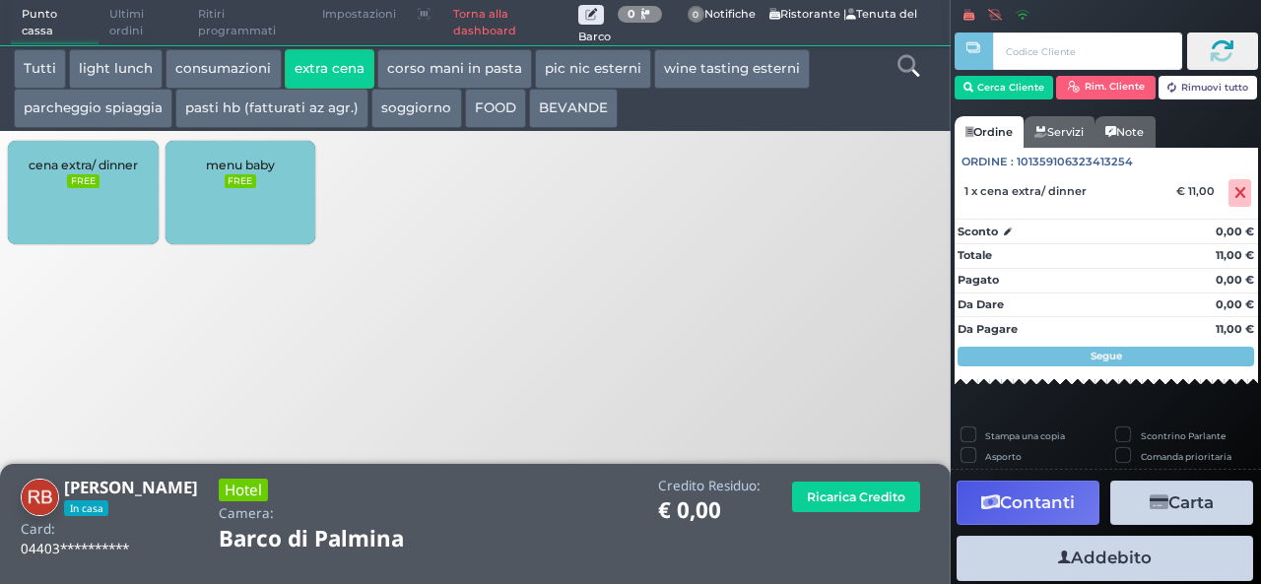
click at [1080, 555] on button "Addebito" at bounding box center [1105, 558] width 297 height 44
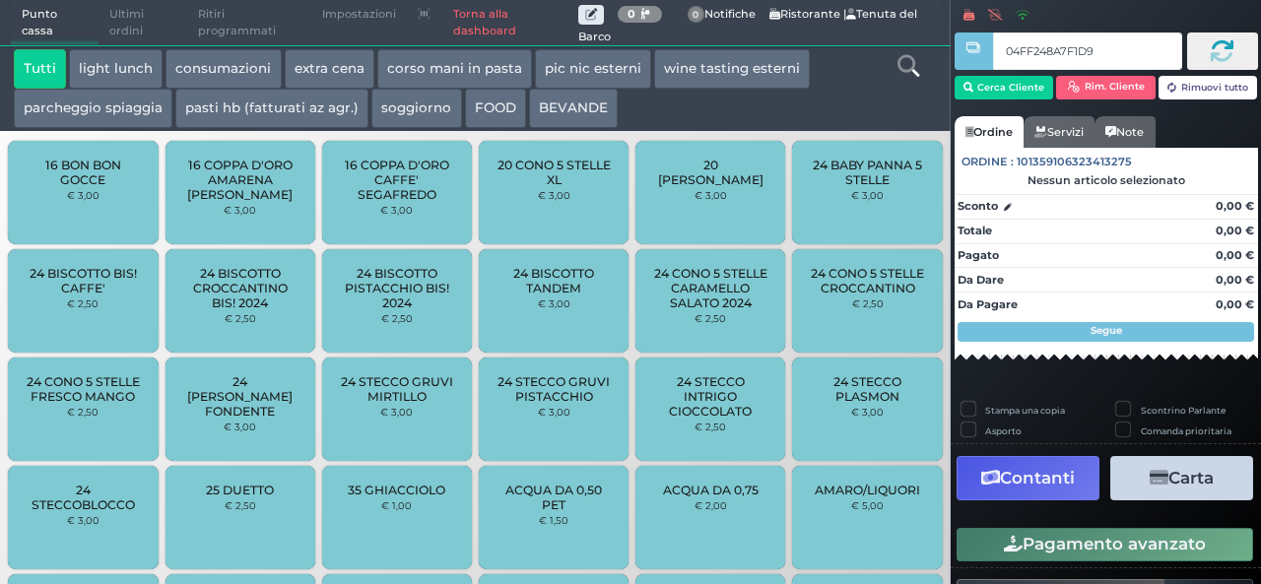
type input "04FF248A7F1D94"
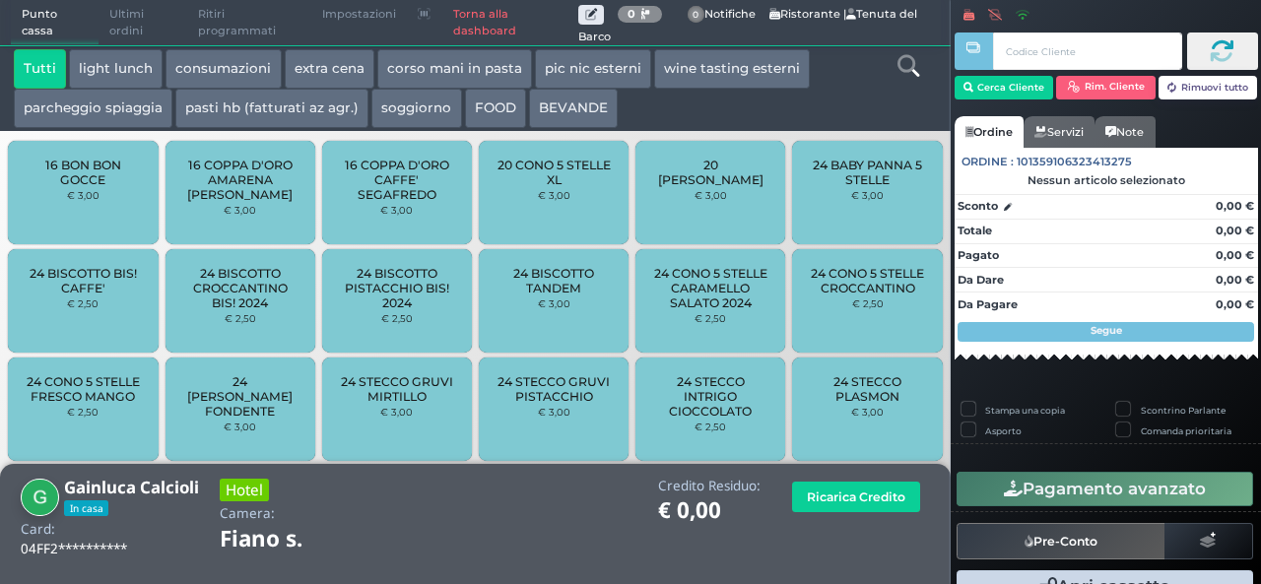
click at [332, 64] on button "extra cena" at bounding box center [330, 68] width 90 height 39
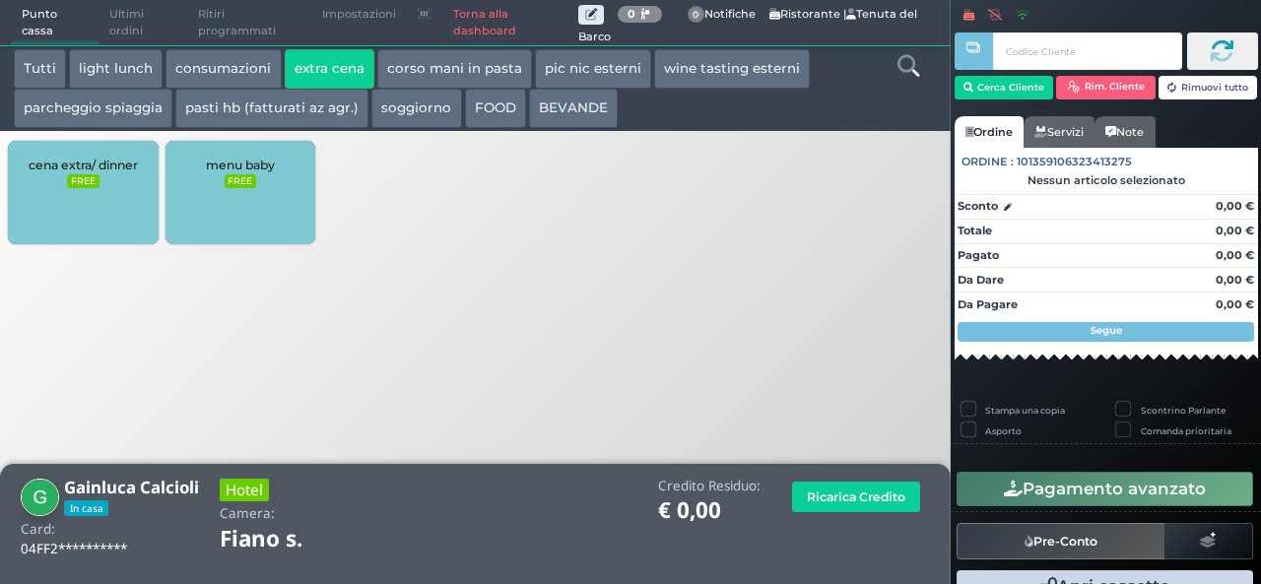
click at [138, 173] on div "cena extra/ dinner FREE" at bounding box center [83, 192] width 150 height 103
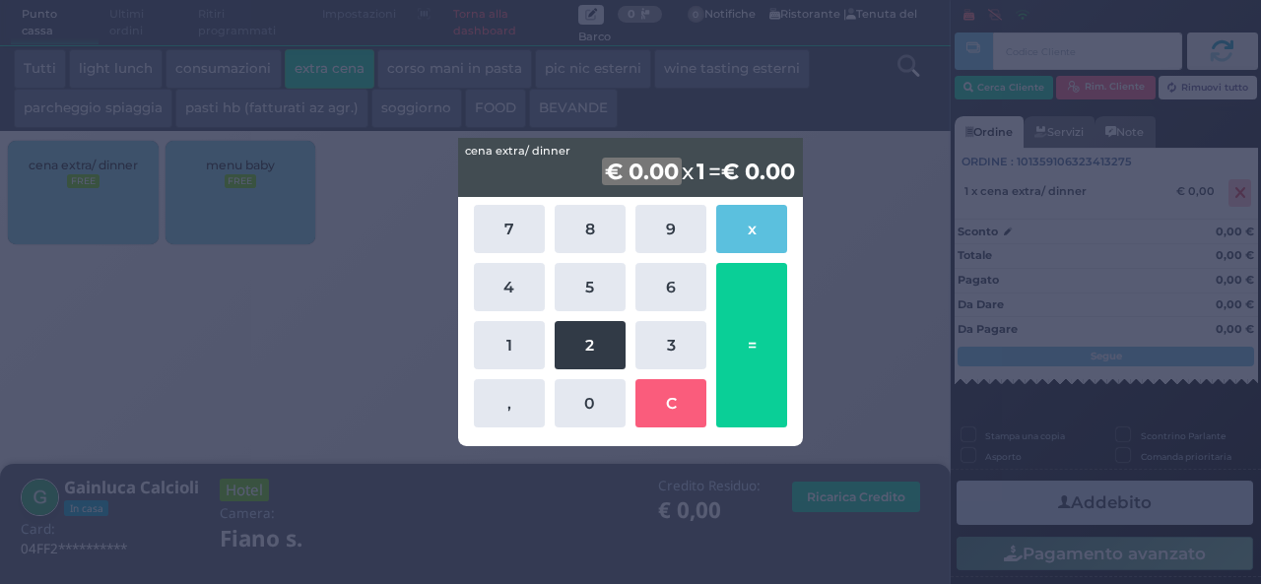
drag, startPoint x: 603, startPoint y: 369, endPoint x: 594, endPoint y: 356, distance: 15.6
click at [601, 366] on button "2" at bounding box center [590, 345] width 71 height 48
click at [530, 261] on div "7 8 9 x 4 5 6 1 2 3 , 0 C =" at bounding box center [631, 316] width 324 height 233
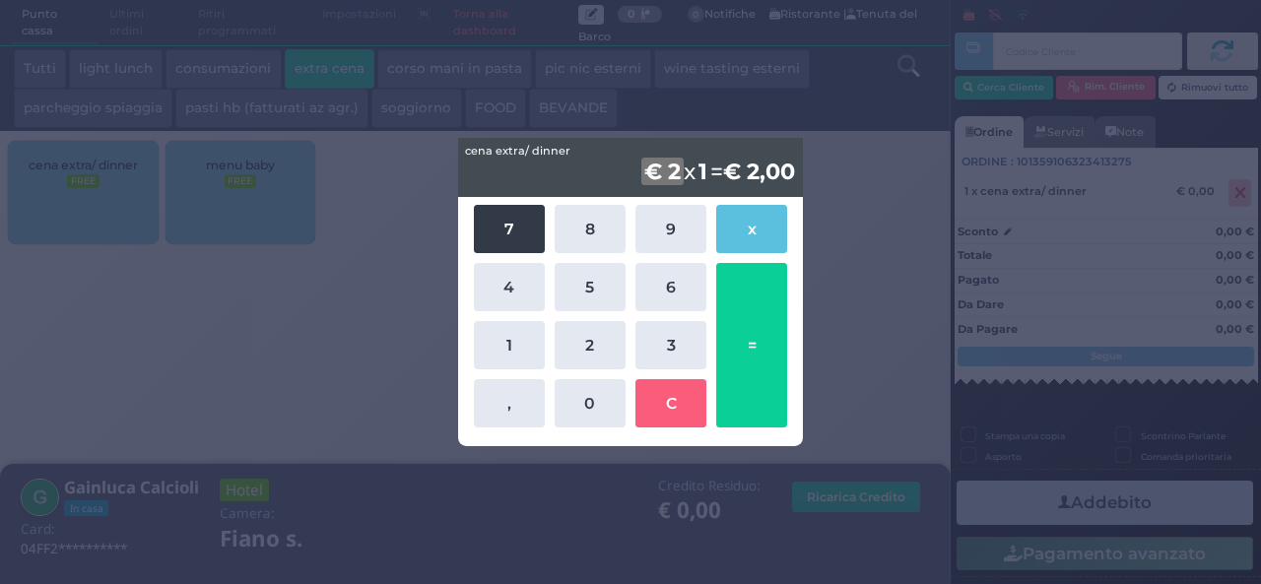
click at [520, 243] on button "7" at bounding box center [509, 229] width 71 height 48
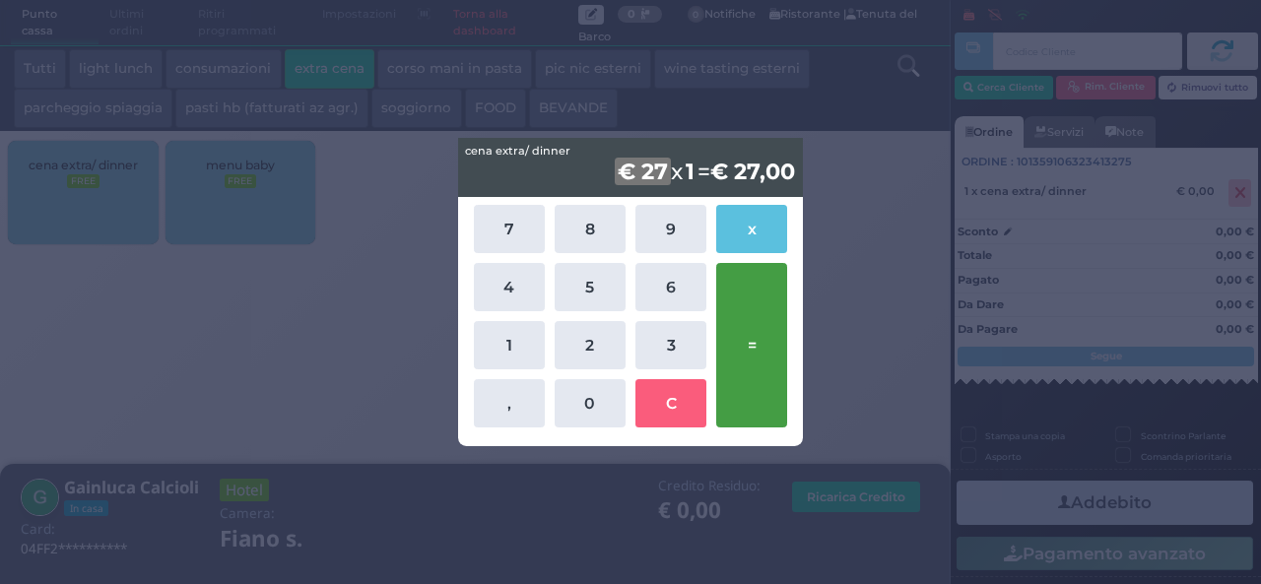
click at [769, 319] on button "=" at bounding box center [751, 345] width 71 height 165
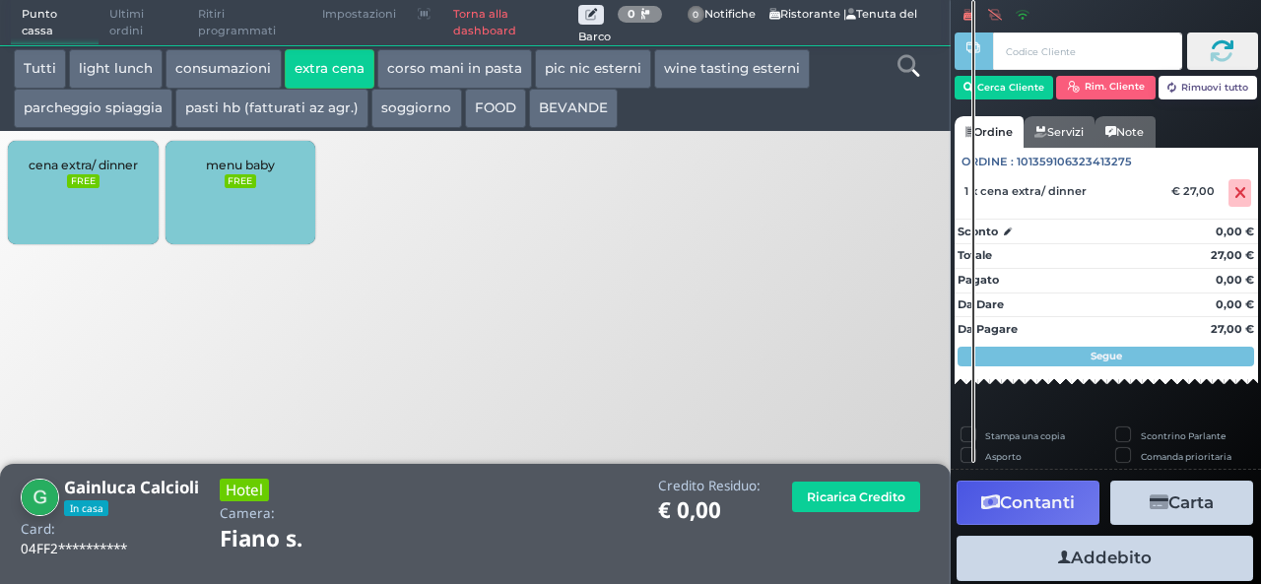
click at [1023, 567] on button "Addebito" at bounding box center [1105, 558] width 297 height 44
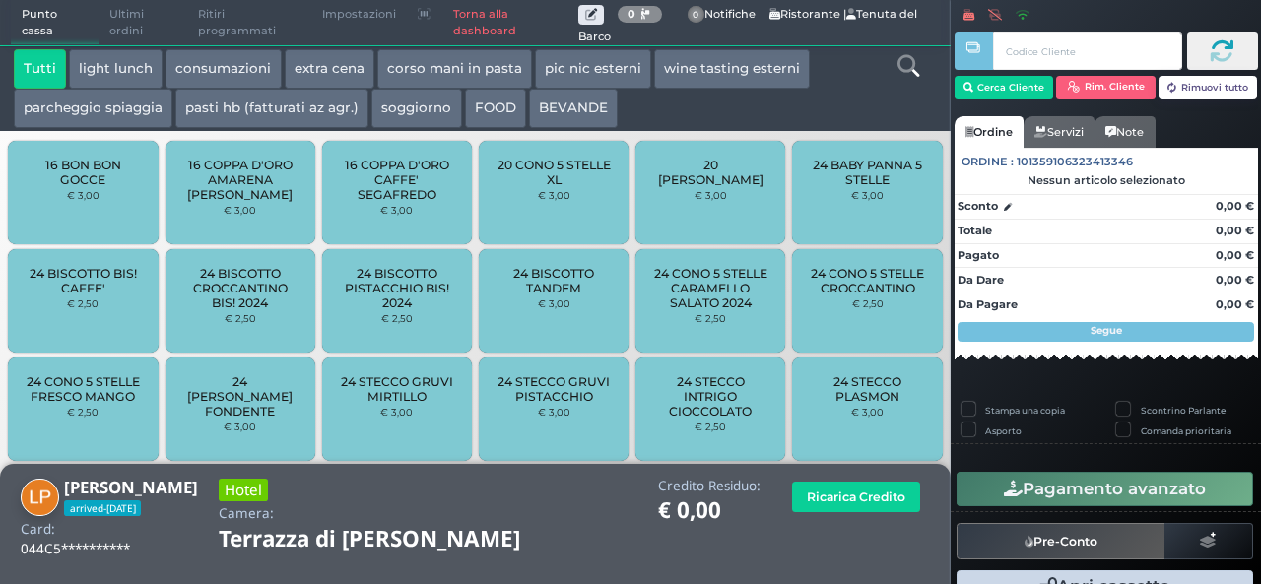
click at [303, 61] on button "extra cena" at bounding box center [330, 68] width 90 height 39
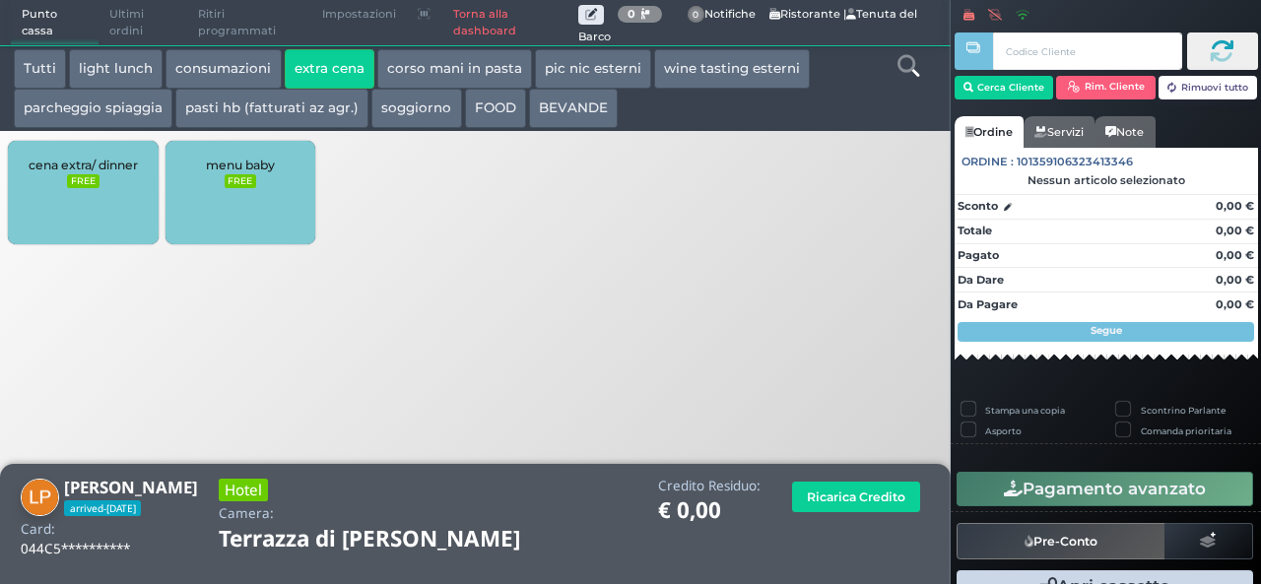
click at [93, 176] on small "FREE" at bounding box center [83, 181] width 32 height 14
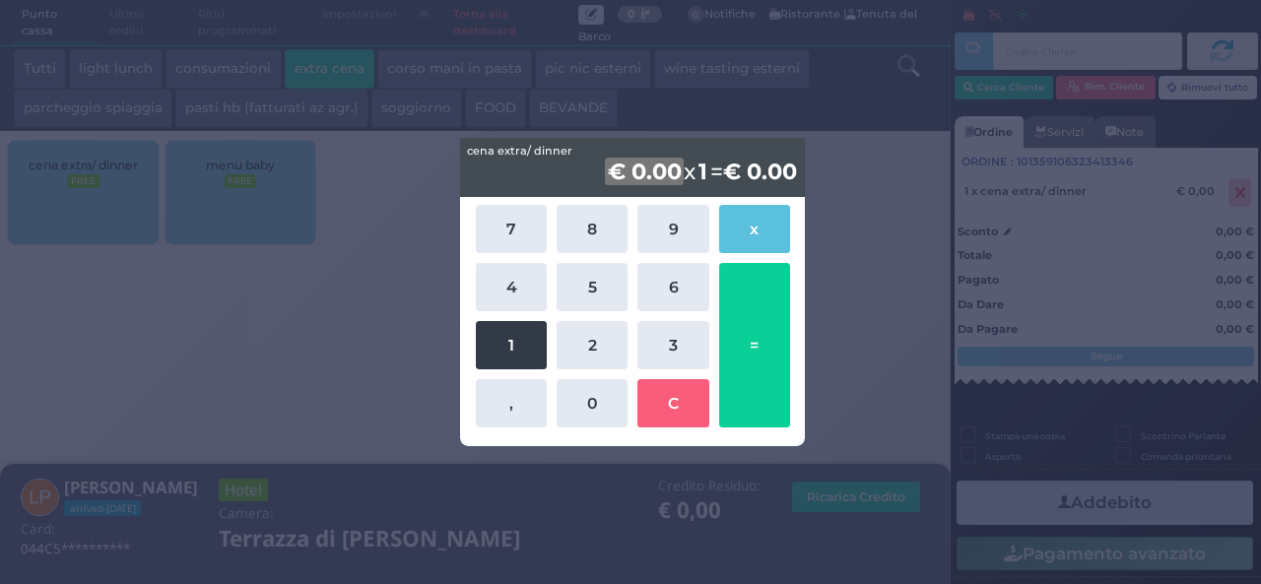
click at [499, 341] on button "1" at bounding box center [511, 345] width 71 height 48
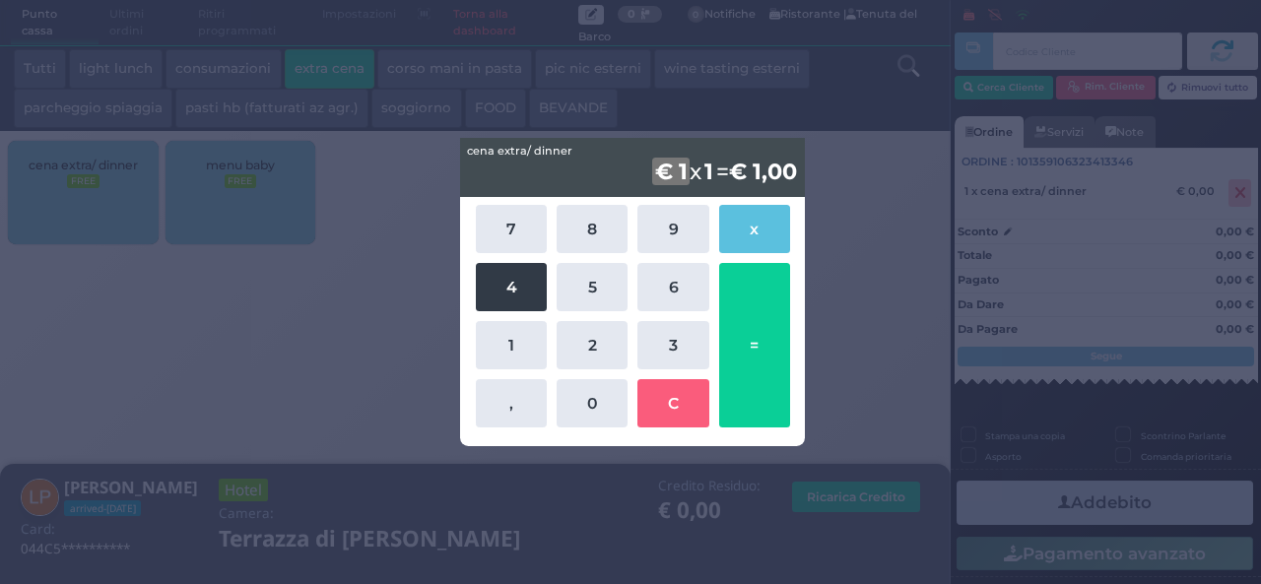
click at [507, 286] on button "4" at bounding box center [511, 287] width 71 height 48
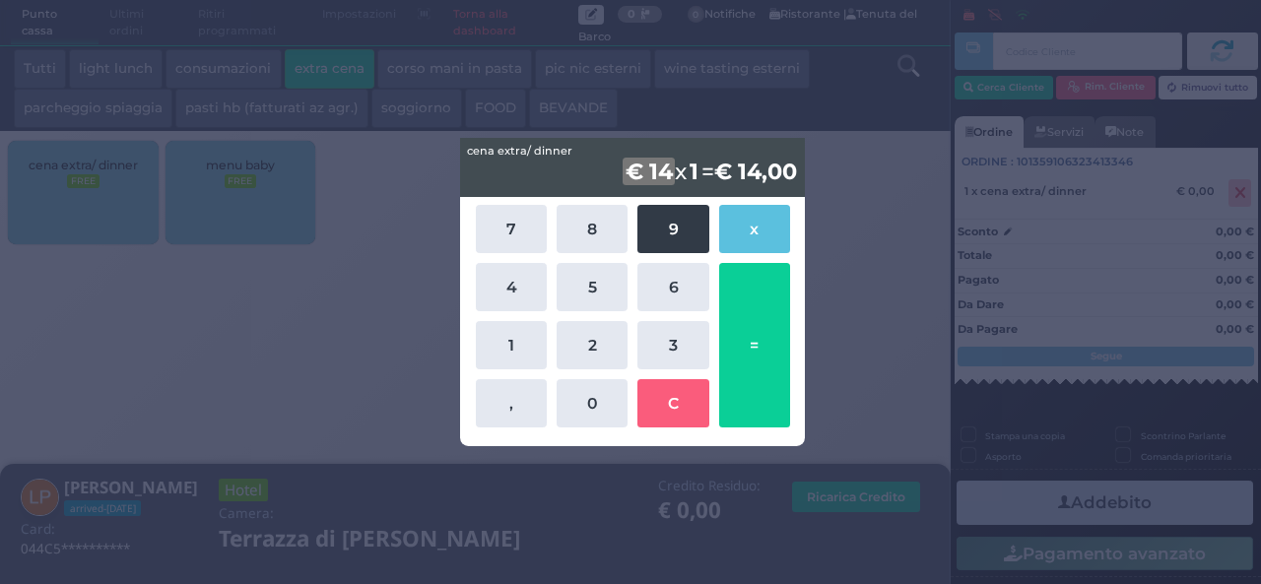
click at [676, 237] on button "9" at bounding box center [673, 229] width 71 height 48
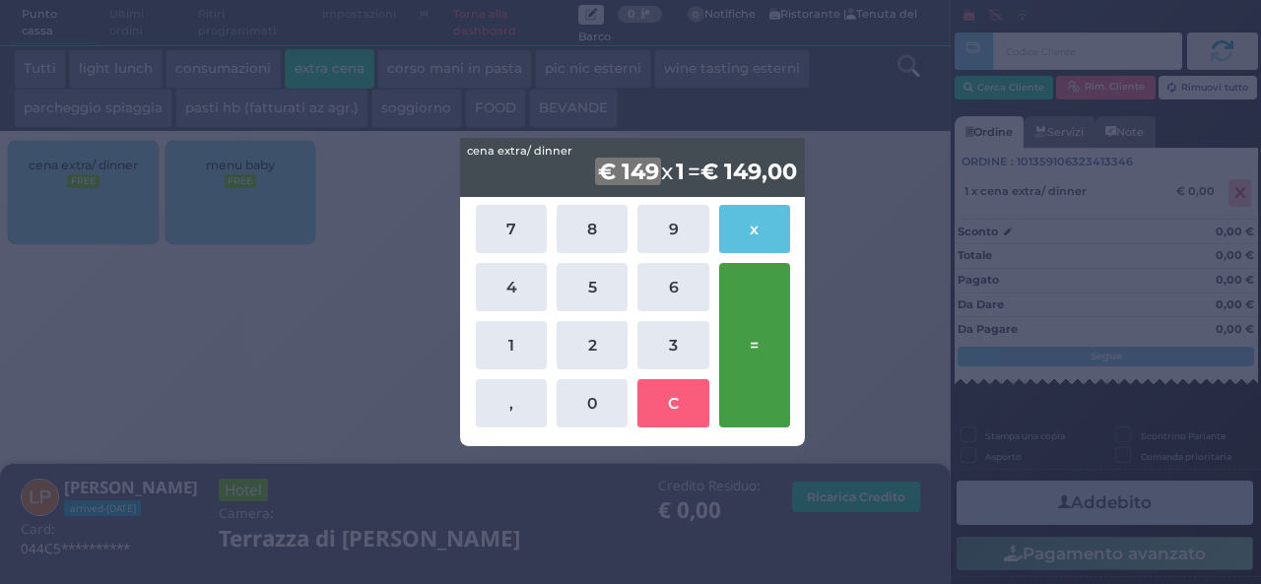
click at [743, 362] on button "=" at bounding box center [754, 345] width 71 height 165
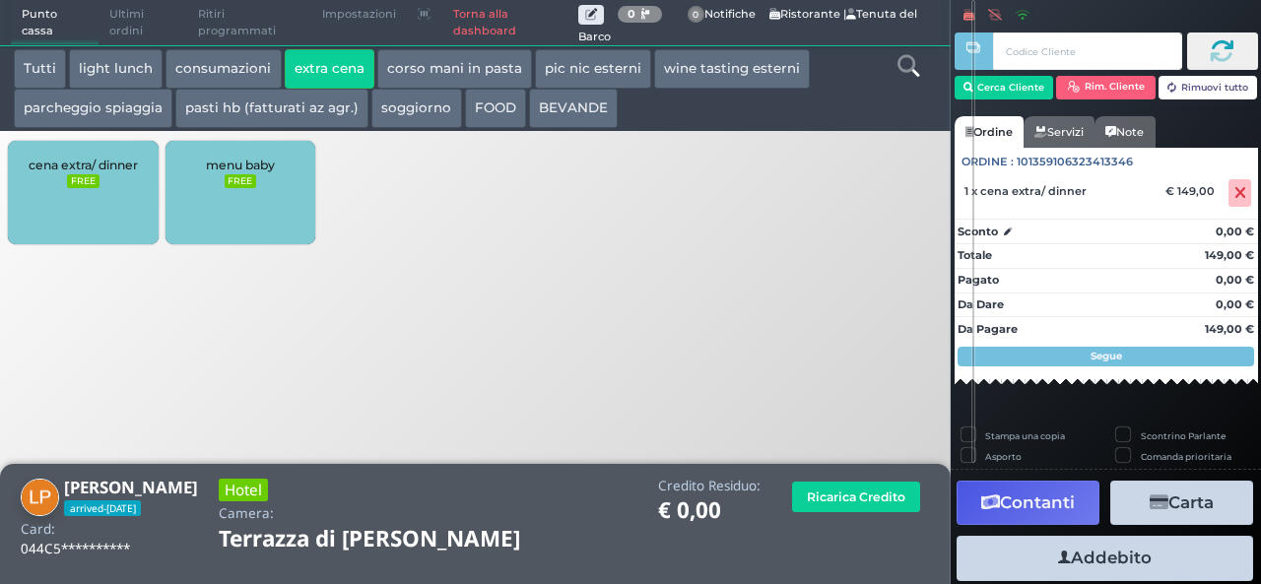
click at [1058, 554] on icon "button" at bounding box center [1064, 558] width 13 height 21
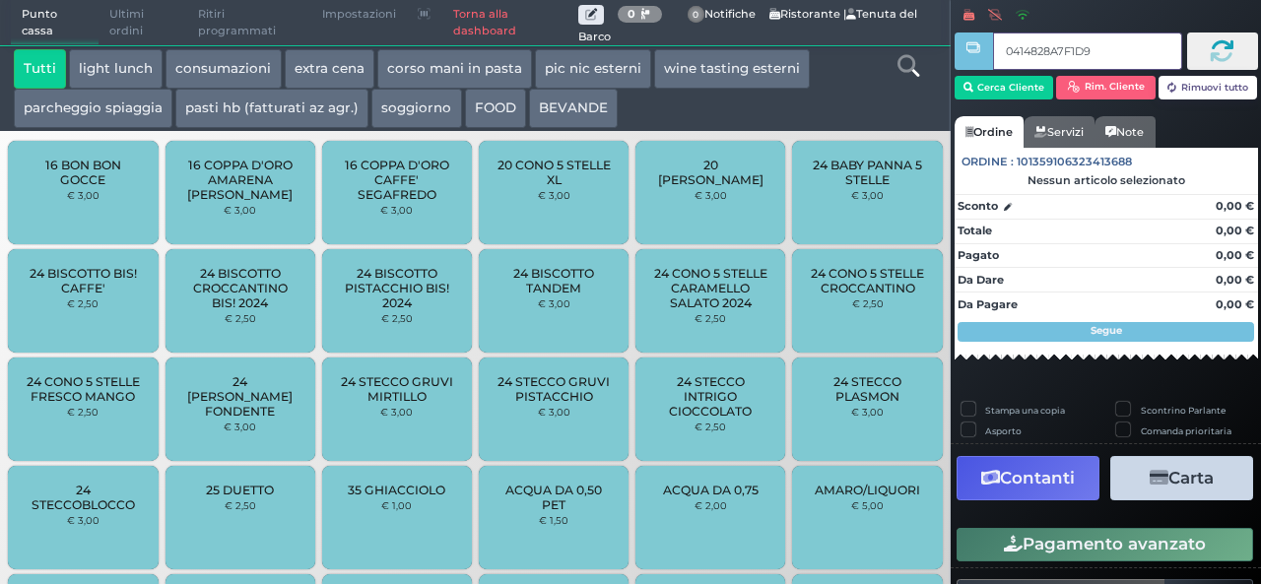
type input "0414828A7F1D91"
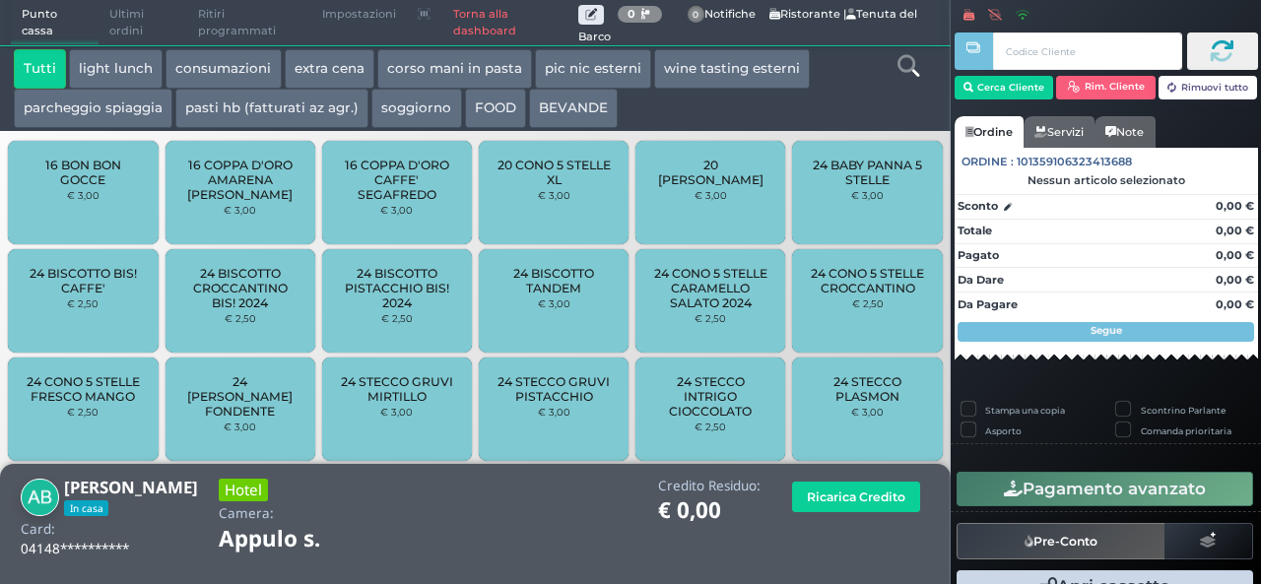
click at [305, 76] on button "extra cena" at bounding box center [330, 68] width 90 height 39
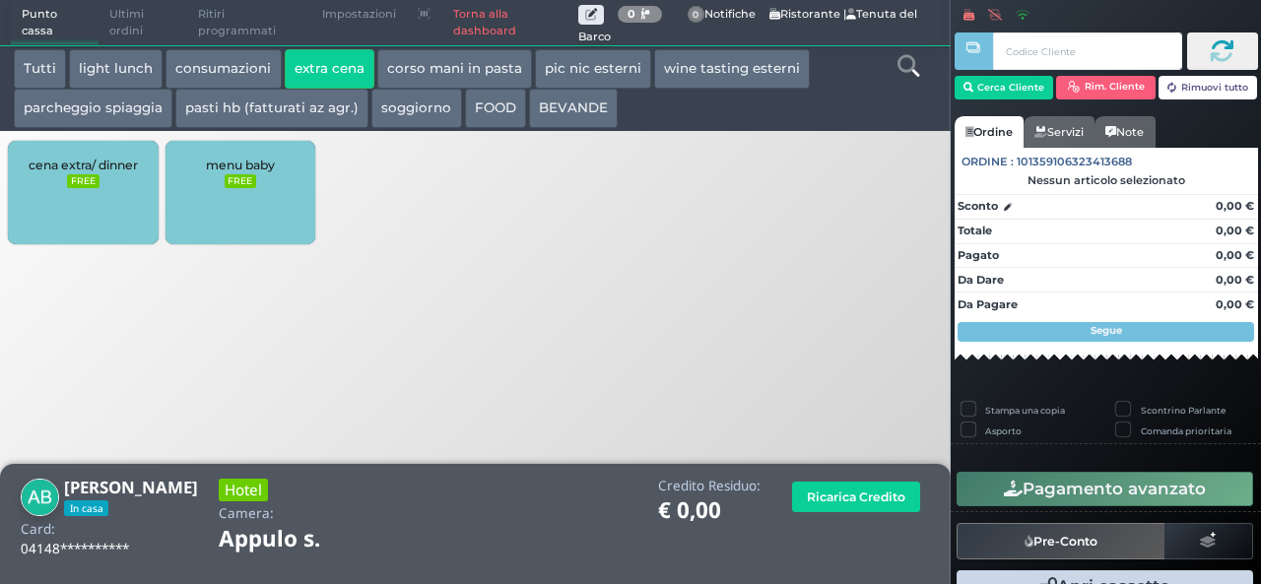
click at [77, 153] on div "cena extra/ dinner FREE" at bounding box center [83, 192] width 150 height 103
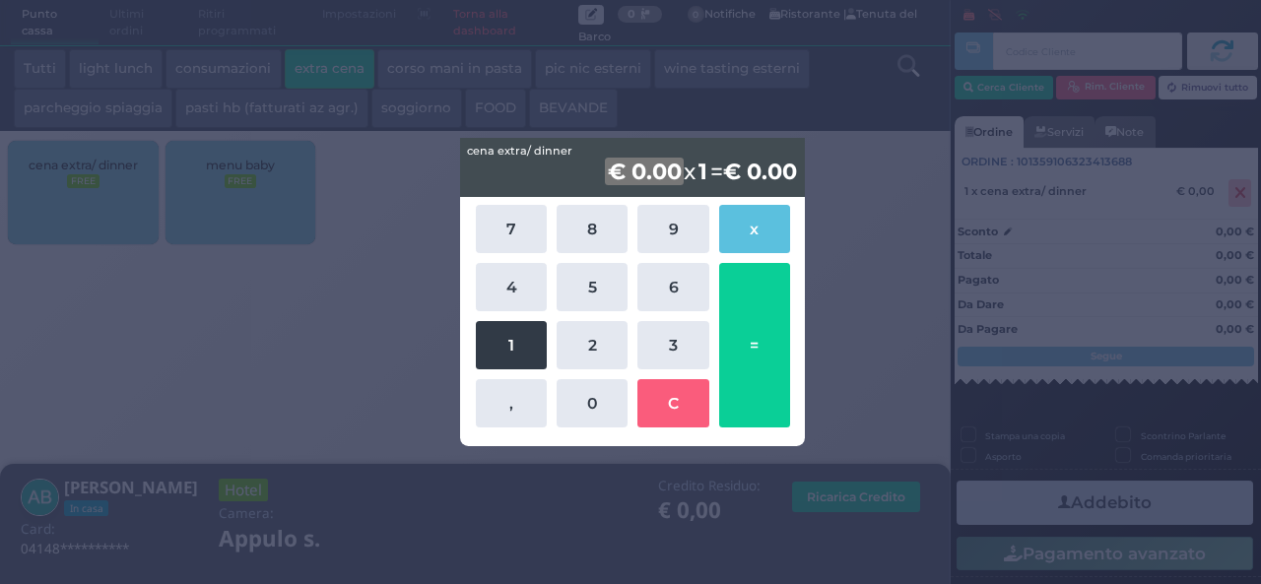
click at [520, 349] on button "1" at bounding box center [511, 345] width 71 height 48
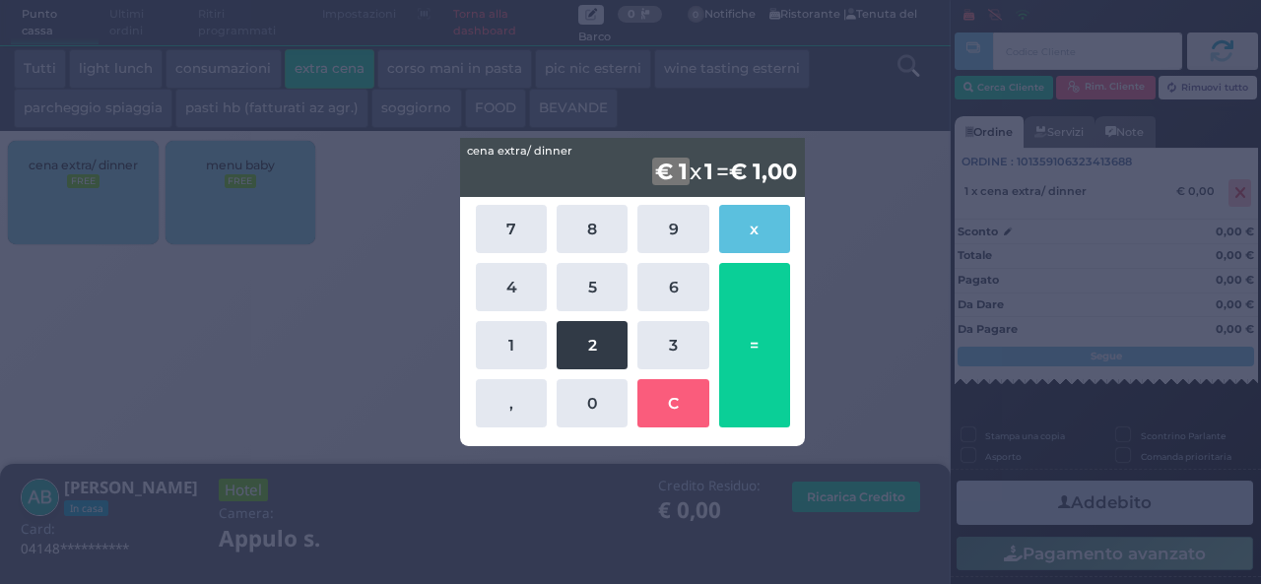
click at [568, 349] on button "2" at bounding box center [592, 345] width 71 height 48
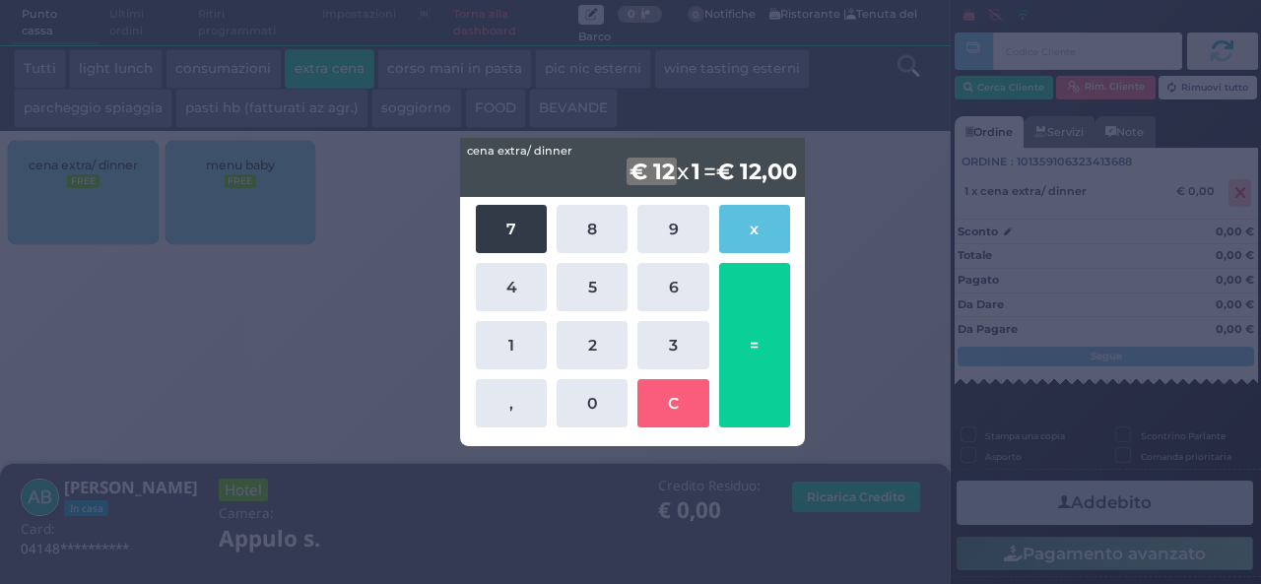
click at [489, 238] on button "7" at bounding box center [511, 229] width 71 height 48
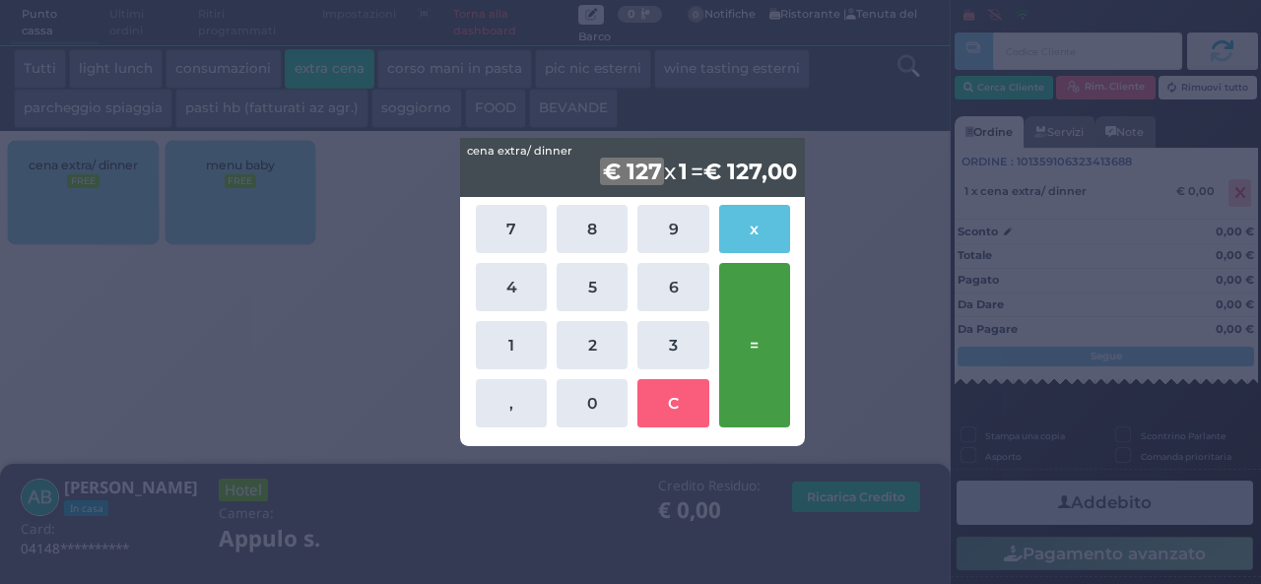
click at [741, 357] on button "=" at bounding box center [754, 345] width 71 height 165
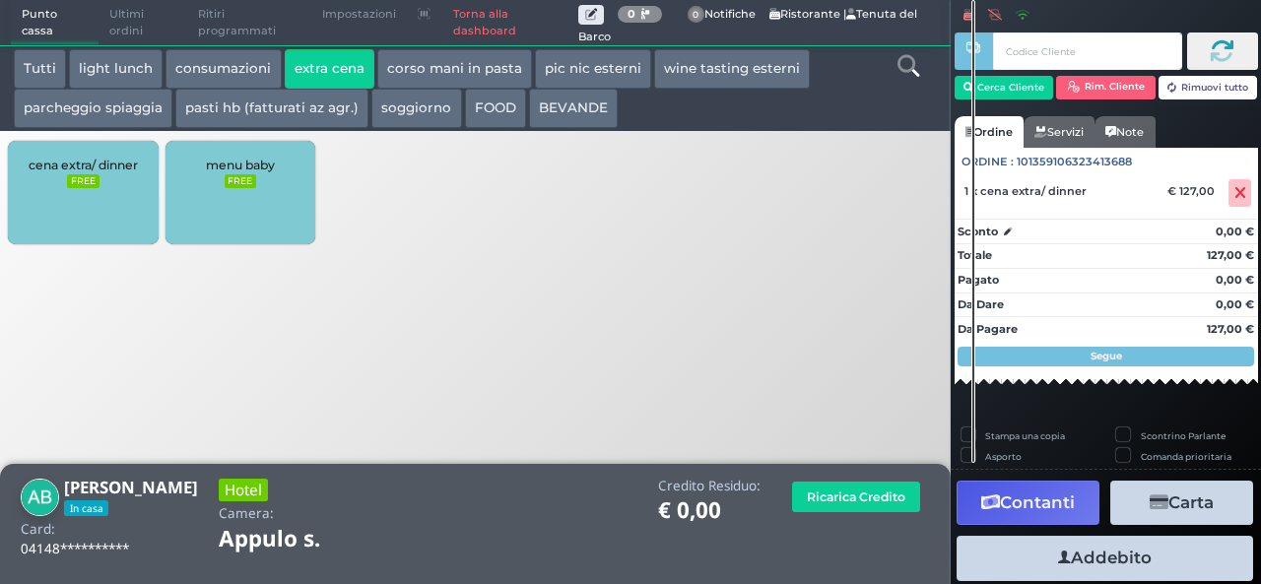
click at [1120, 567] on button "Addebito" at bounding box center [1105, 558] width 297 height 44
